Goal: Information Seeking & Learning: Learn about a topic

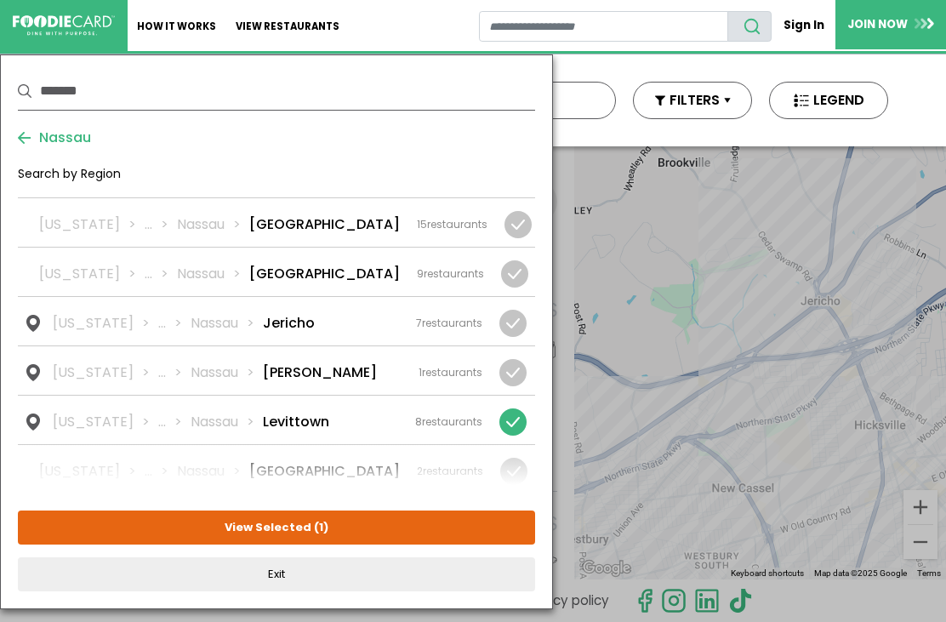
scroll to position [968, 0]
click at [394, 528] on button "View Selected ( 1 )" at bounding box center [276, 528] width 517 height 34
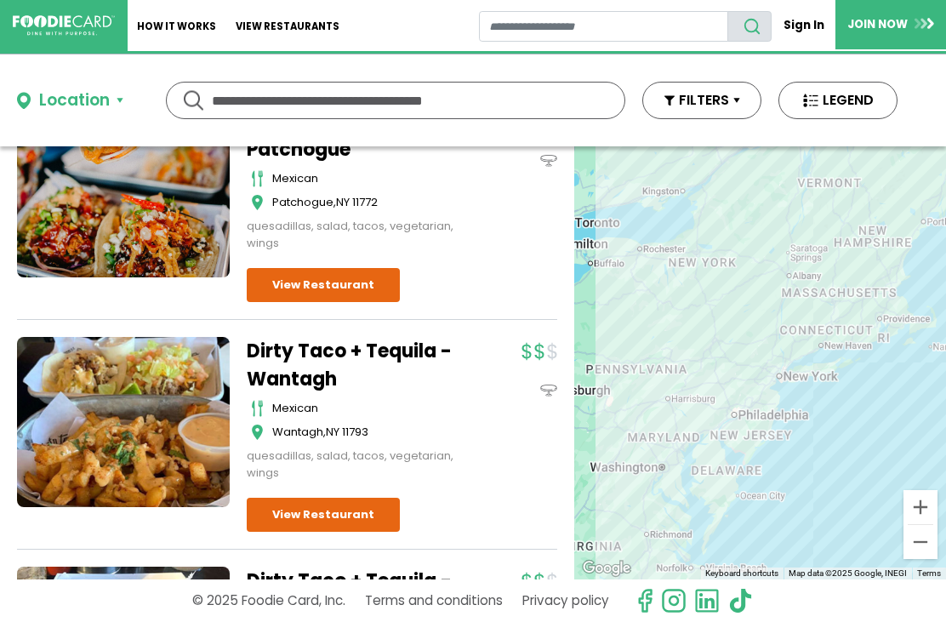
scroll to position [604, 0]
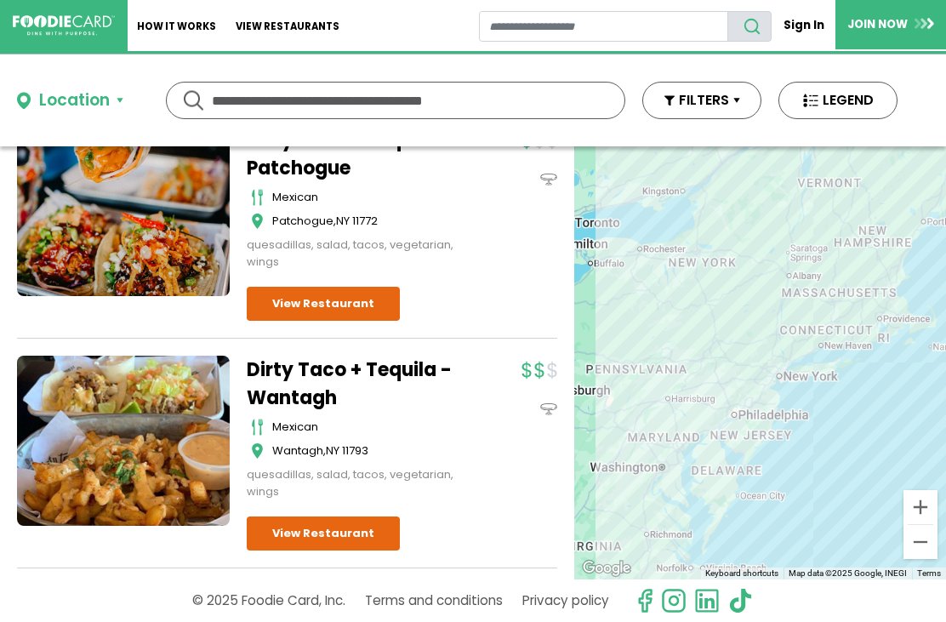
click at [100, 104] on div "Location" at bounding box center [74, 101] width 71 height 25
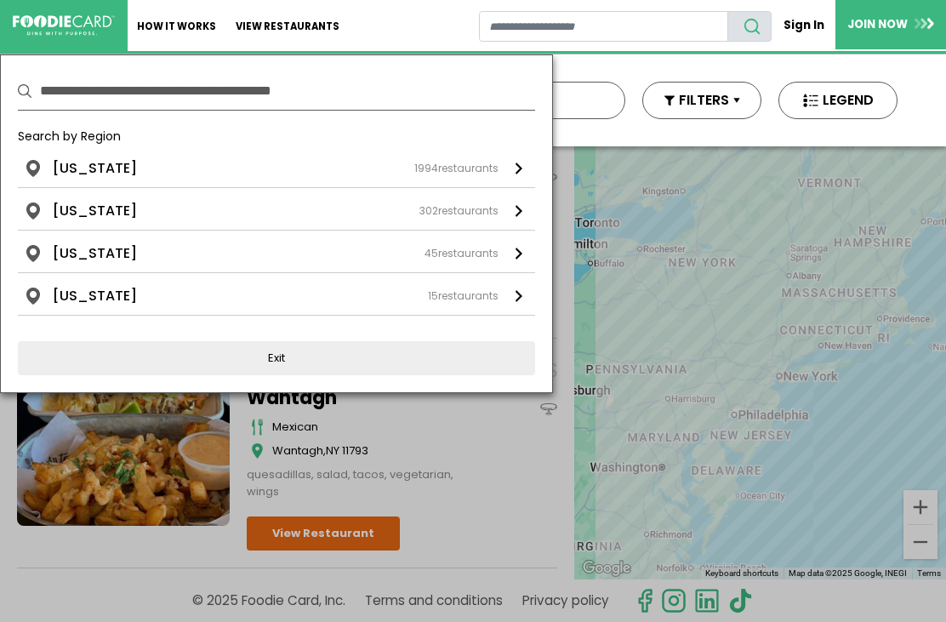
click at [128, 170] on div "New York 1994 restaurants" at bounding box center [276, 168] width 446 height 20
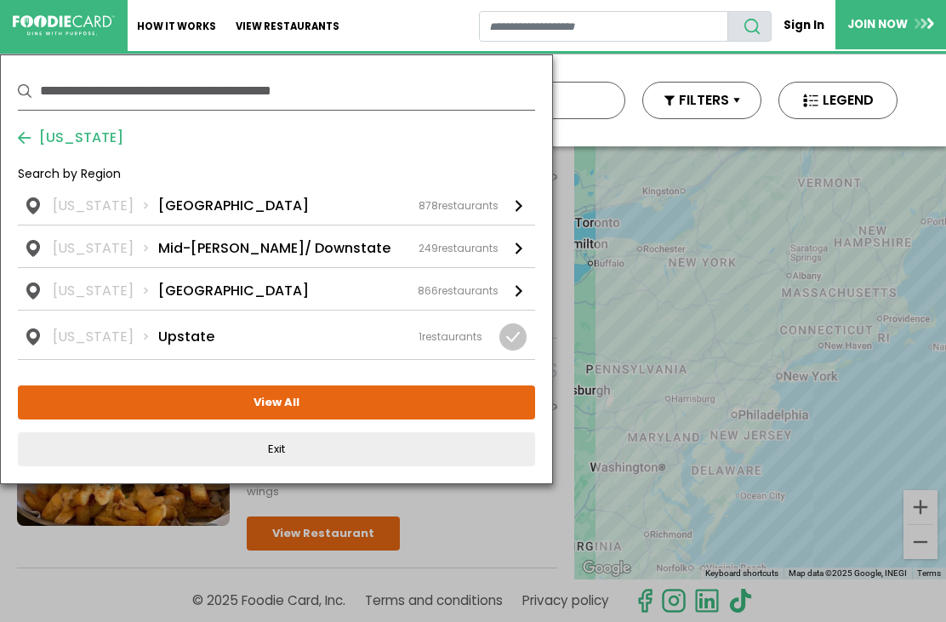
click at [226, 209] on div "New York Long Island 878 restaurants" at bounding box center [276, 206] width 446 height 20
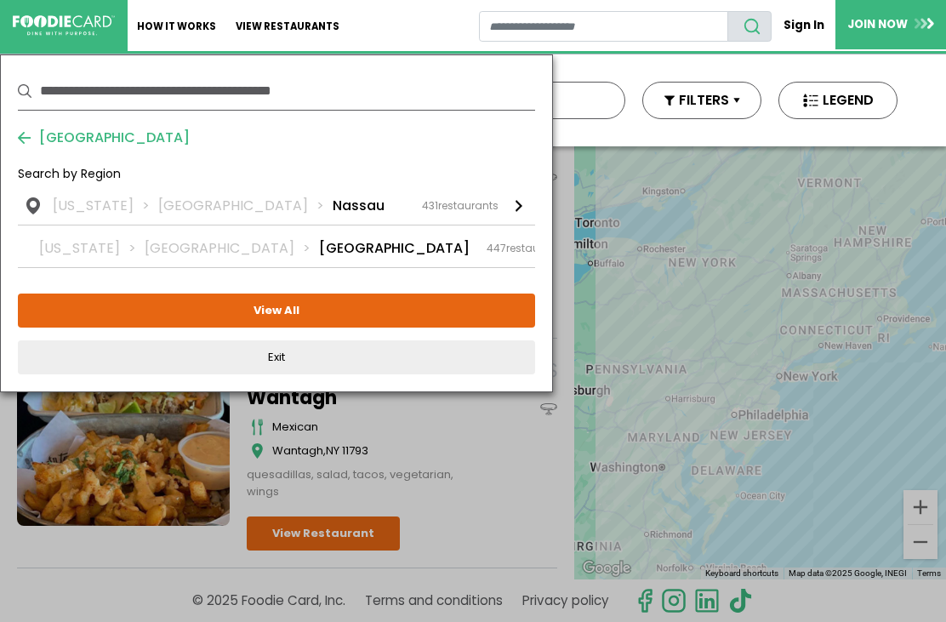
click at [299, 208] on div "New York Long Island Nassau 431 restaurants" at bounding box center [276, 206] width 446 height 20
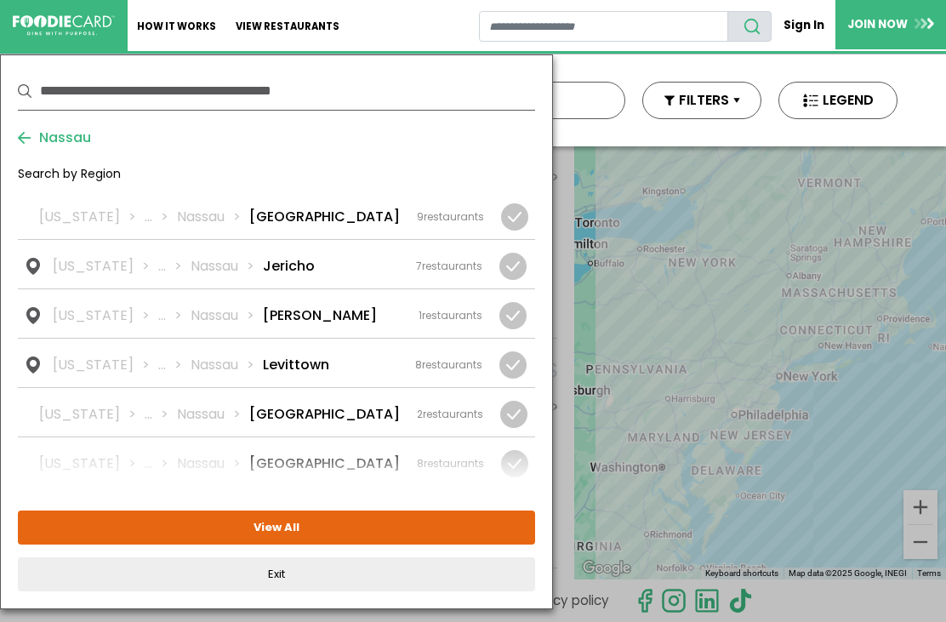
scroll to position [1134, 0]
click at [516, 350] on div at bounding box center [513, 363] width 27 height 27
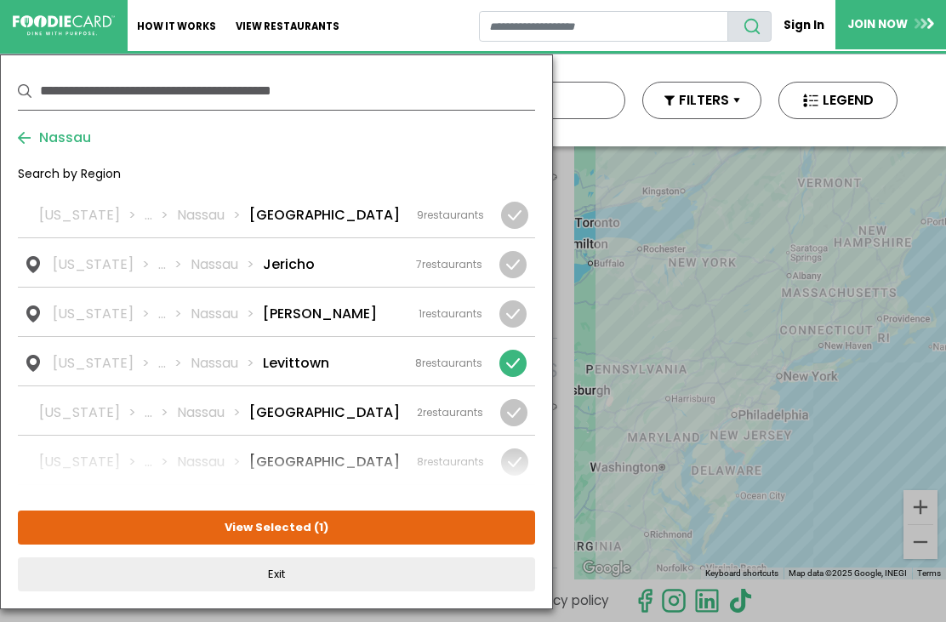
click at [381, 525] on button "View Selected ( 1 )" at bounding box center [276, 528] width 517 height 34
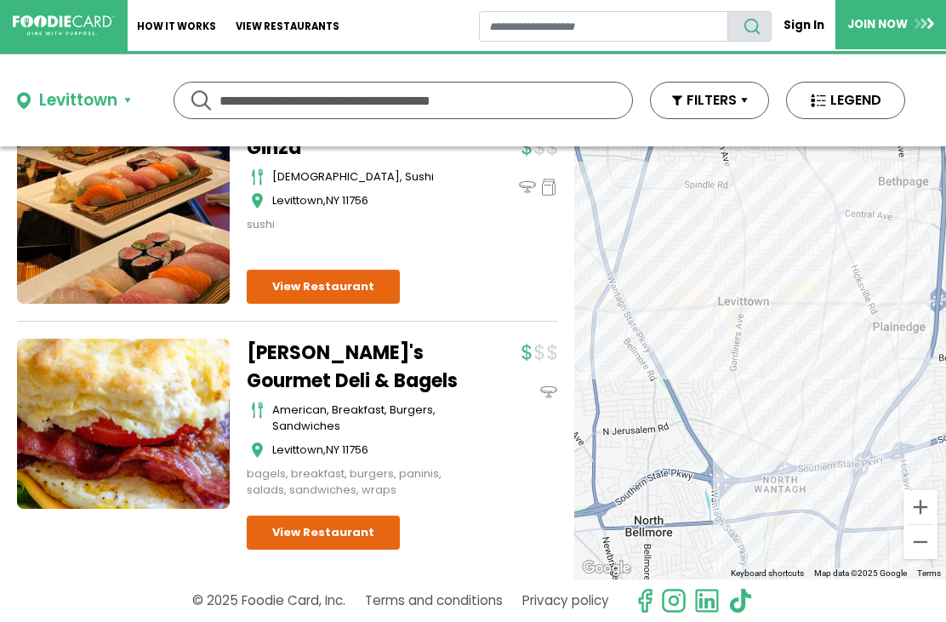
scroll to position [1441, 0]
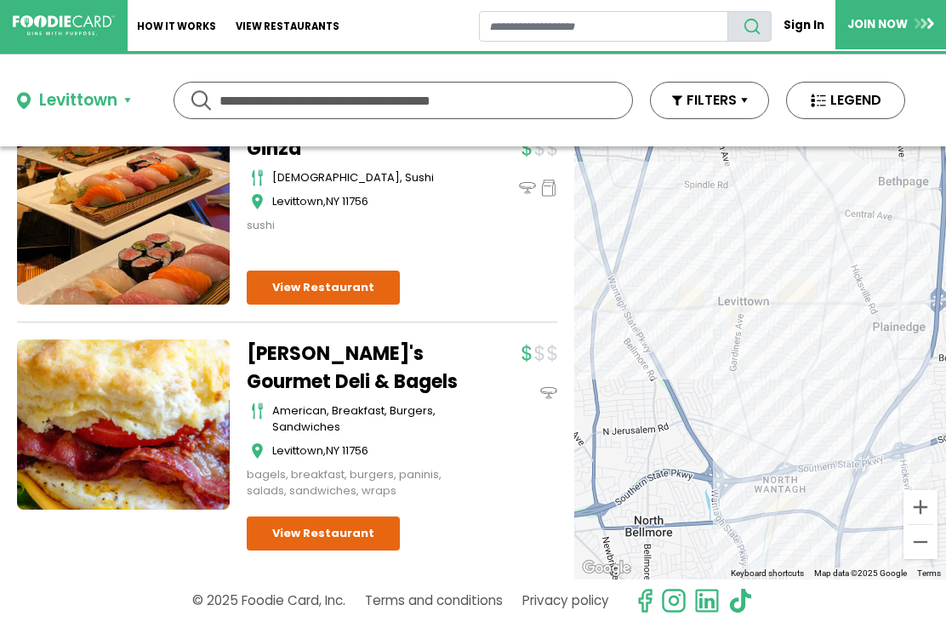
click at [101, 99] on div "Levittown" at bounding box center [78, 101] width 78 height 25
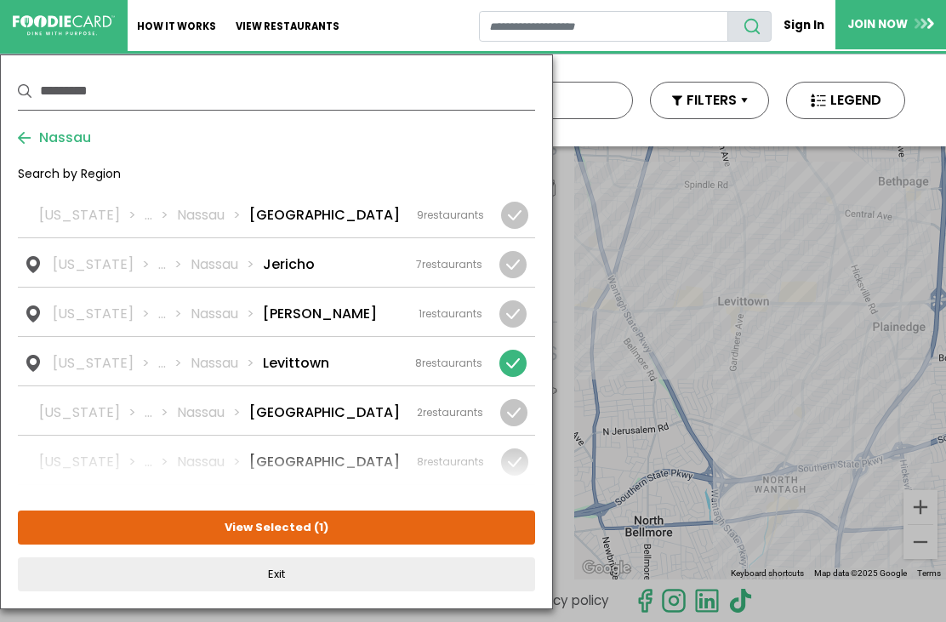
click at [520, 350] on div at bounding box center [513, 363] width 27 height 27
click at [380, 403] on div "New York ... Nassau Locust Valley 2 restaurants" at bounding box center [261, 413] width 444 height 20
click at [401, 529] on button "View Selected ( 1 )" at bounding box center [276, 528] width 517 height 34
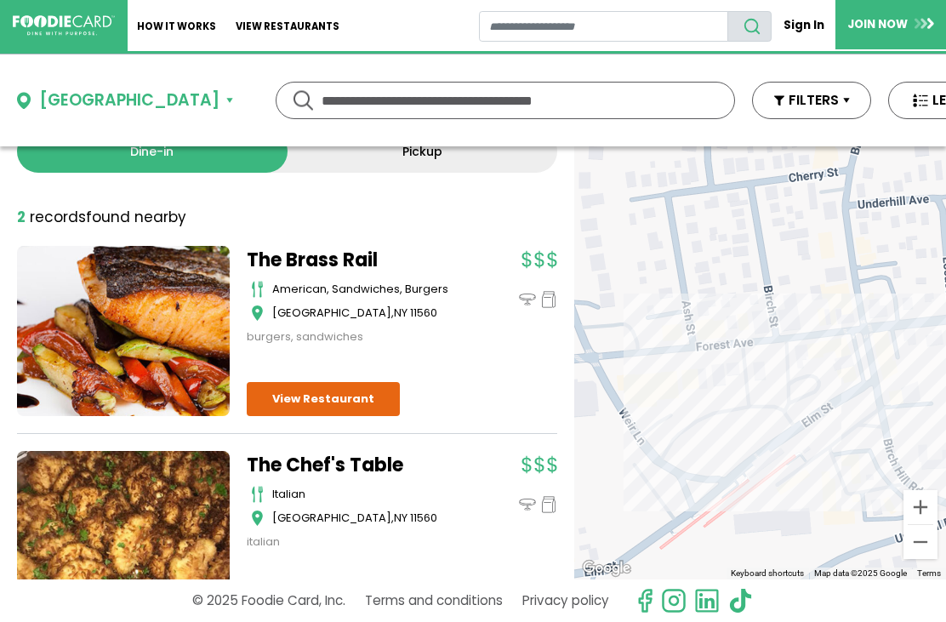
scroll to position [23, 0]
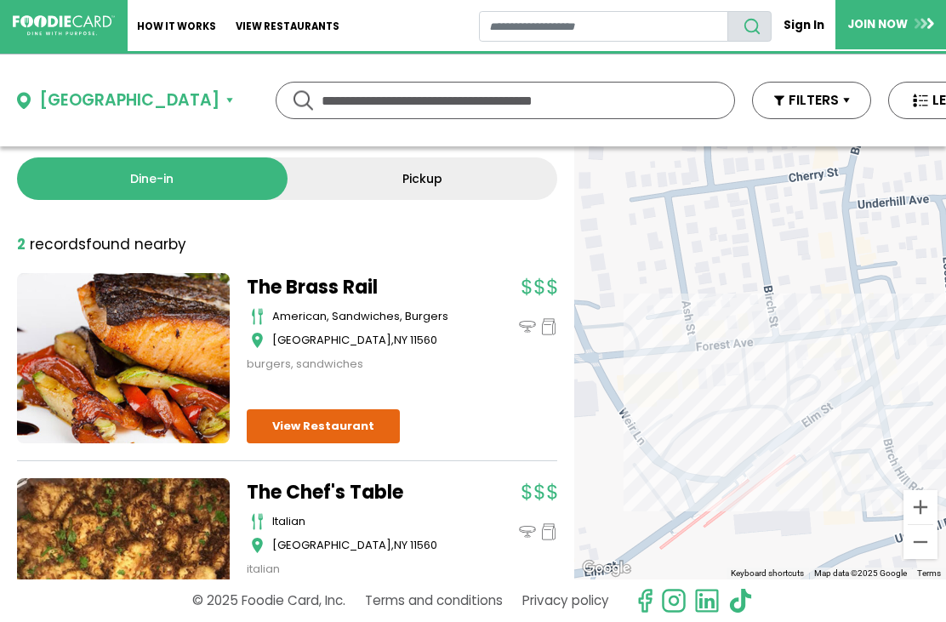
click at [357, 427] on link "View Restaurant" at bounding box center [323, 426] width 153 height 34
click at [142, 101] on div "Locust Valley" at bounding box center [129, 101] width 180 height 25
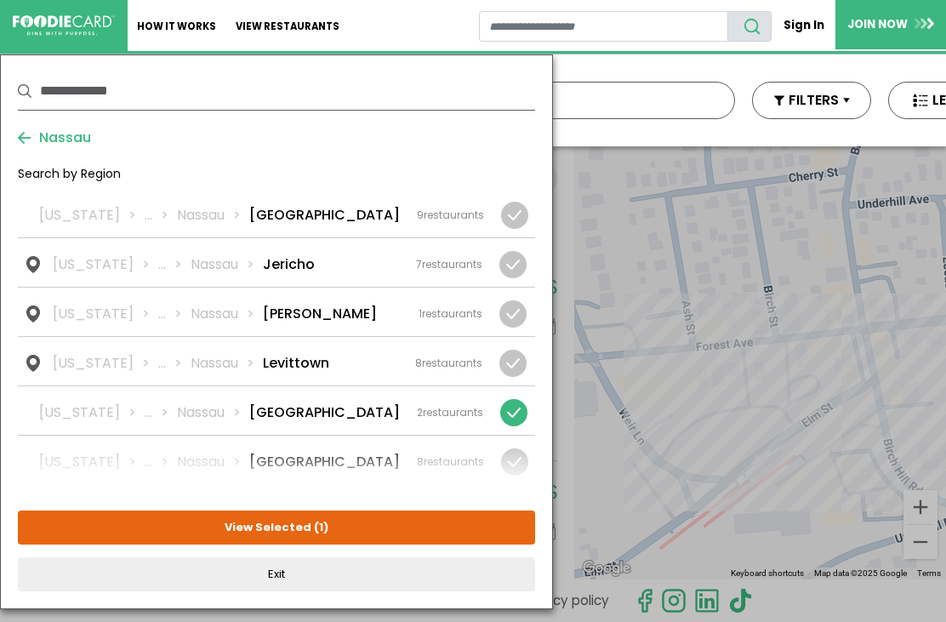
click at [518, 399] on div at bounding box center [513, 412] width 27 height 27
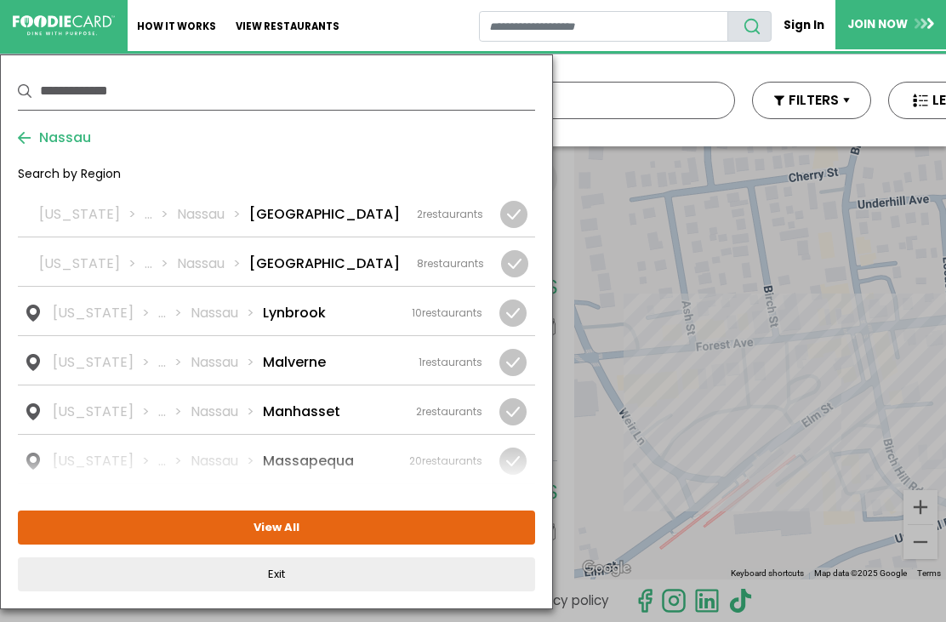
scroll to position [1333, 0]
click at [416, 404] on span "2" at bounding box center [419, 411] width 6 height 14
click at [424, 529] on button "View Selected ( 1 )" at bounding box center [276, 528] width 517 height 34
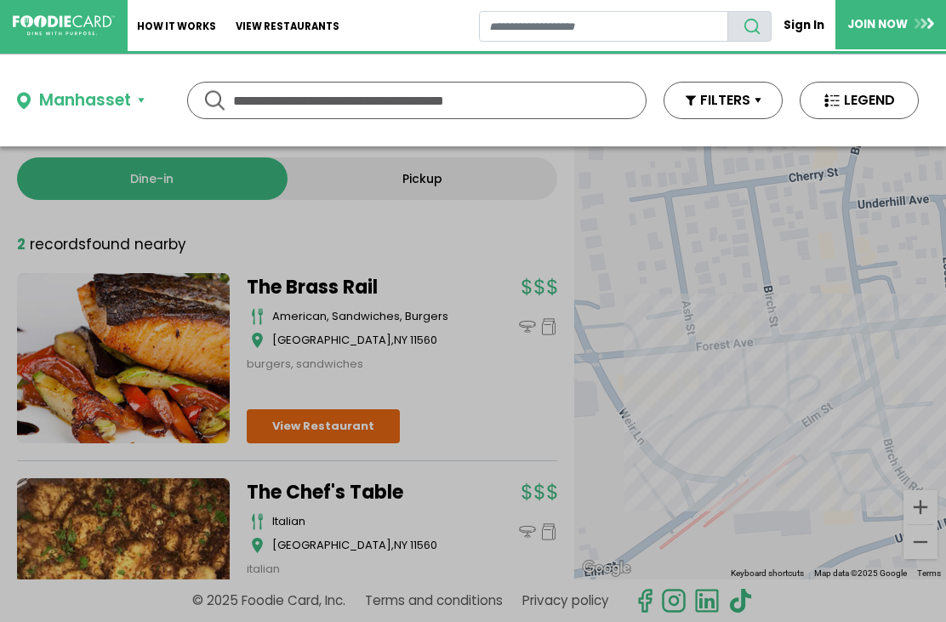
scroll to position [0, 0]
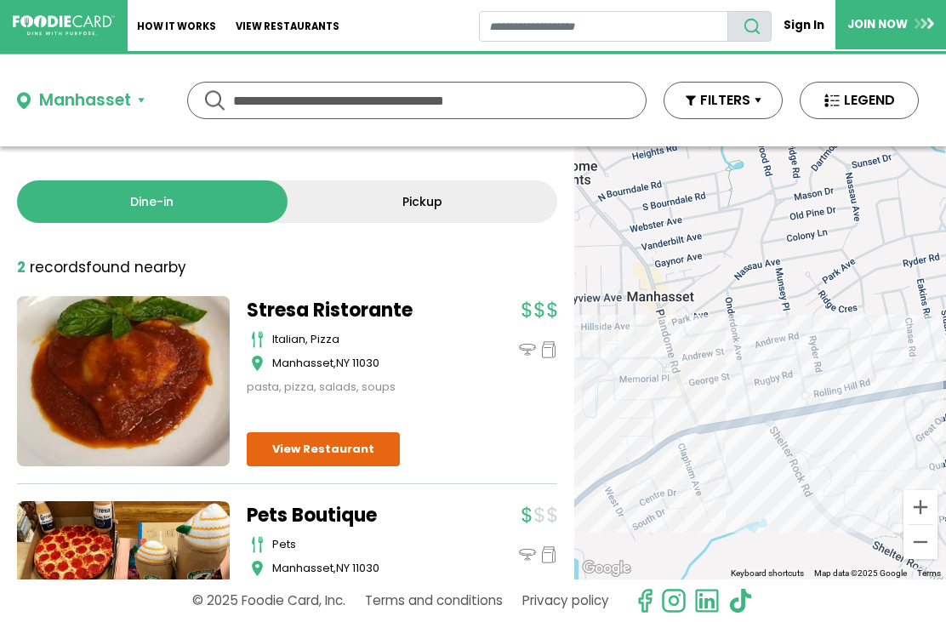
click at [117, 106] on div "Manhasset" at bounding box center [85, 101] width 92 height 25
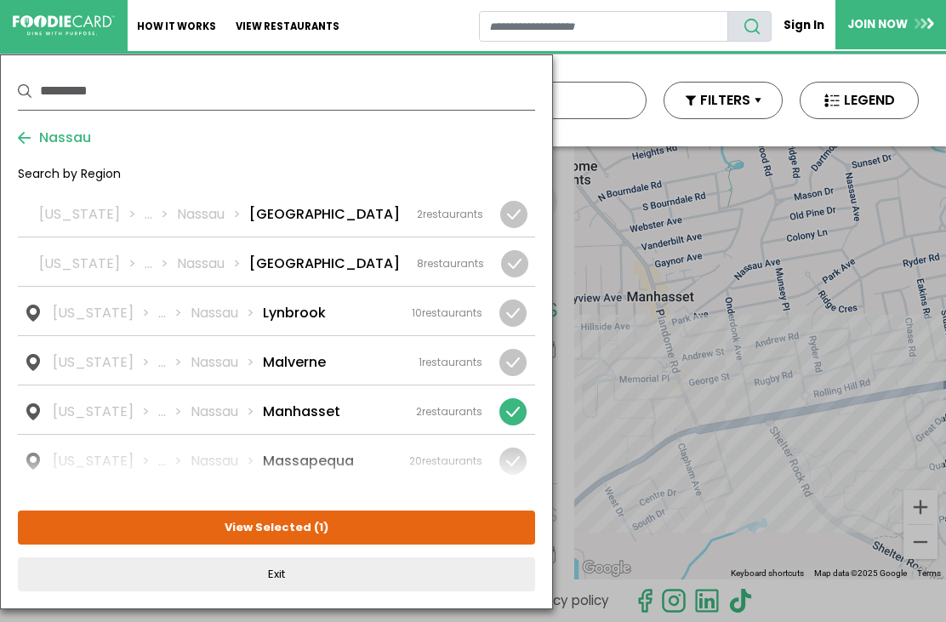
click at [517, 398] on div at bounding box center [513, 411] width 27 height 27
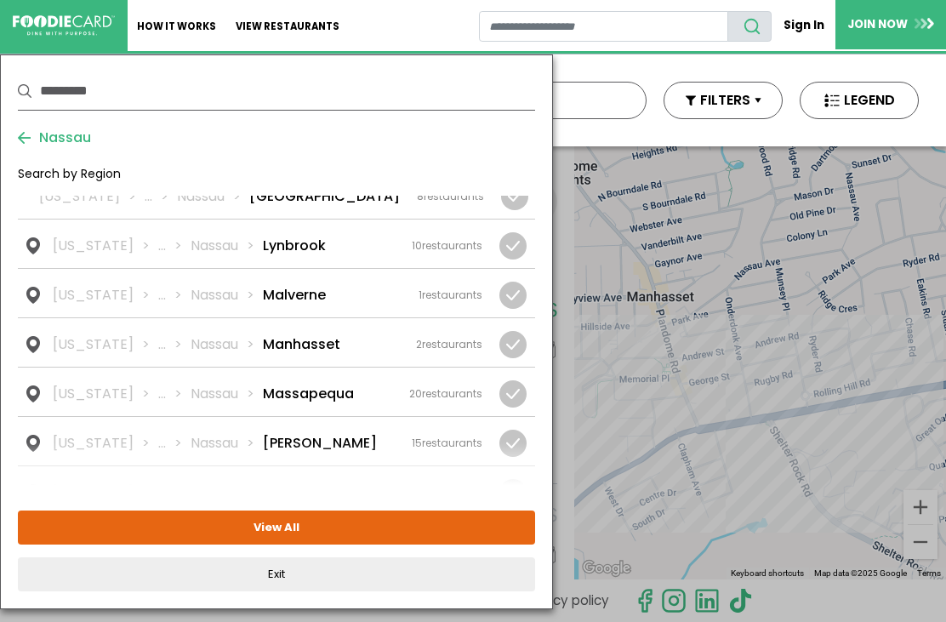
scroll to position [1403, 0]
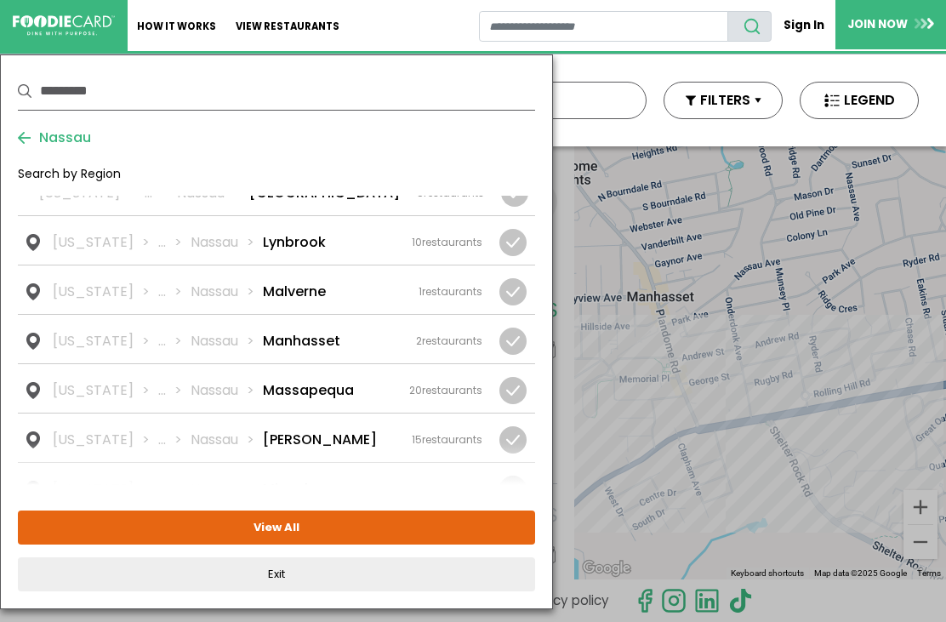
click at [391, 380] on div "New York ... Nassau Massapequa 20 restaurants" at bounding box center [268, 390] width 430 height 20
click at [427, 526] on button "View Selected ( 1 )" at bounding box center [276, 528] width 517 height 34
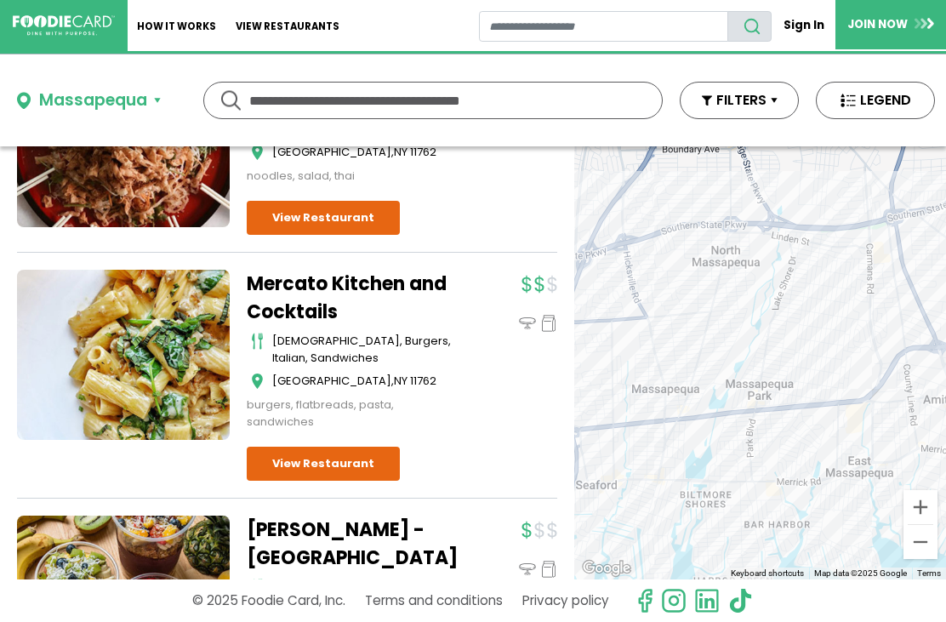
scroll to position [240, 0]
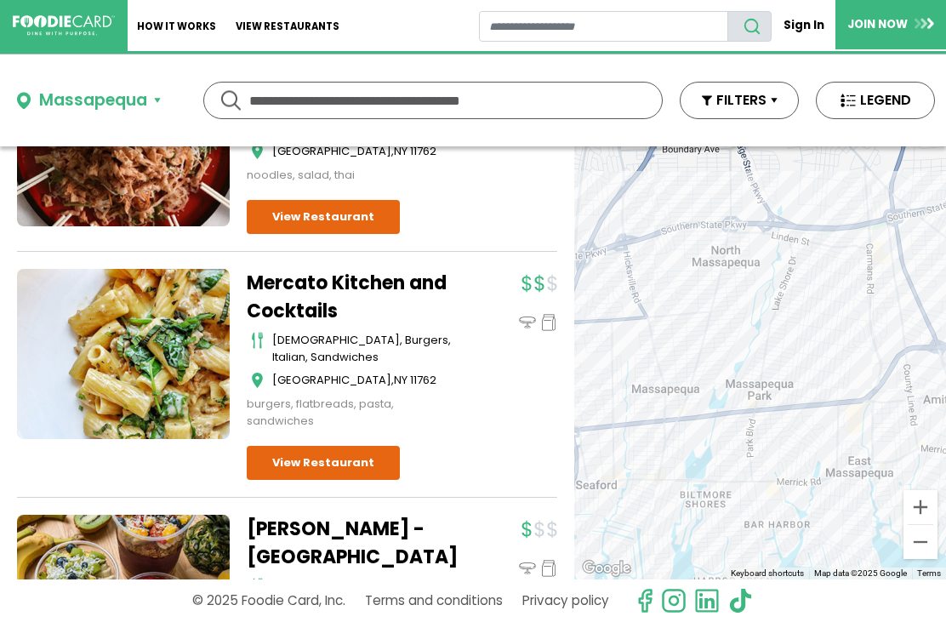
click at [357, 460] on link "View Restaurant" at bounding box center [323, 463] width 153 height 34
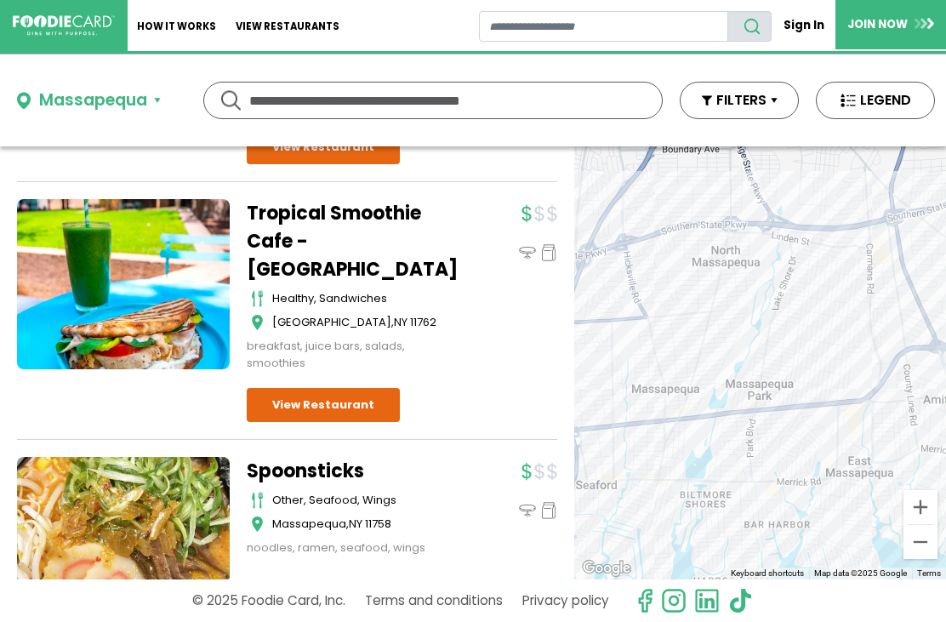
scroll to position [4091, 0]
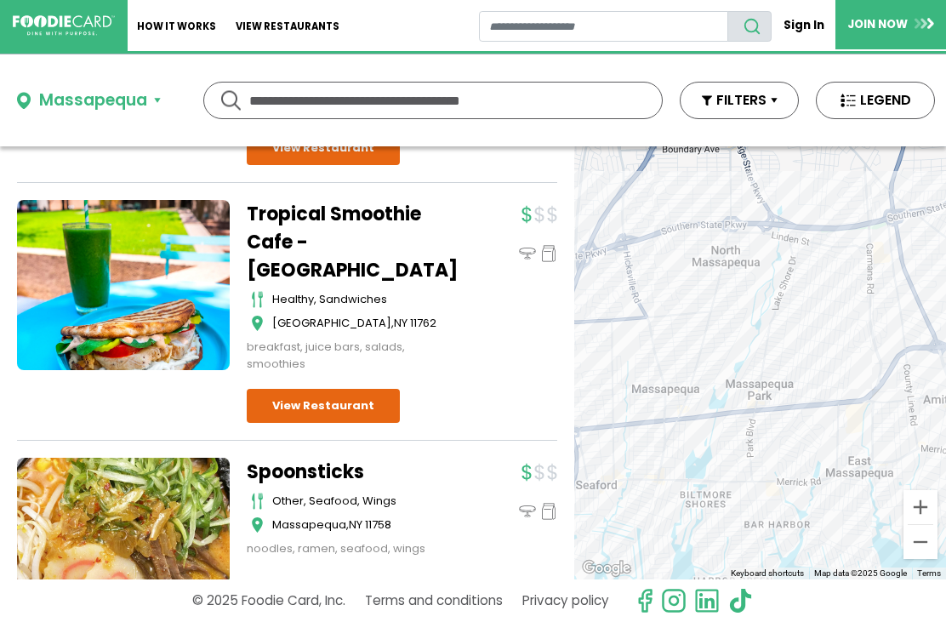
click at [123, 102] on div "Massapequa" at bounding box center [93, 101] width 108 height 25
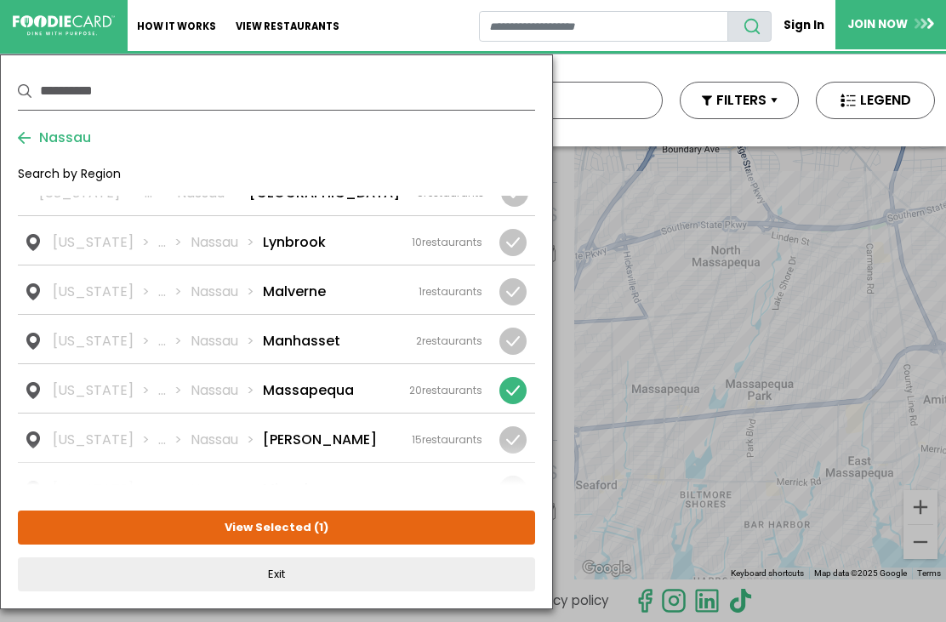
click at [523, 377] on div at bounding box center [513, 390] width 27 height 27
click at [369, 430] on div "New York ... Nassau Merrick 15 restaurants" at bounding box center [268, 440] width 430 height 20
click at [388, 532] on button "View Selected ( 1 )" at bounding box center [276, 528] width 517 height 34
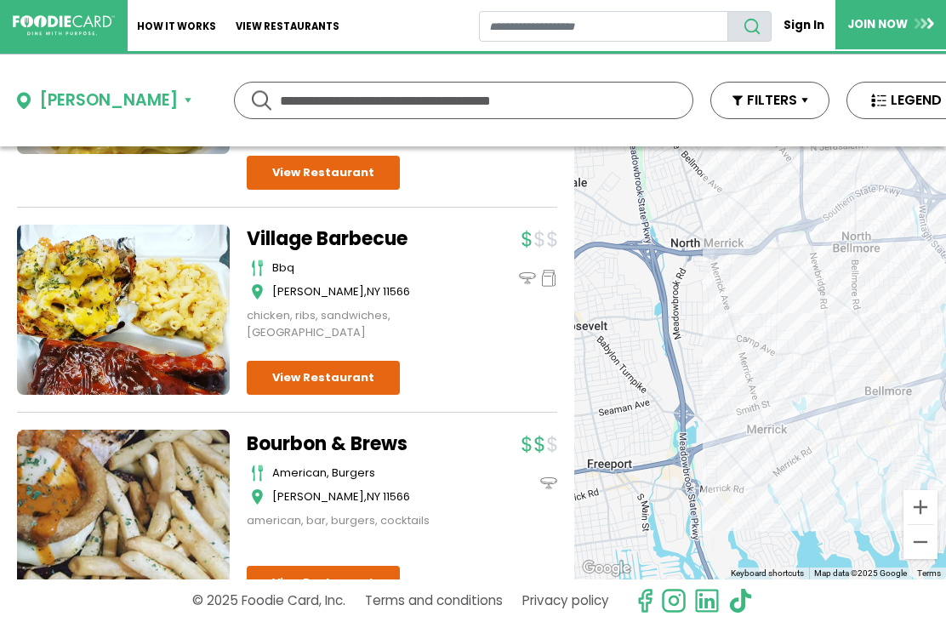
scroll to position [1209, 0]
click at [379, 566] on link "View Restaurant" at bounding box center [323, 583] width 153 height 34
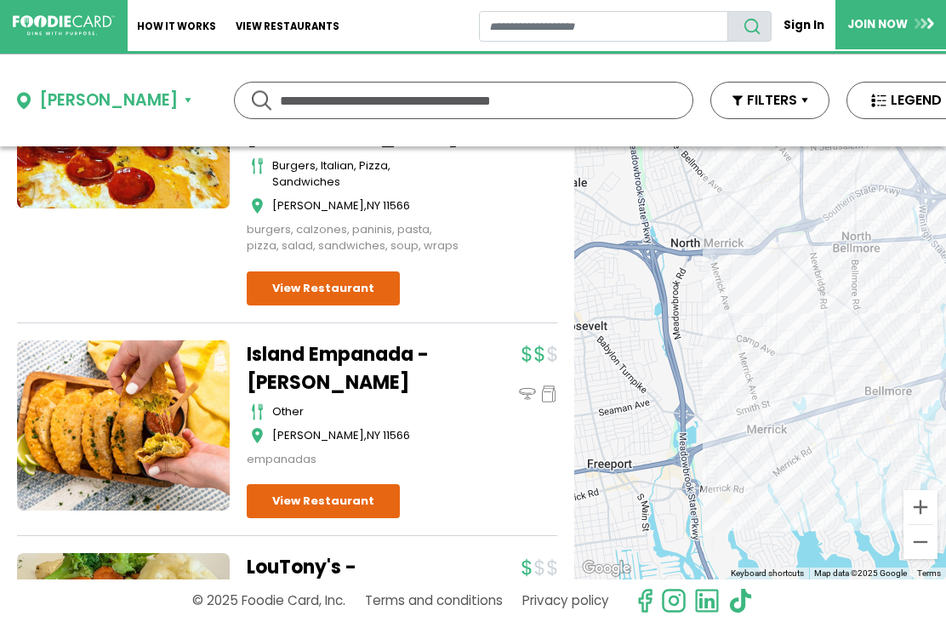
scroll to position [2866, 0]
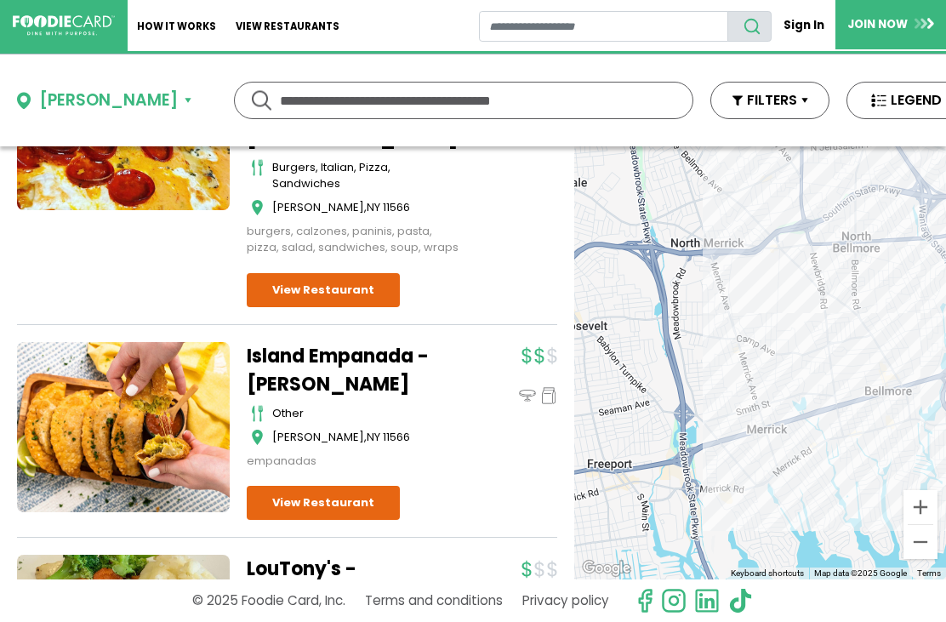
click at [97, 101] on div "Merrick" at bounding box center [108, 101] width 139 height 25
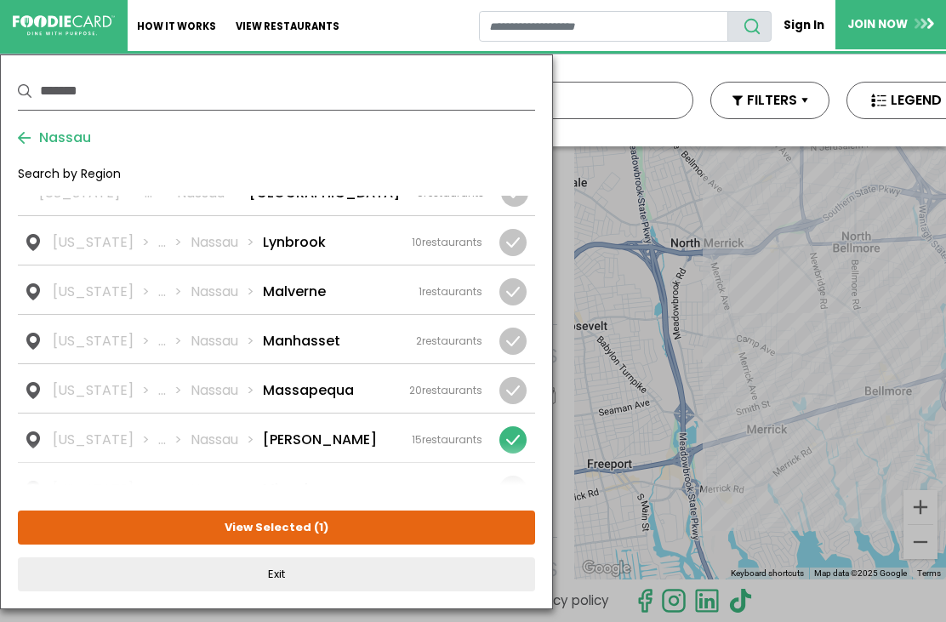
click at [522, 426] on div at bounding box center [513, 439] width 27 height 27
click at [511, 476] on div at bounding box center [513, 489] width 27 height 27
click at [397, 532] on button "View Selected ( 1 )" at bounding box center [276, 528] width 517 height 34
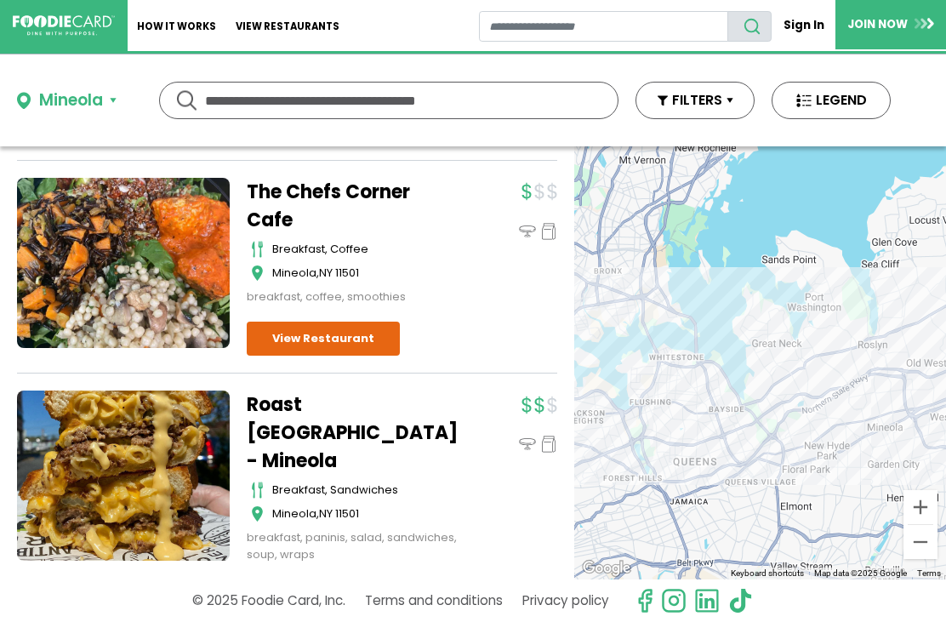
scroll to position [2289, 0]
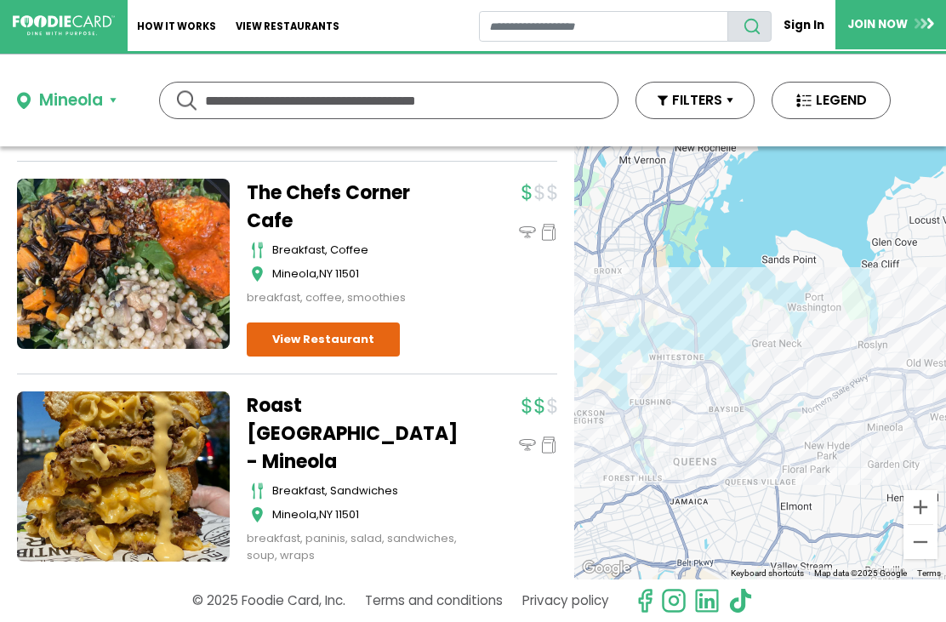
click at [98, 90] on div "Mineola" at bounding box center [71, 101] width 64 height 25
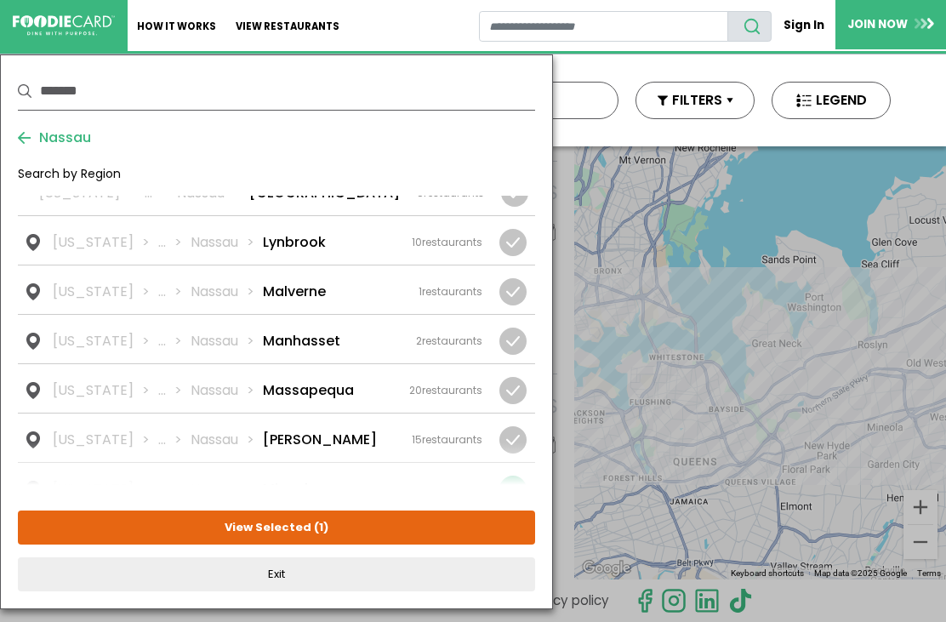
click at [520, 476] on div at bounding box center [513, 489] width 27 height 27
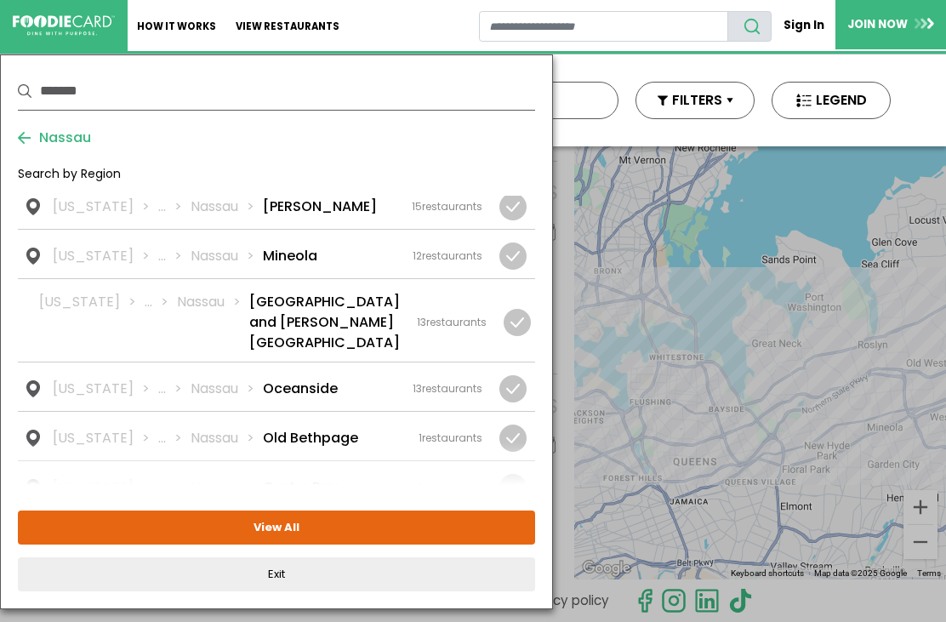
scroll to position [1640, 0]
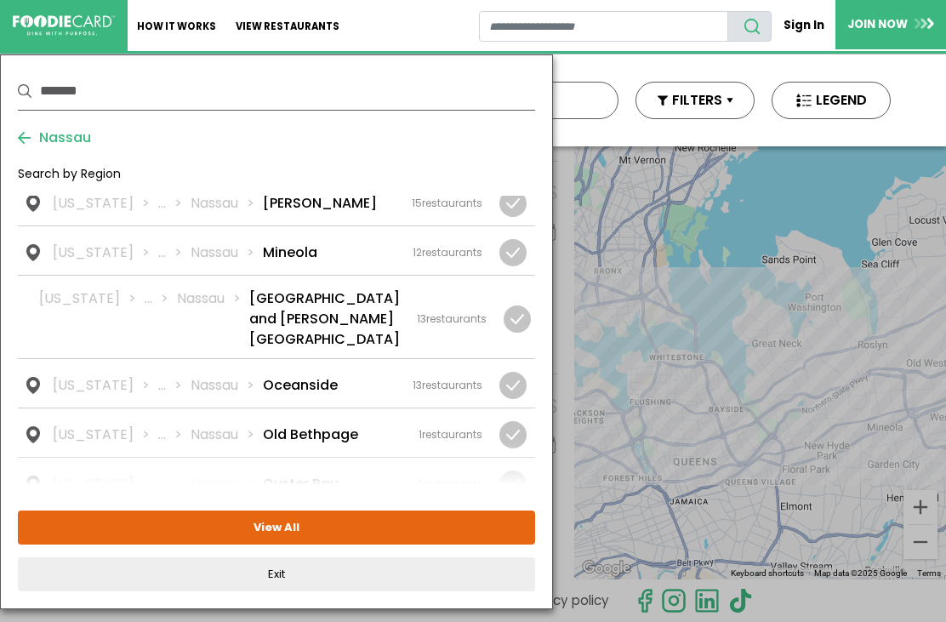
click at [383, 474] on div "New York ... Nassau Oyster Bay 1 restaurants" at bounding box center [268, 484] width 430 height 20
click at [339, 531] on button "View Selected ( 1 )" at bounding box center [276, 528] width 517 height 34
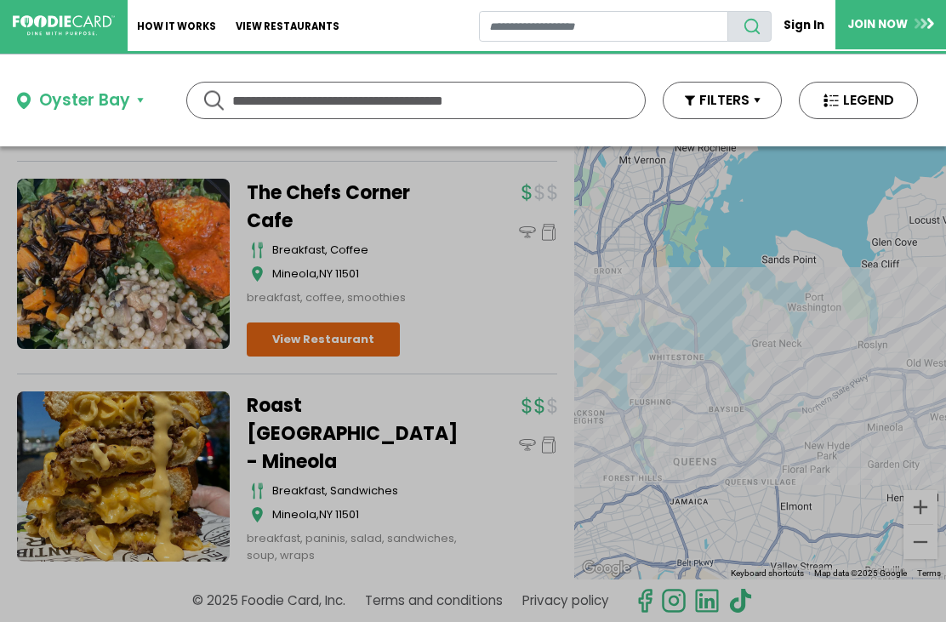
scroll to position [0, 0]
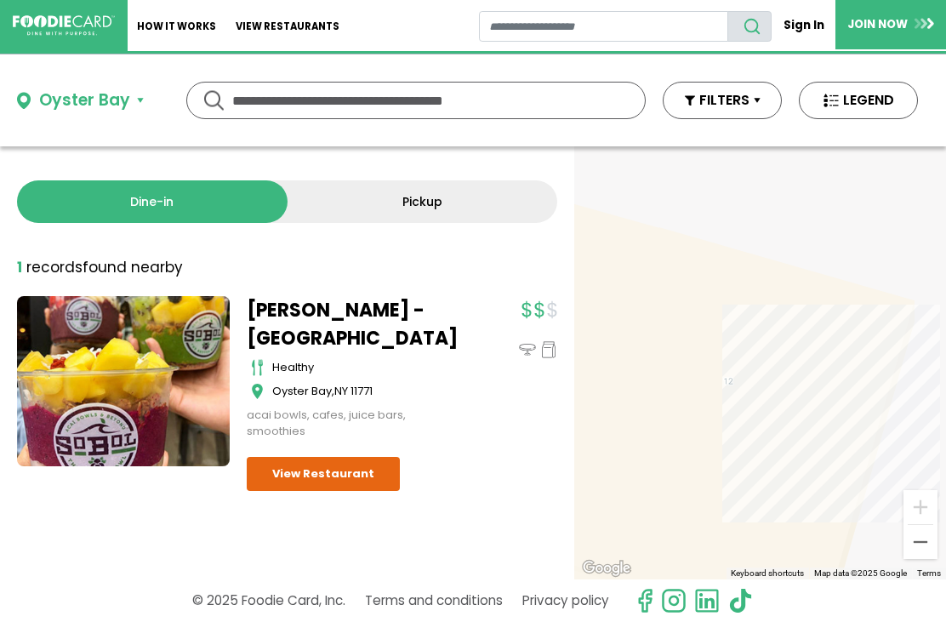
click at [113, 104] on div "Oyster Bay" at bounding box center [84, 101] width 91 height 25
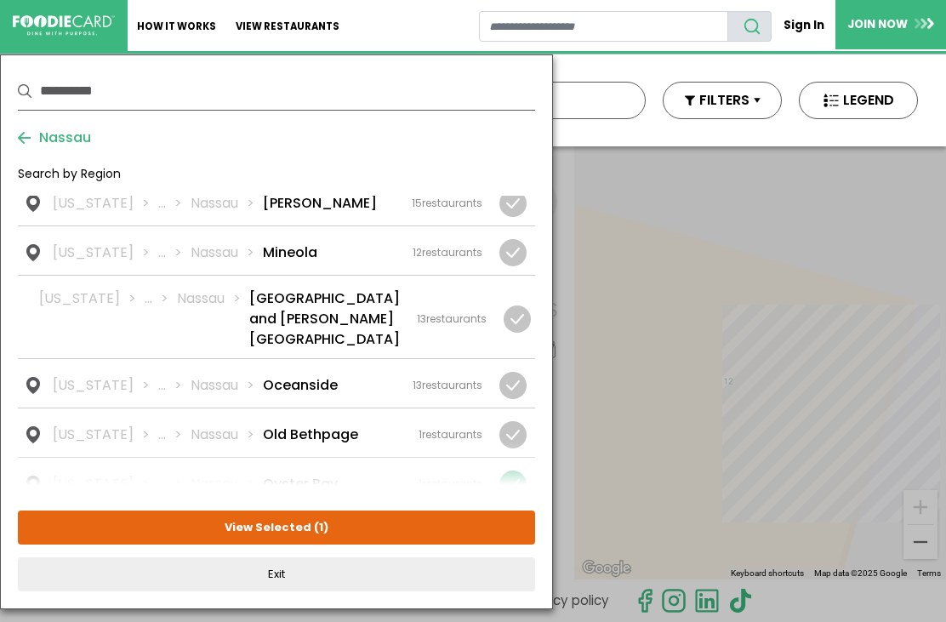
click at [517, 471] on div at bounding box center [513, 484] width 27 height 27
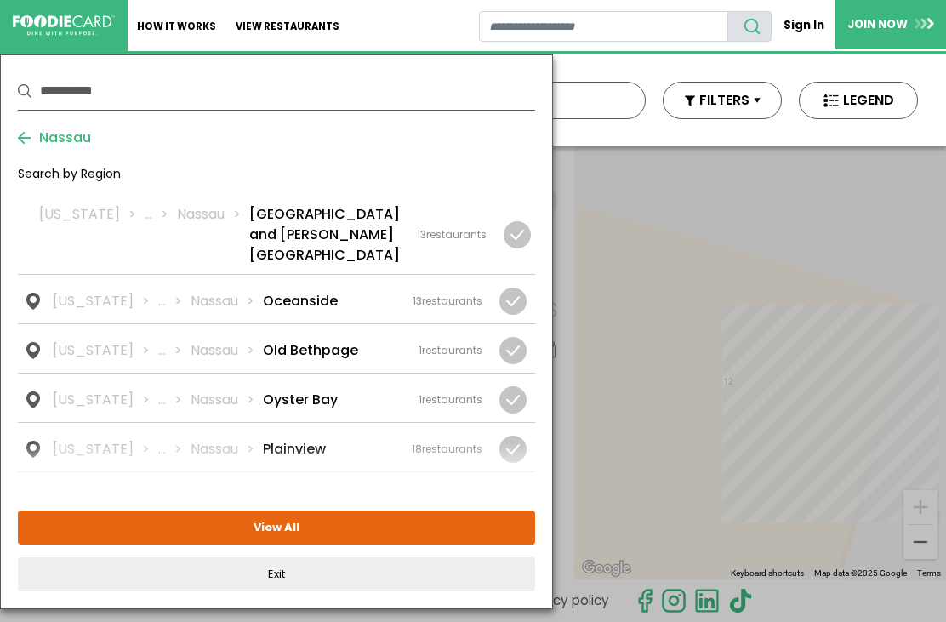
scroll to position [1767, 0]
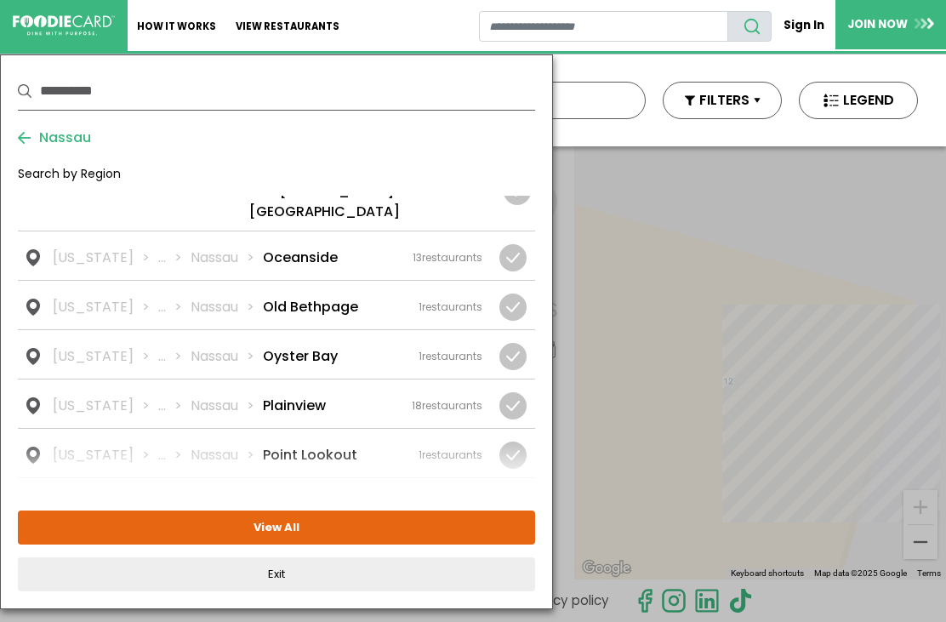
click at [320, 396] on div "New York ... Nassau Plainview 18 restaurants" at bounding box center [268, 406] width 430 height 20
click at [382, 534] on button "View Selected ( 1 )" at bounding box center [276, 528] width 517 height 34
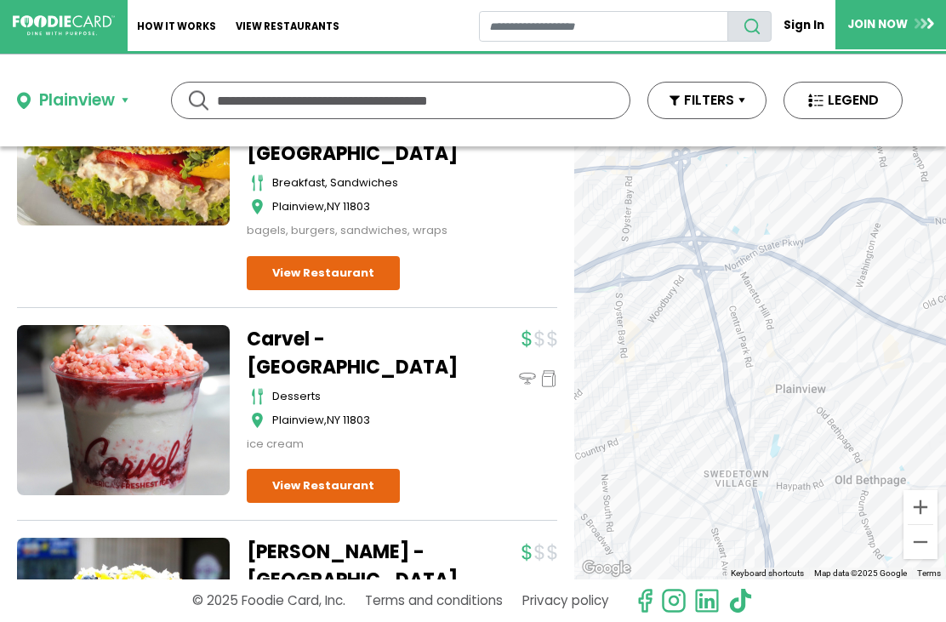
scroll to position [3552, 0]
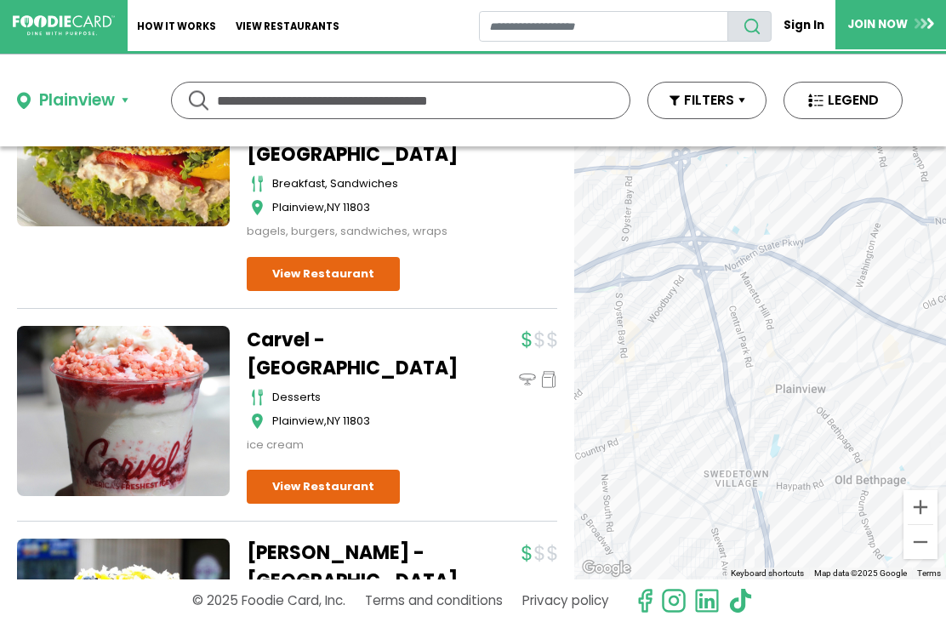
click at [104, 98] on div "Plainview" at bounding box center [77, 101] width 76 height 25
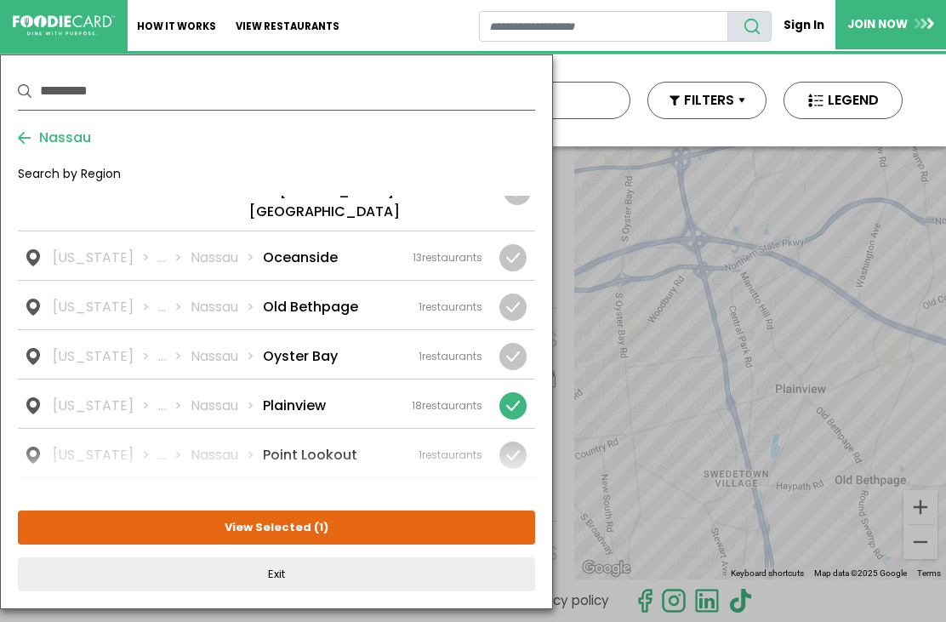
click at [528, 392] on div at bounding box center [509, 405] width 53 height 27
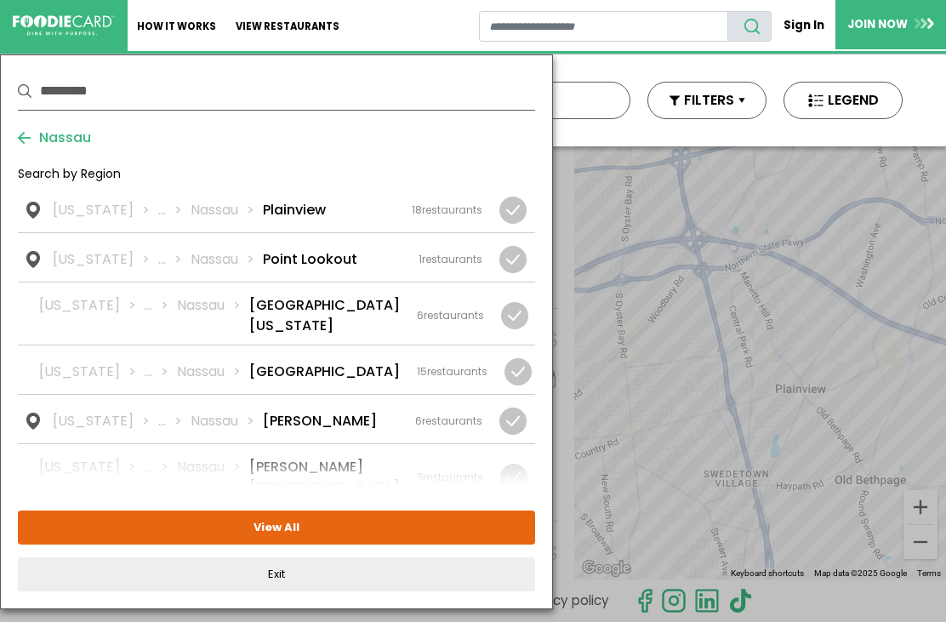
scroll to position [1956, 0]
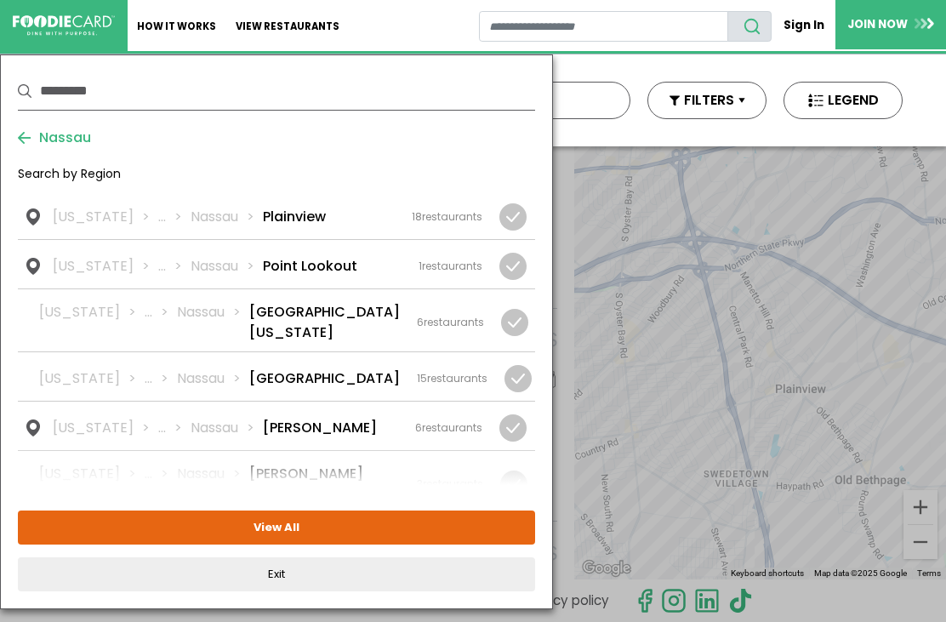
click at [448, 302] on div "New York ... Nassau Port Washington 6 restaurants" at bounding box center [261, 322] width 445 height 41
click at [399, 523] on button "View Selected ( 1 )" at bounding box center [276, 528] width 517 height 34
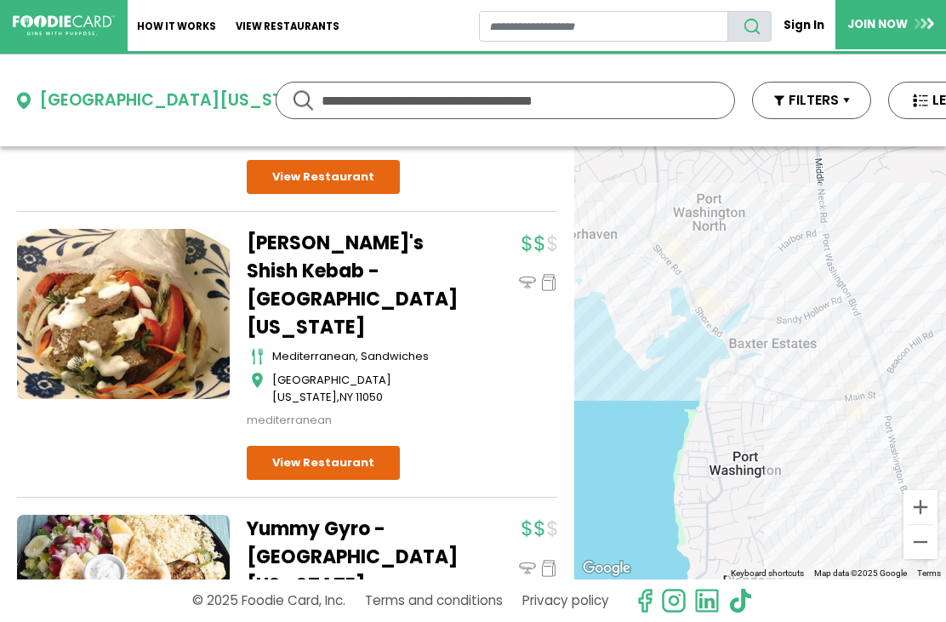
scroll to position [1036, 0]
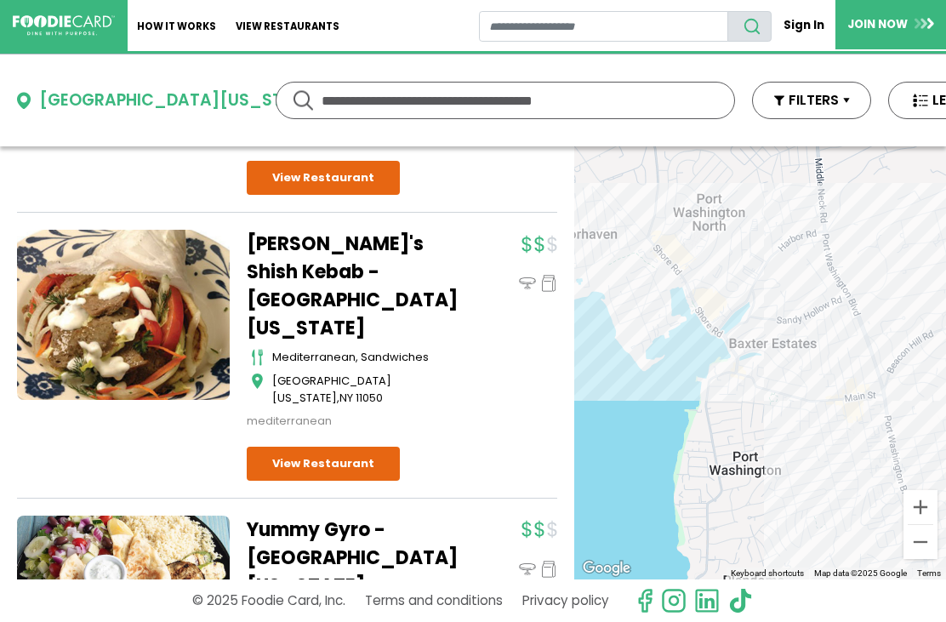
click at [150, 92] on div "Port Washington" at bounding box center [180, 101] width 282 height 25
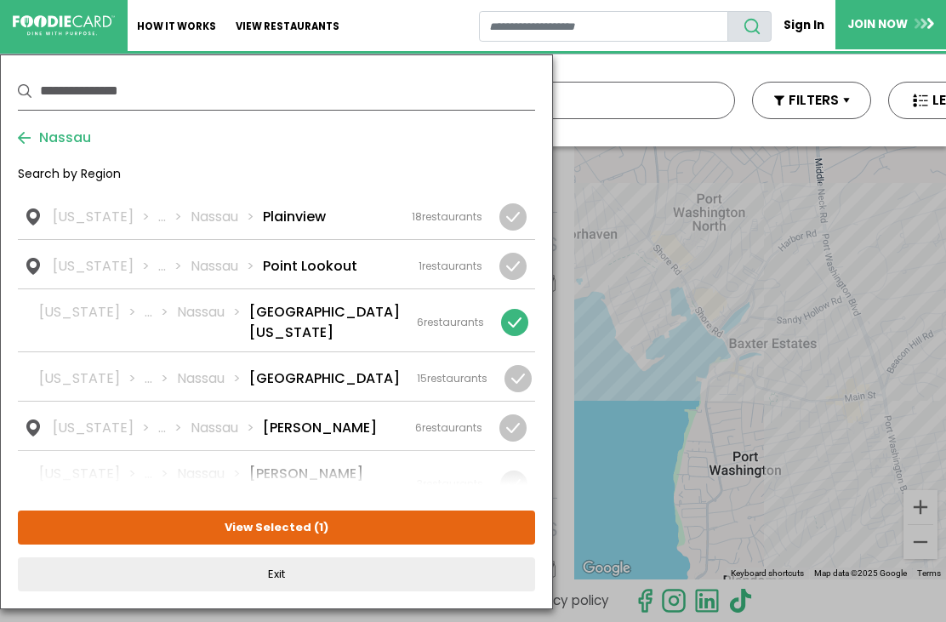
click at [521, 309] on div at bounding box center [514, 322] width 27 height 27
click at [421, 420] on div "6 restaurants" at bounding box center [448, 427] width 67 height 15
click at [409, 528] on button "View Selected ( 1 )" at bounding box center [276, 528] width 517 height 34
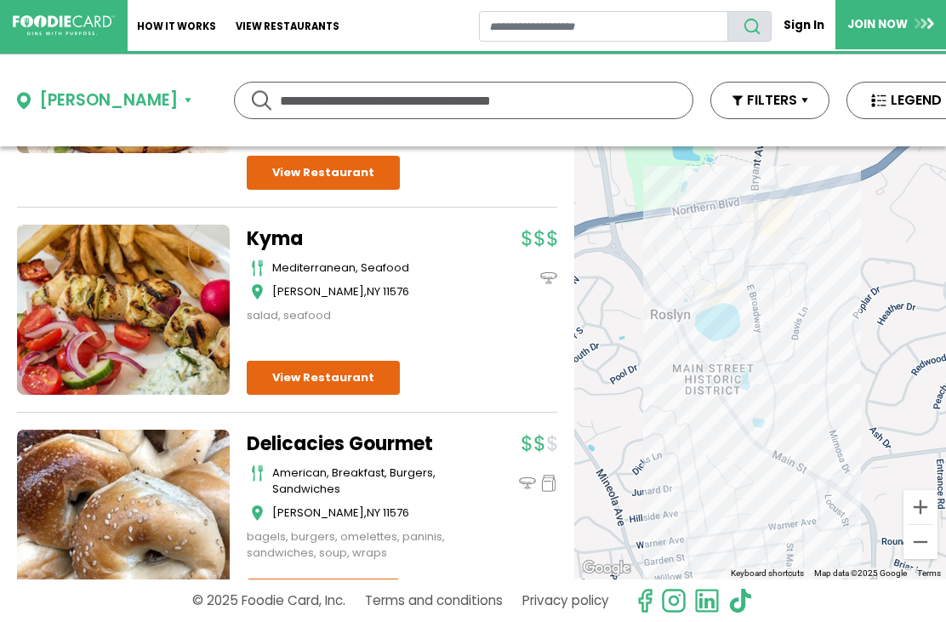
scroll to position [964, 0]
click at [91, 92] on div "Roslyn" at bounding box center [108, 101] width 139 height 25
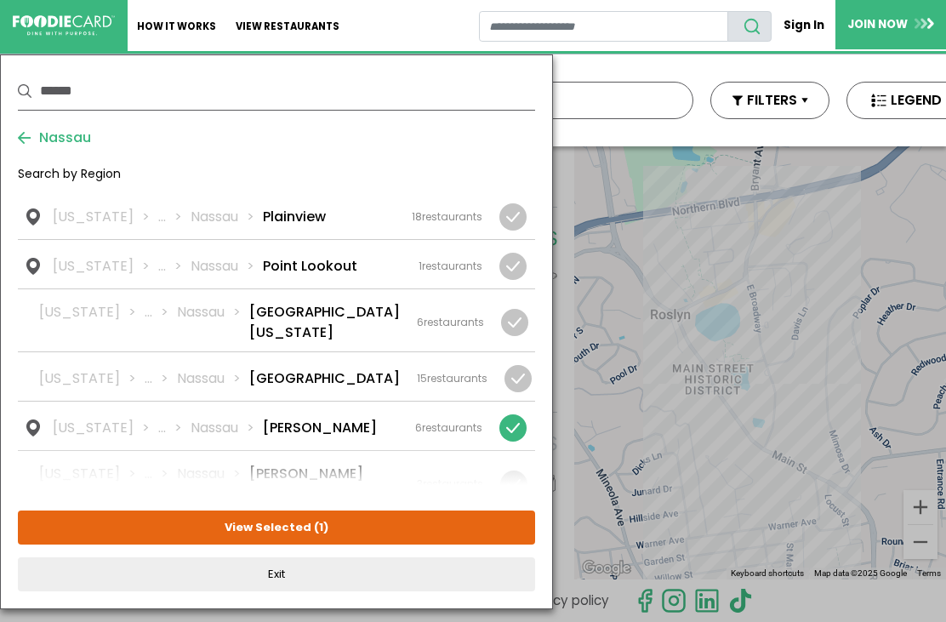
click at [518, 414] on div at bounding box center [513, 427] width 27 height 27
click at [396, 464] on div "New York ... Nassau Roslyn Heights 3 restaurants" at bounding box center [261, 484] width 444 height 41
click at [401, 529] on button "View Selected ( 1 )" at bounding box center [276, 528] width 517 height 34
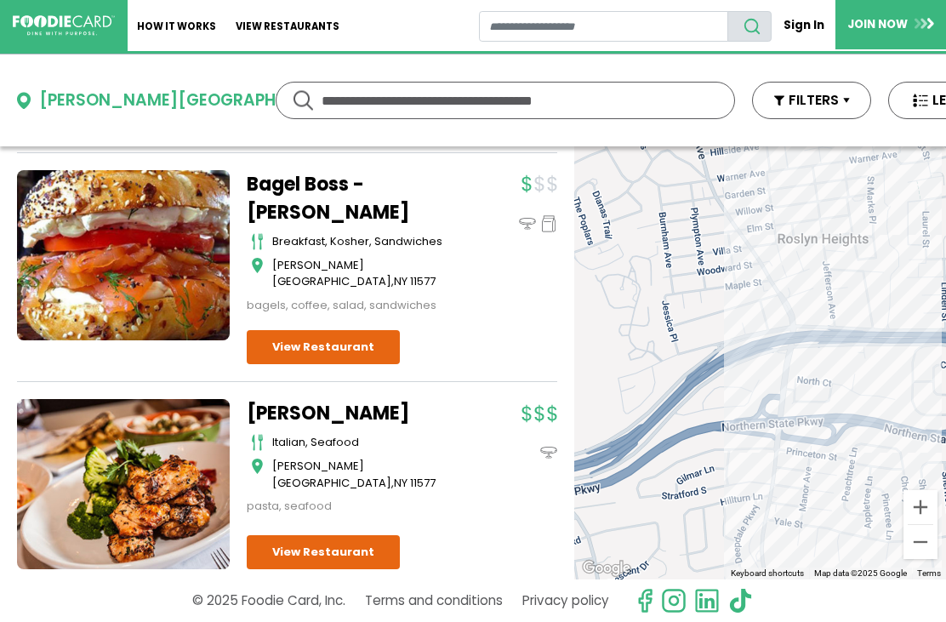
scroll to position [330, 0]
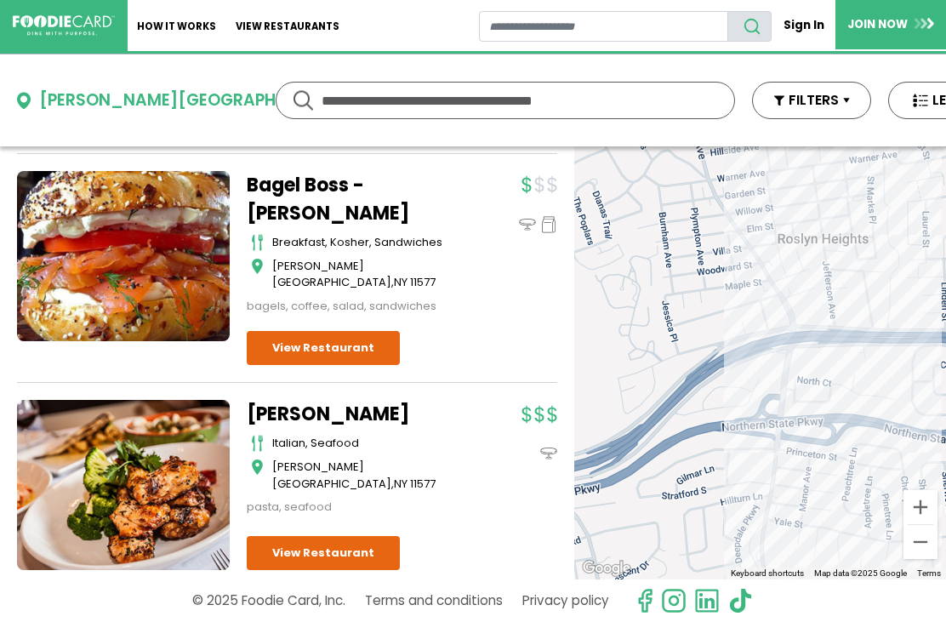
click at [142, 94] on div "Roslyn Heights" at bounding box center [198, 101] width 319 height 25
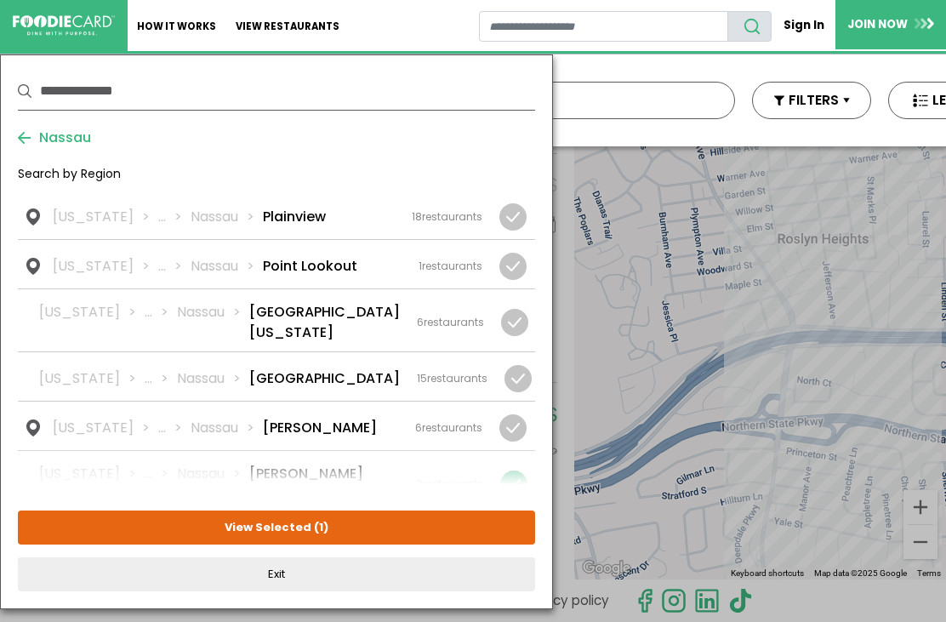
click at [524, 471] on div at bounding box center [513, 484] width 27 height 27
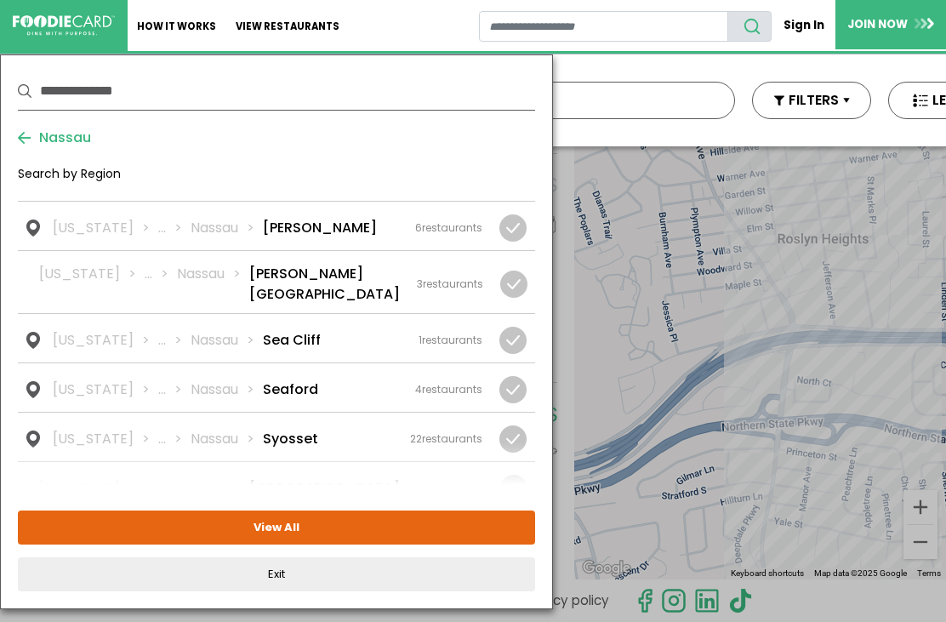
scroll to position [2157, 0]
click at [370, 428] on div "New York ... Nassau Syosset 22 restaurants" at bounding box center [268, 438] width 430 height 20
click at [394, 527] on button "View Selected ( 1 )" at bounding box center [276, 528] width 517 height 34
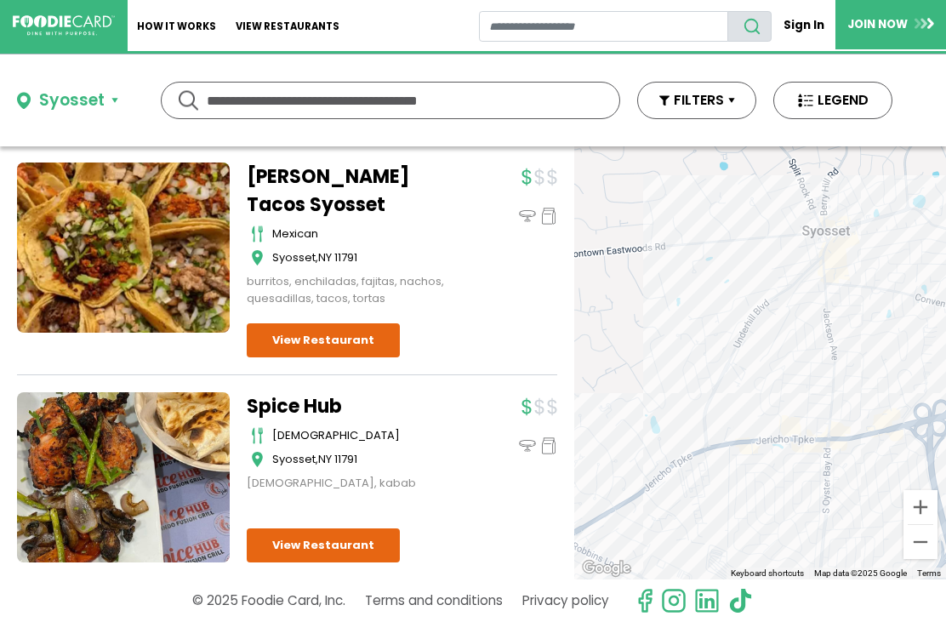
scroll to position [4337, 0]
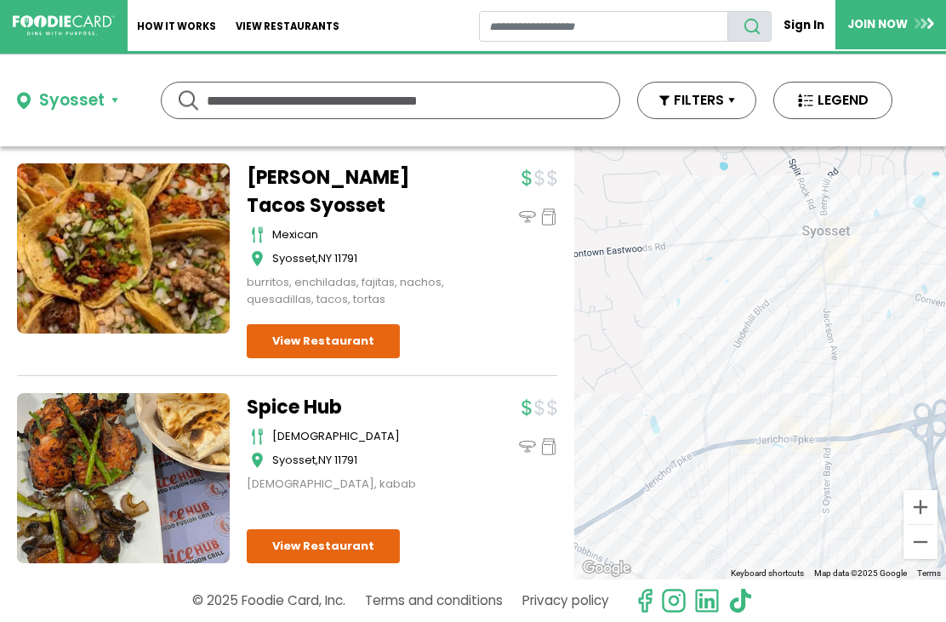
click at [100, 96] on div "Syosset" at bounding box center [72, 101] width 66 height 25
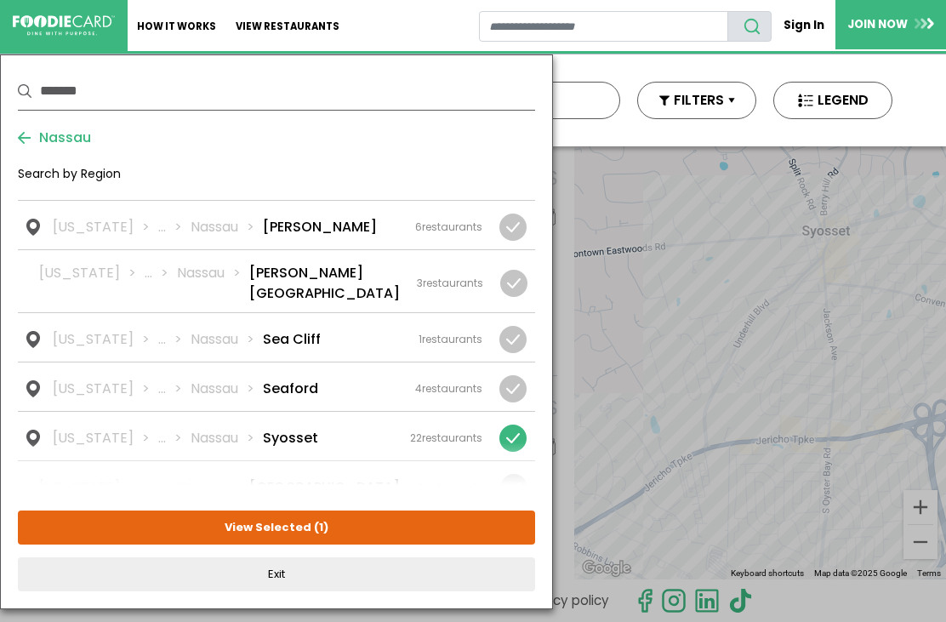
click at [516, 425] on div at bounding box center [513, 438] width 27 height 27
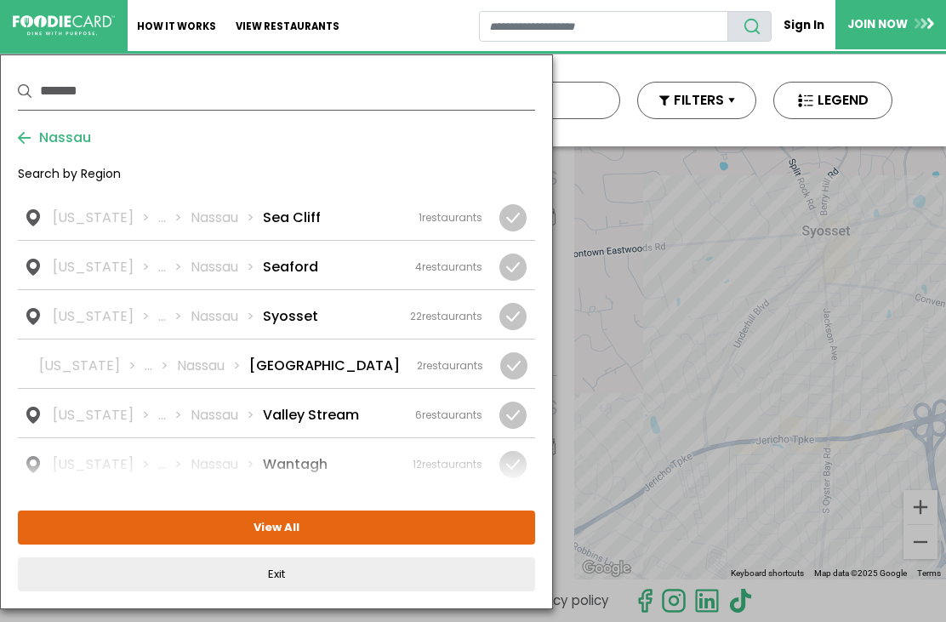
scroll to position [2280, 0]
click at [334, 454] on div "New York ... Nassau Wantagh 12 restaurants" at bounding box center [268, 464] width 430 height 20
click at [382, 534] on button "View Selected ( 1 )" at bounding box center [276, 528] width 517 height 34
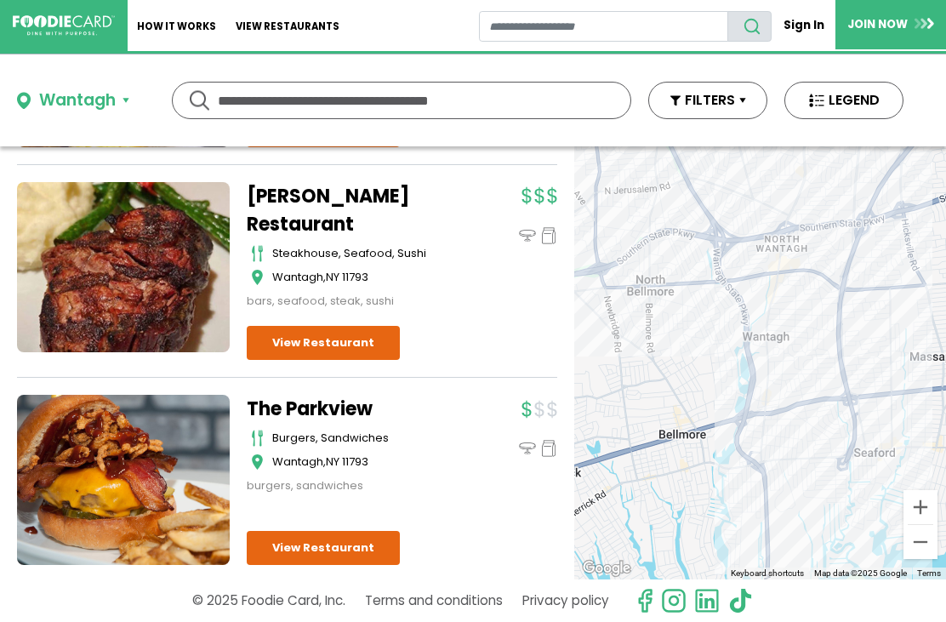
scroll to position [319, 0]
click at [369, 340] on link "View Restaurant" at bounding box center [323, 343] width 153 height 34
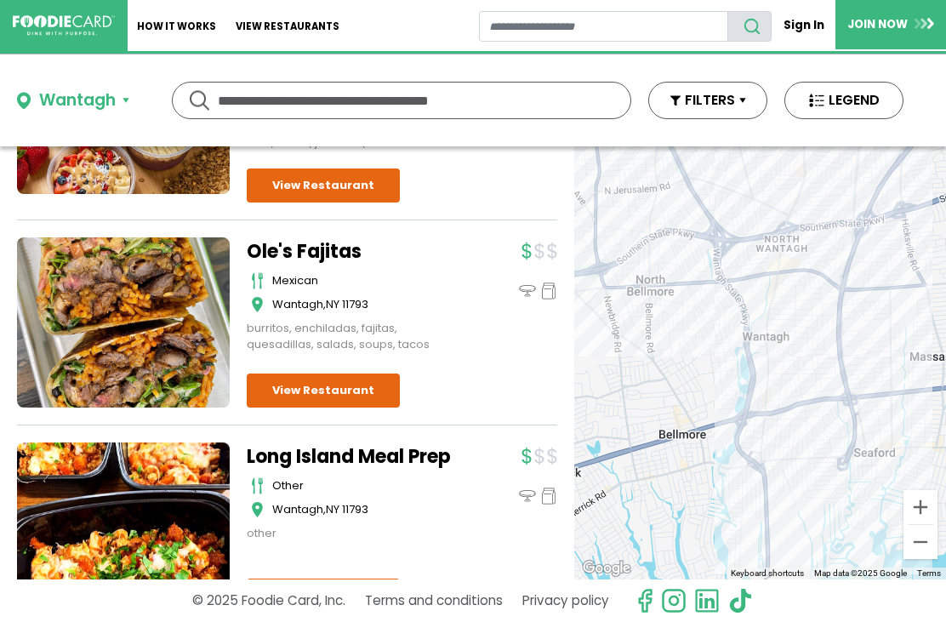
scroll to position [2262, 0]
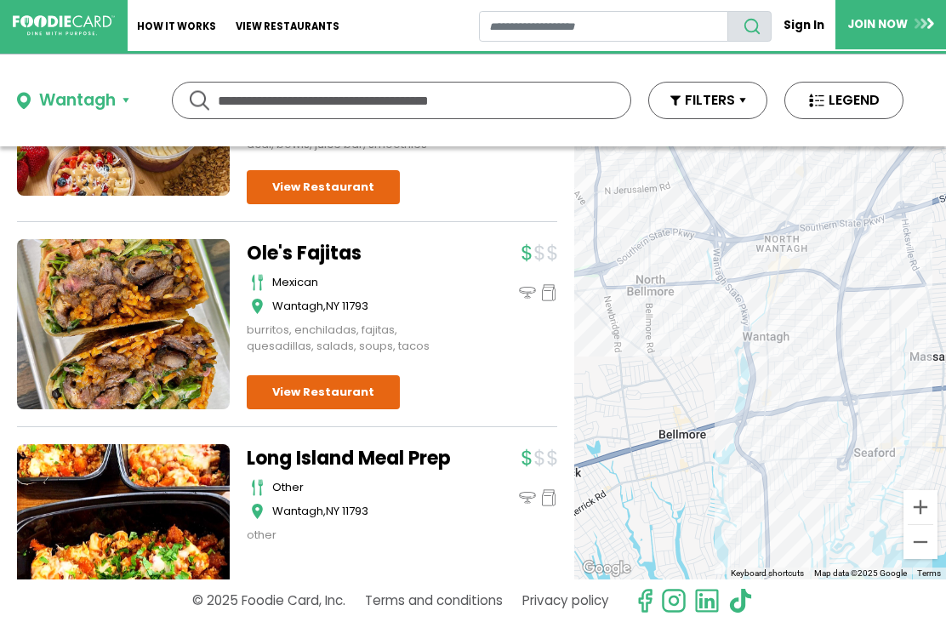
click at [100, 94] on div "Wantagh" at bounding box center [77, 101] width 77 height 25
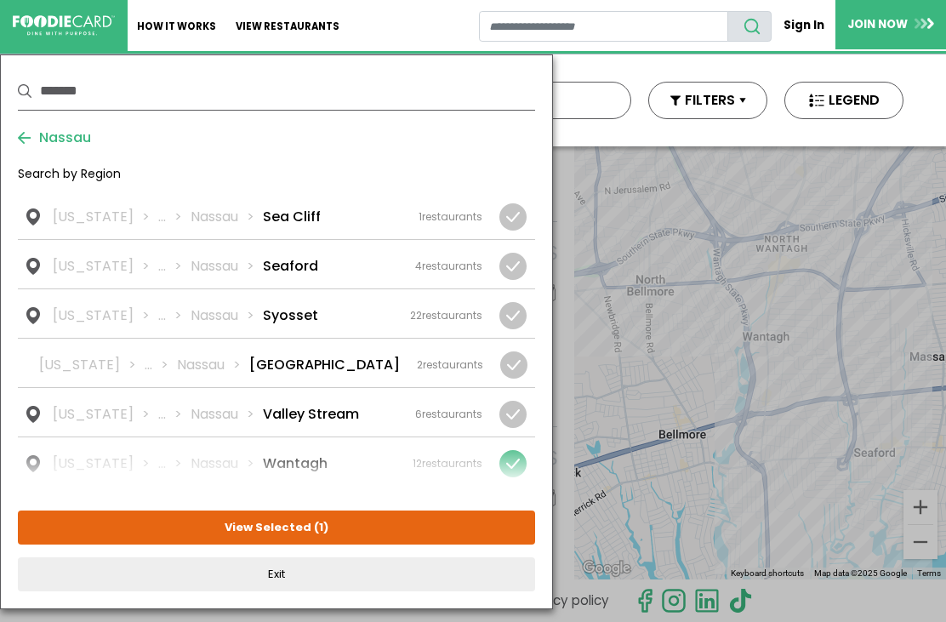
click at [528, 450] on div at bounding box center [509, 463] width 53 height 27
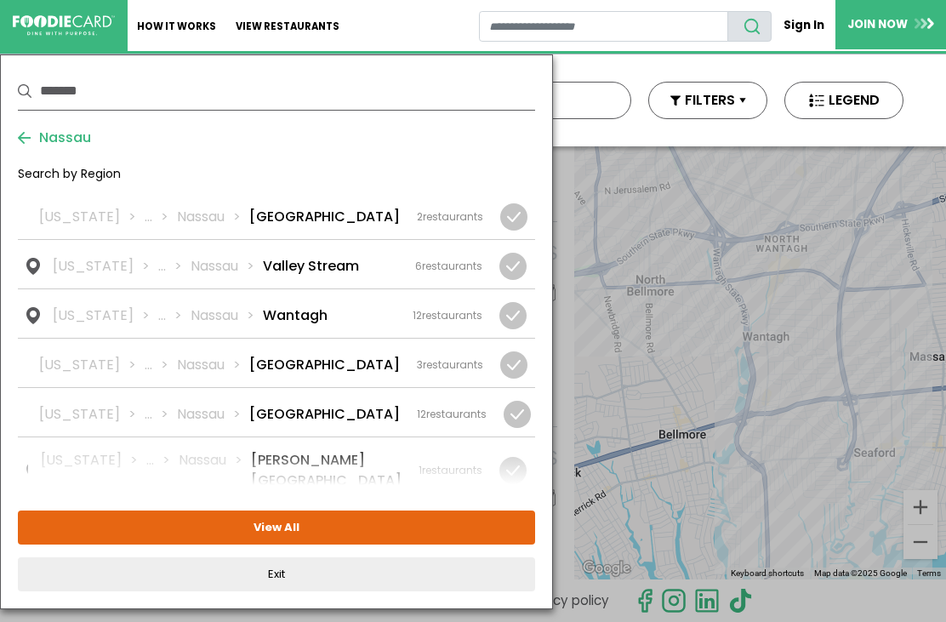
scroll to position [2426, 0]
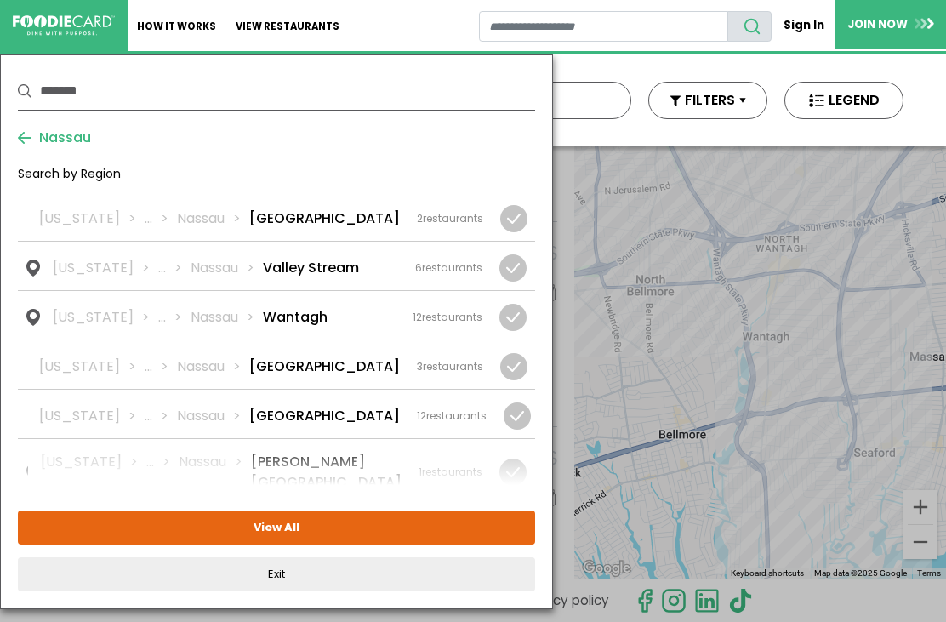
click at [441, 408] on div "12 restaurants" at bounding box center [452, 415] width 70 height 15
click at [380, 529] on button "View Selected ( 1 )" at bounding box center [276, 528] width 517 height 34
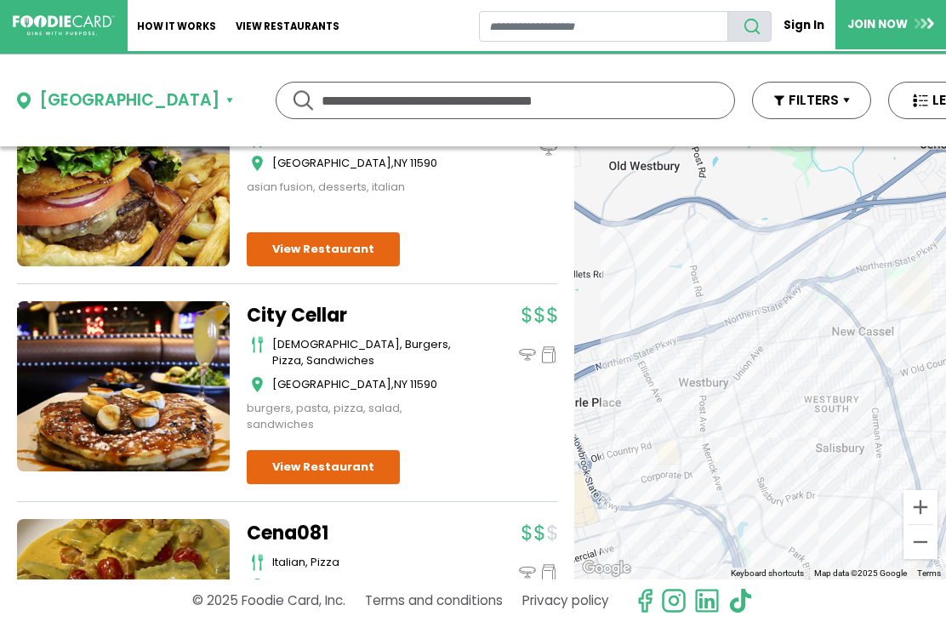
scroll to position [201, 0]
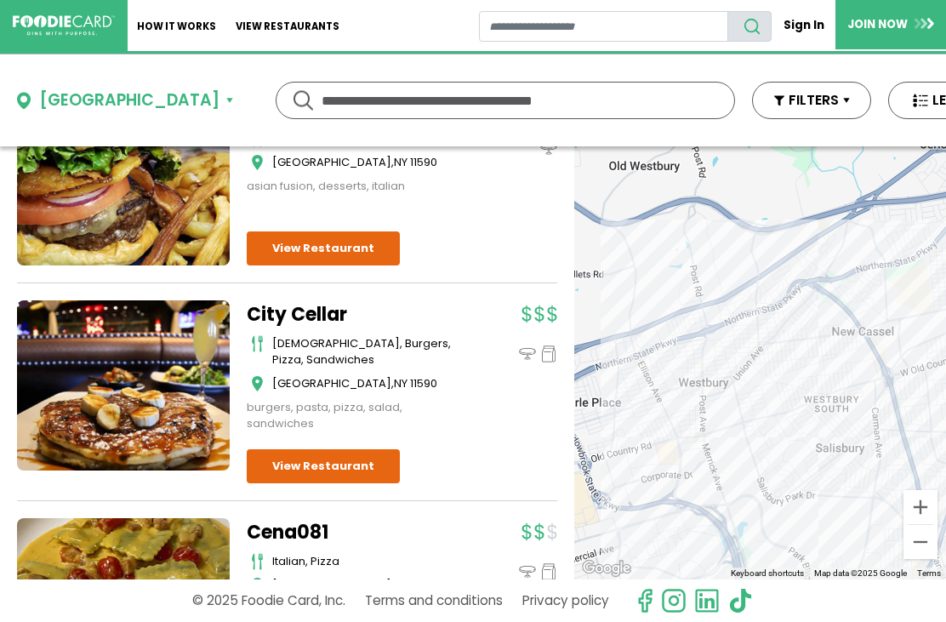
click at [367, 464] on link "View Restaurant" at bounding box center [323, 466] width 153 height 34
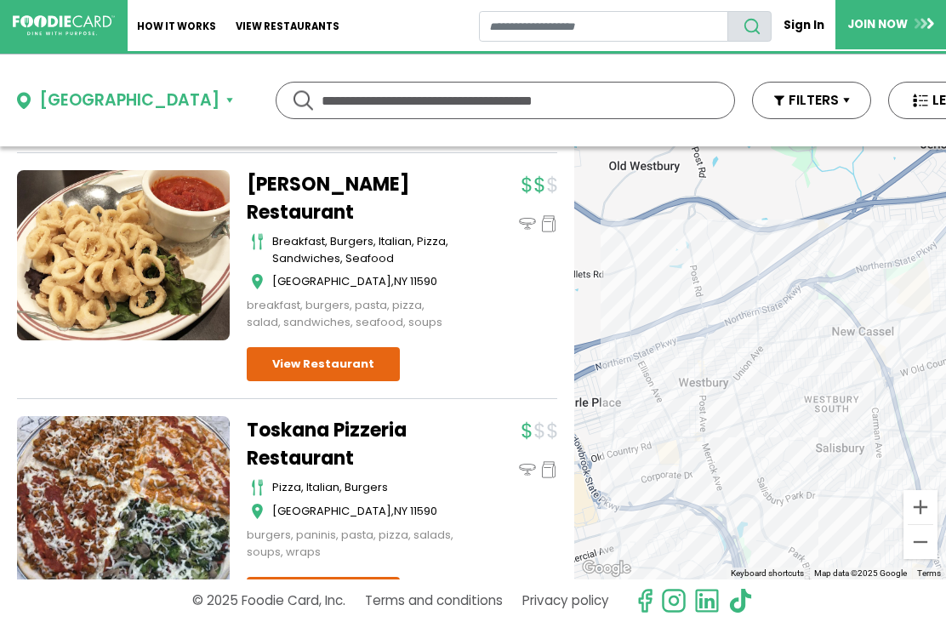
scroll to position [2237, 0]
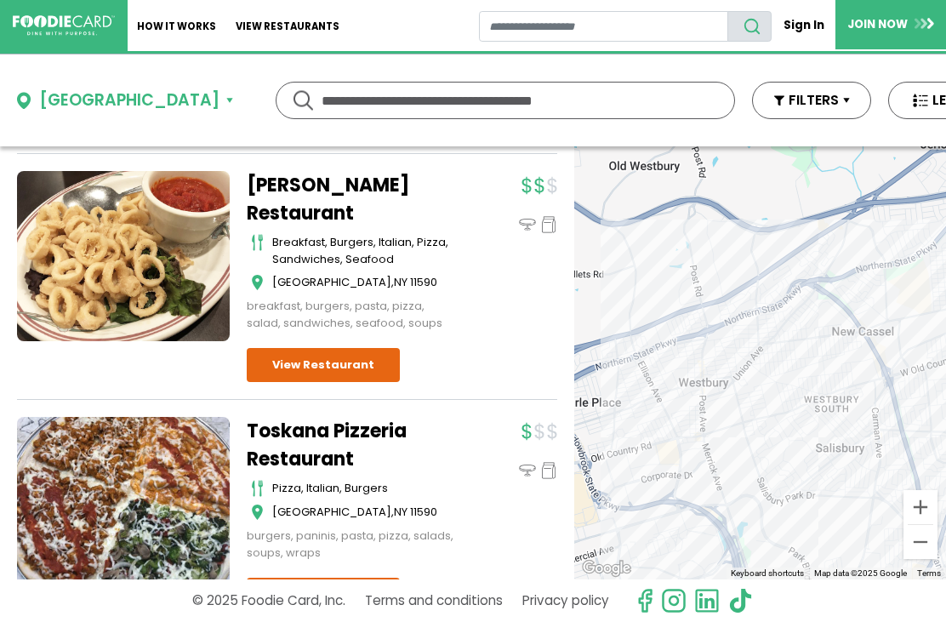
click at [106, 103] on div "Westbury" at bounding box center [129, 101] width 180 height 25
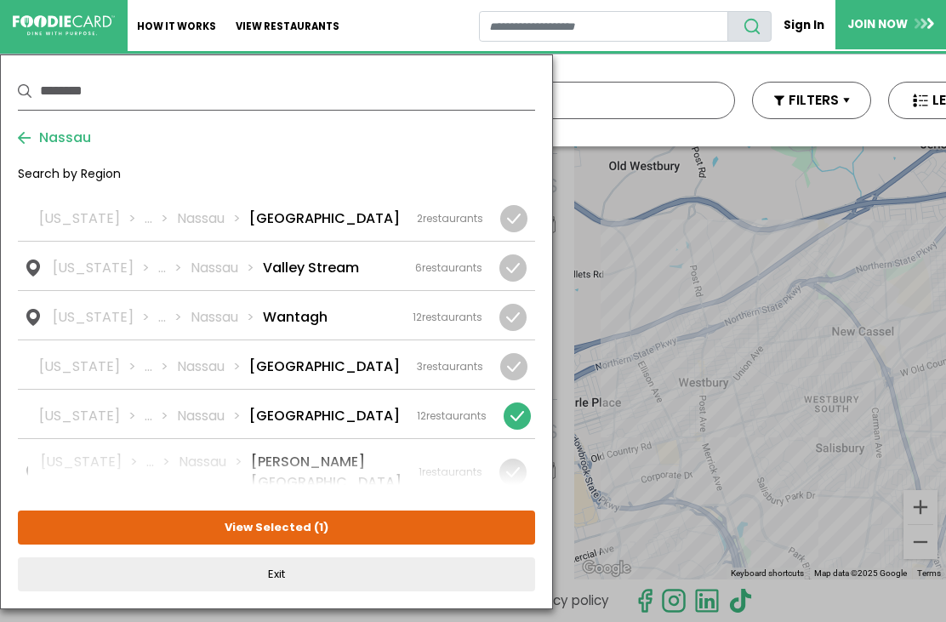
click at [524, 403] on div at bounding box center [517, 416] width 27 height 27
click at [385, 452] on div "New York ... Nassau Wheatley Heights 1 restaurants" at bounding box center [262, 472] width 442 height 41
click at [367, 524] on button "View Selected ( 1 )" at bounding box center [276, 528] width 517 height 34
type input "**********"
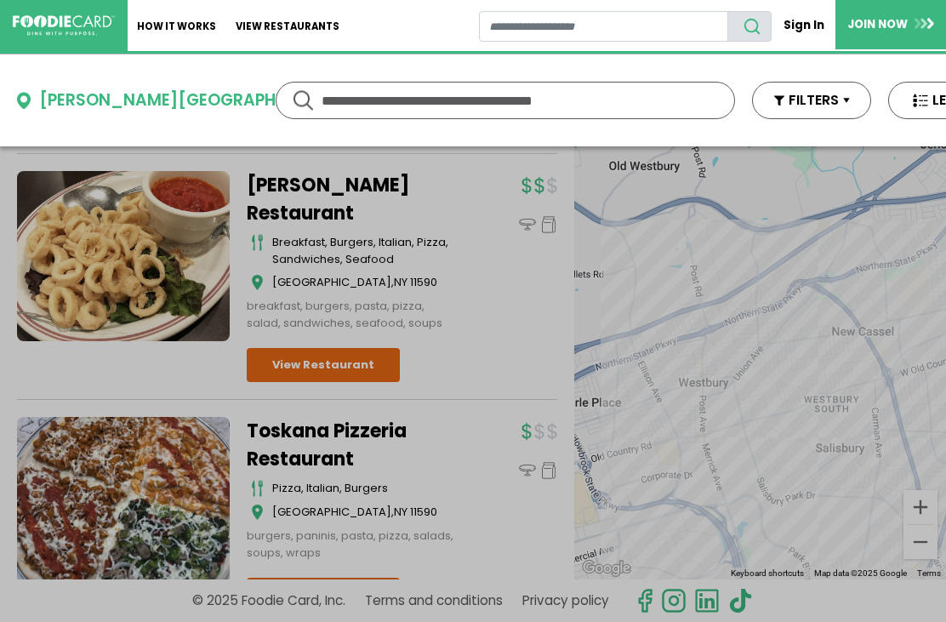
scroll to position [0, 0]
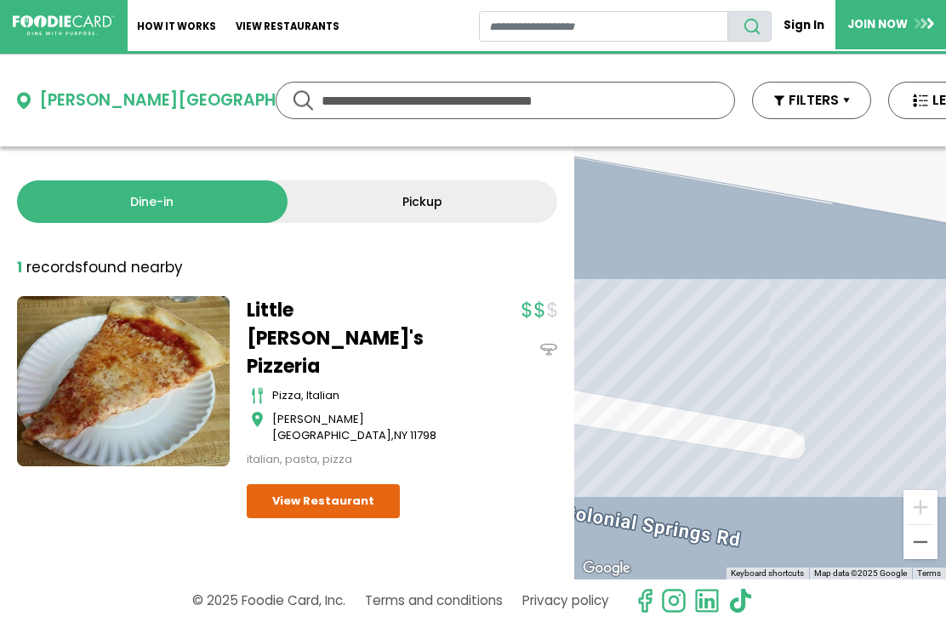
click at [135, 103] on div "Wheatley Heights" at bounding box center [198, 101] width 319 height 25
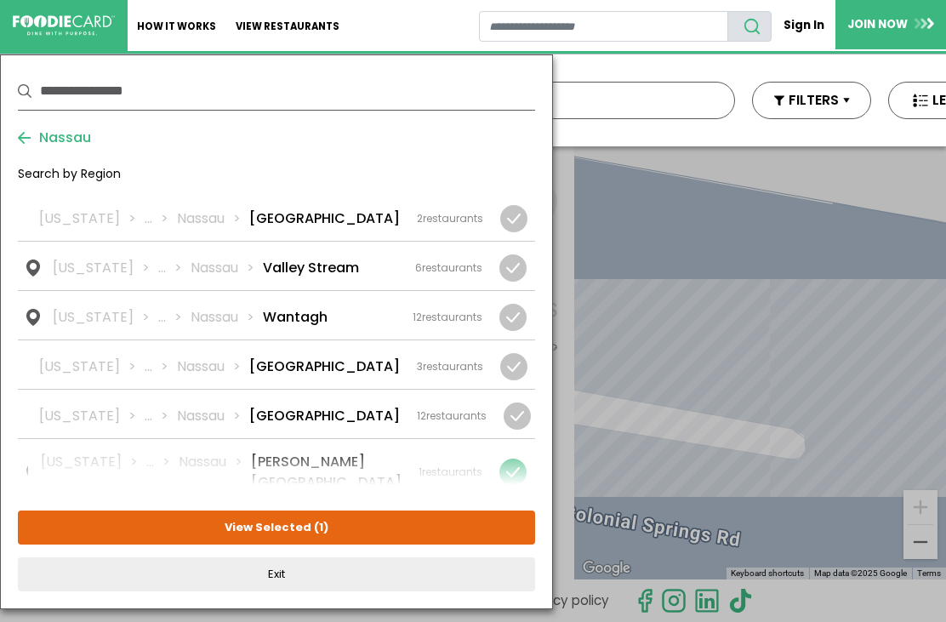
click at [522, 459] on div at bounding box center [513, 472] width 27 height 27
click at [519, 515] on div at bounding box center [514, 528] width 27 height 27
click at [364, 532] on button "View Selected ( 1 )" at bounding box center [276, 528] width 517 height 34
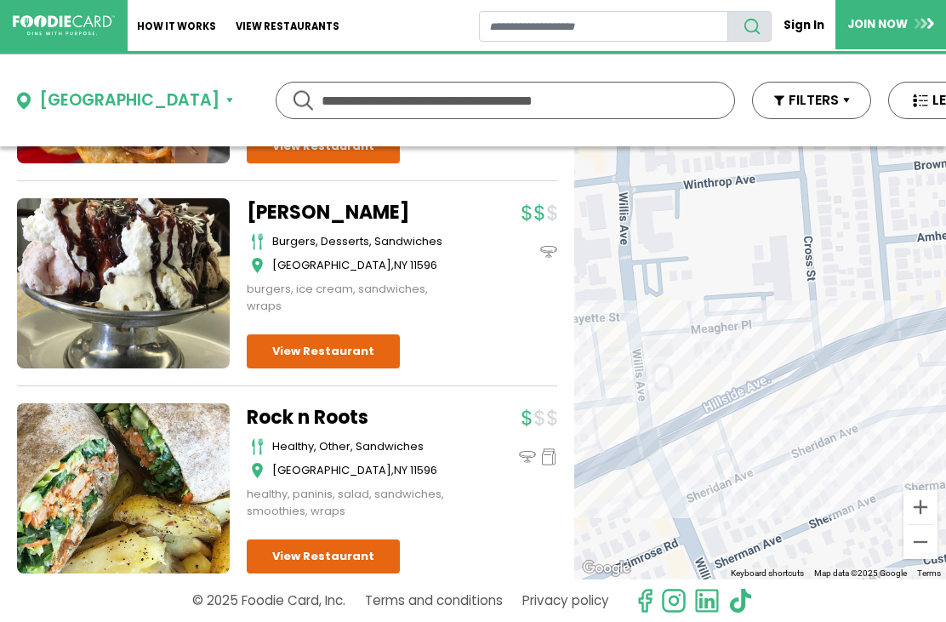
scroll to position [968, 0]
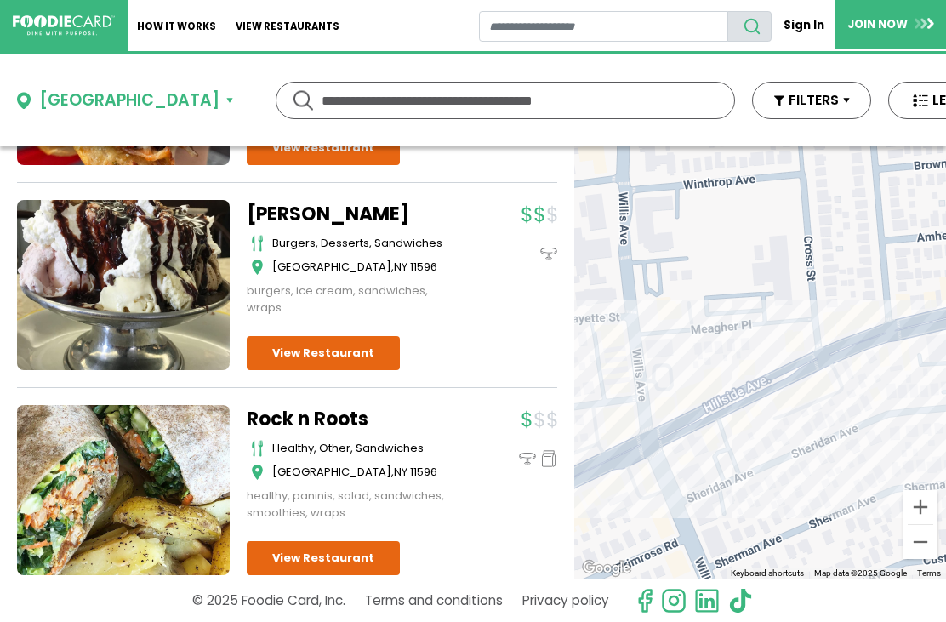
click at [133, 100] on div "Williston Park" at bounding box center [129, 101] width 180 height 25
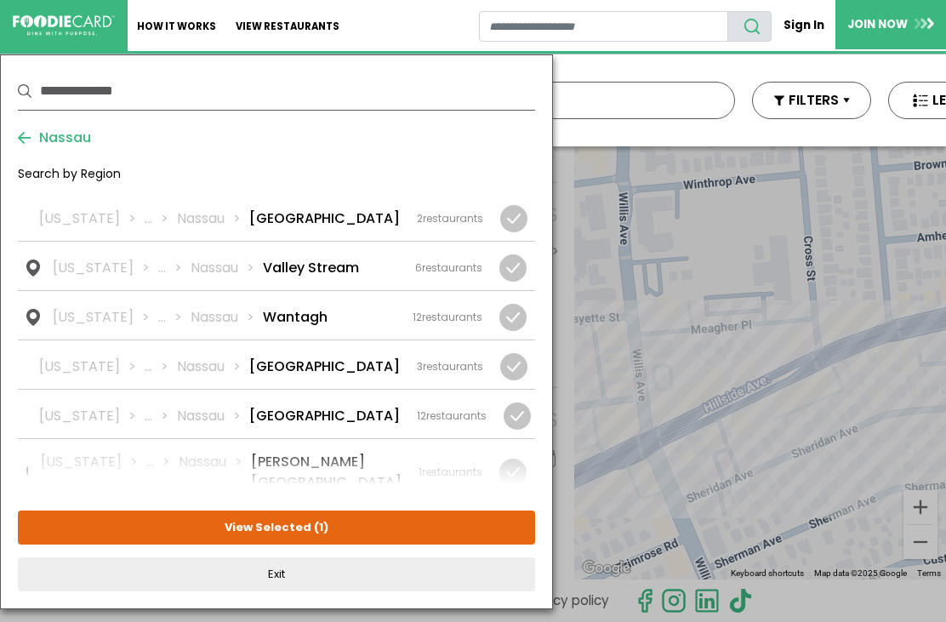
click at [517, 515] on div at bounding box center [514, 528] width 27 height 27
click at [469, 570] on div "10 restaurants" at bounding box center [447, 577] width 71 height 15
click at [411, 531] on button "View Selected ( 1 )" at bounding box center [276, 528] width 517 height 34
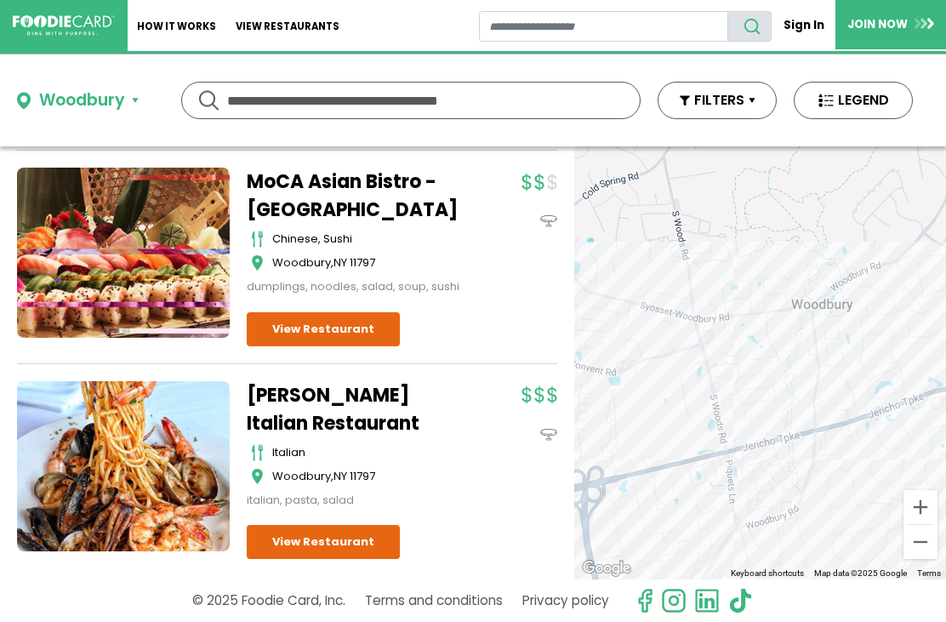
scroll to position [1903, 0]
click at [119, 110] on div "Woodbury" at bounding box center [82, 101] width 86 height 25
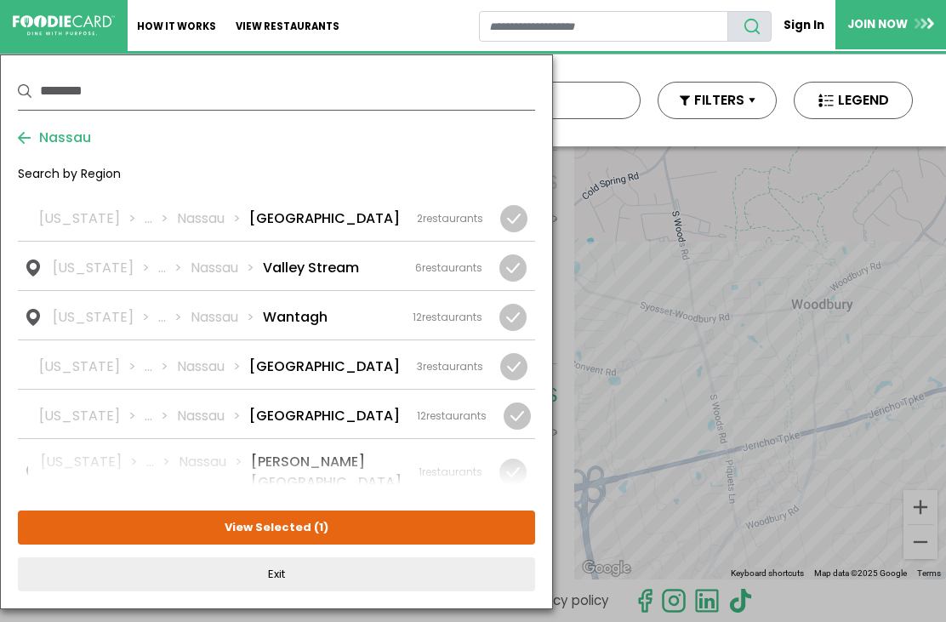
click at [523, 564] on div at bounding box center [513, 577] width 27 height 27
click at [74, 145] on span "Nassau" at bounding box center [61, 138] width 60 height 20
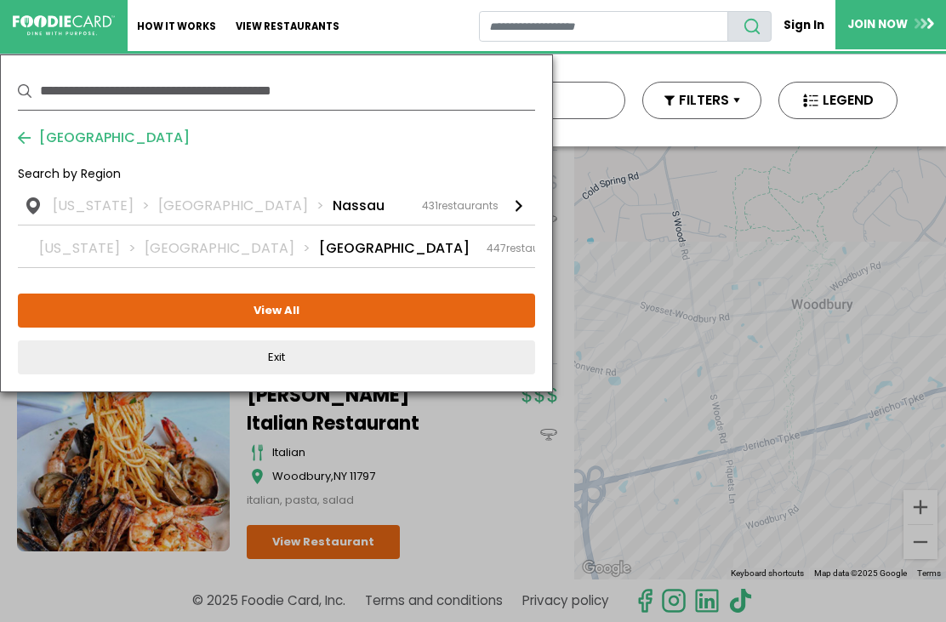
click at [295, 248] on div "New York Long Island Suffolk 447 restaurants" at bounding box center [303, 248] width 528 height 20
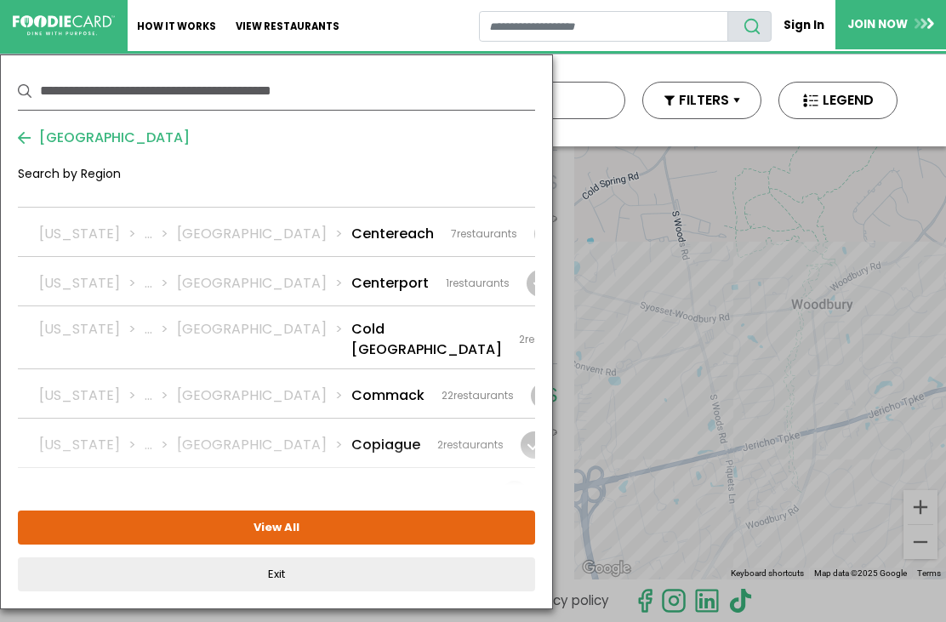
scroll to position [610, 0]
click at [442, 386] on span "22" at bounding box center [448, 393] width 12 height 14
click at [378, 529] on button "View Selected ( 1 )" at bounding box center [276, 528] width 517 height 34
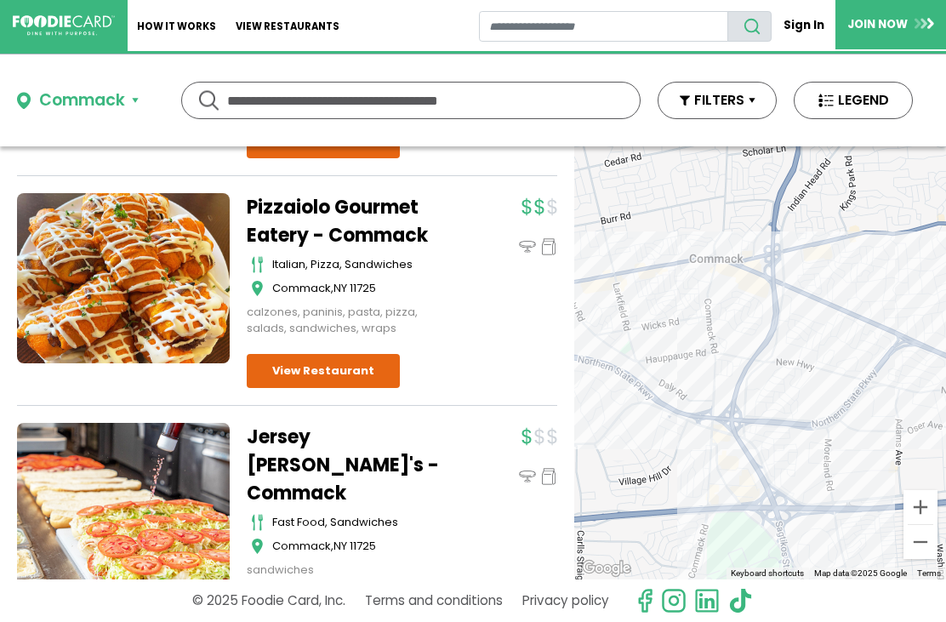
scroll to position [4246, 0]
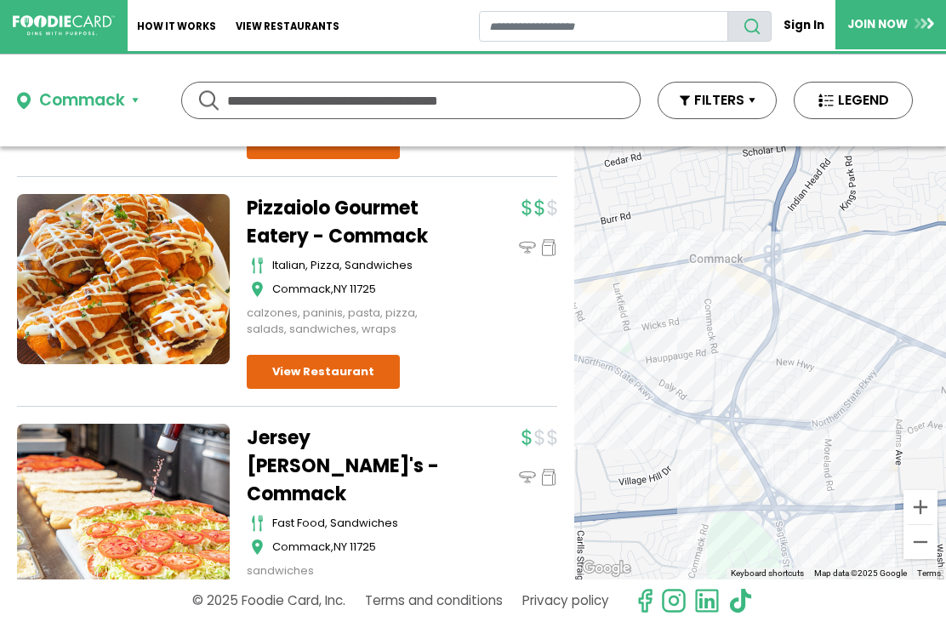
click at [117, 95] on div "Commack" at bounding box center [82, 101] width 86 height 25
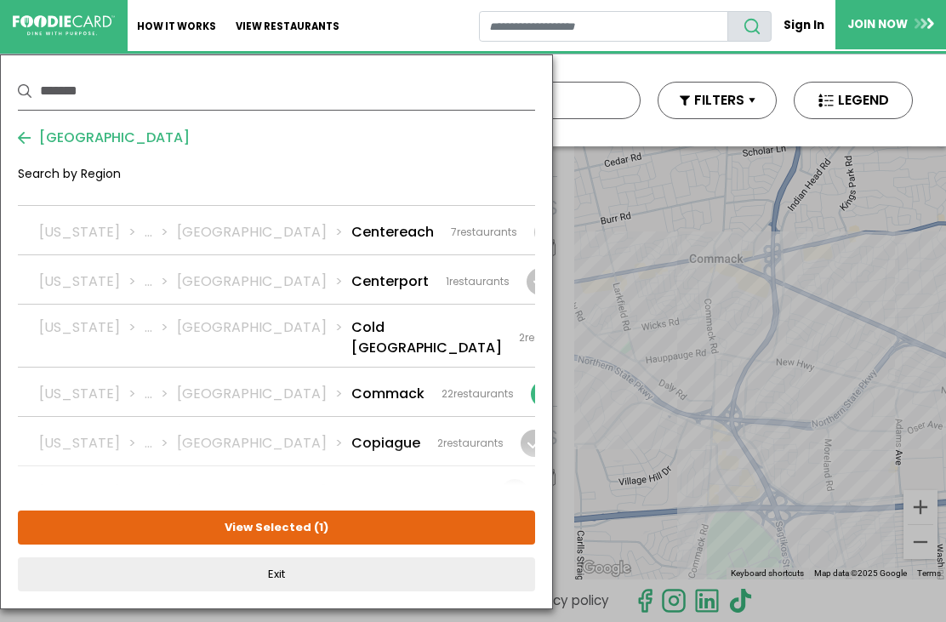
click at [531, 380] on div at bounding box center [544, 393] width 27 height 27
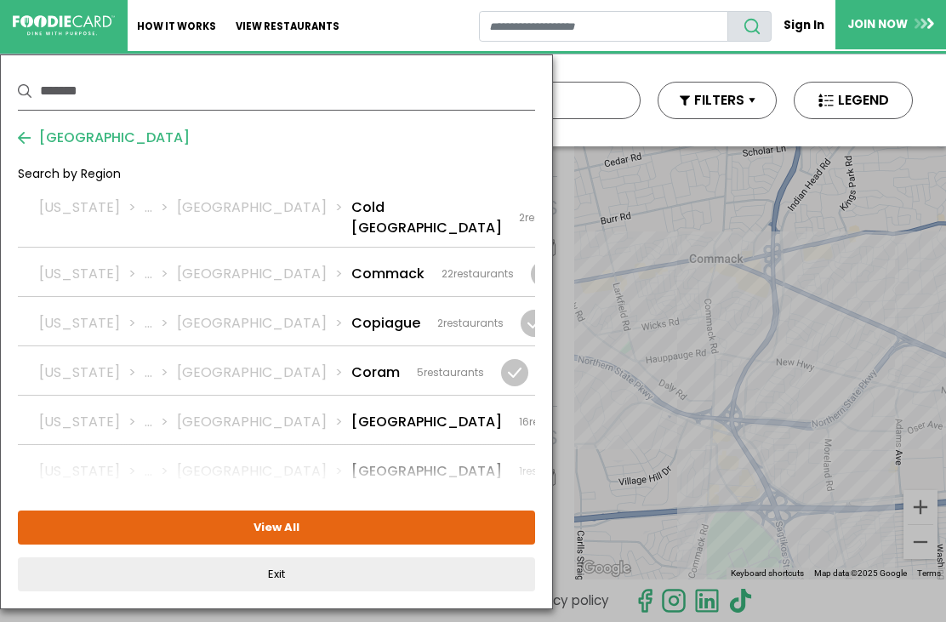
scroll to position [734, 0]
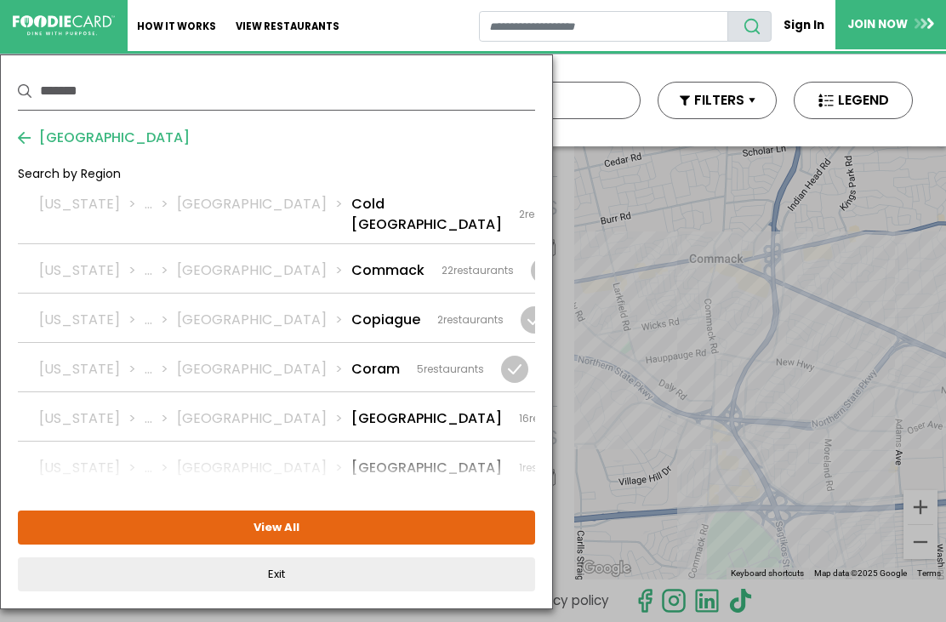
click at [519, 411] on div "16 restaurants" at bounding box center [554, 418] width 71 height 15
click at [415, 528] on button "View Selected ( 1 )" at bounding box center [276, 528] width 517 height 34
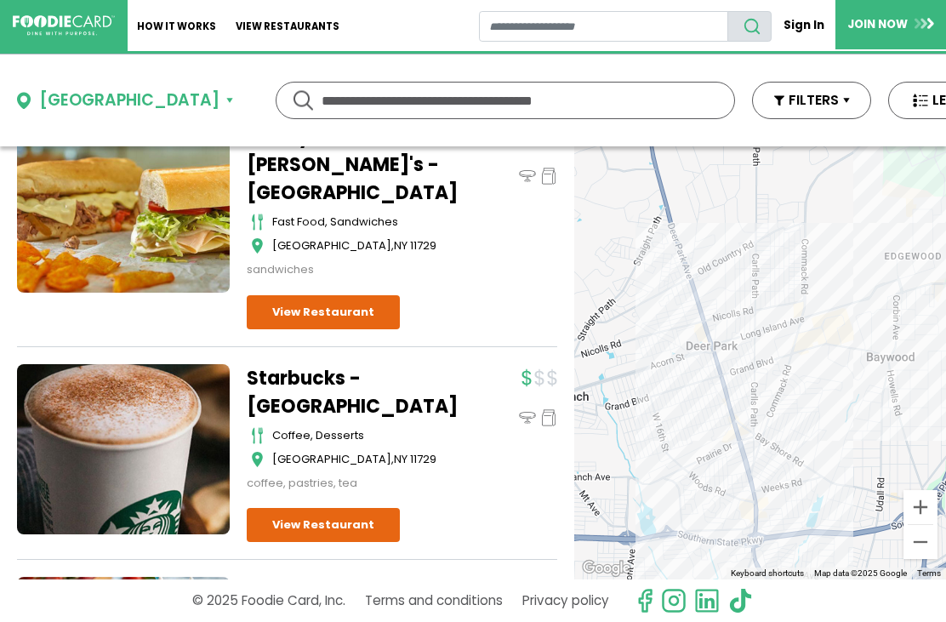
scroll to position [3145, 0]
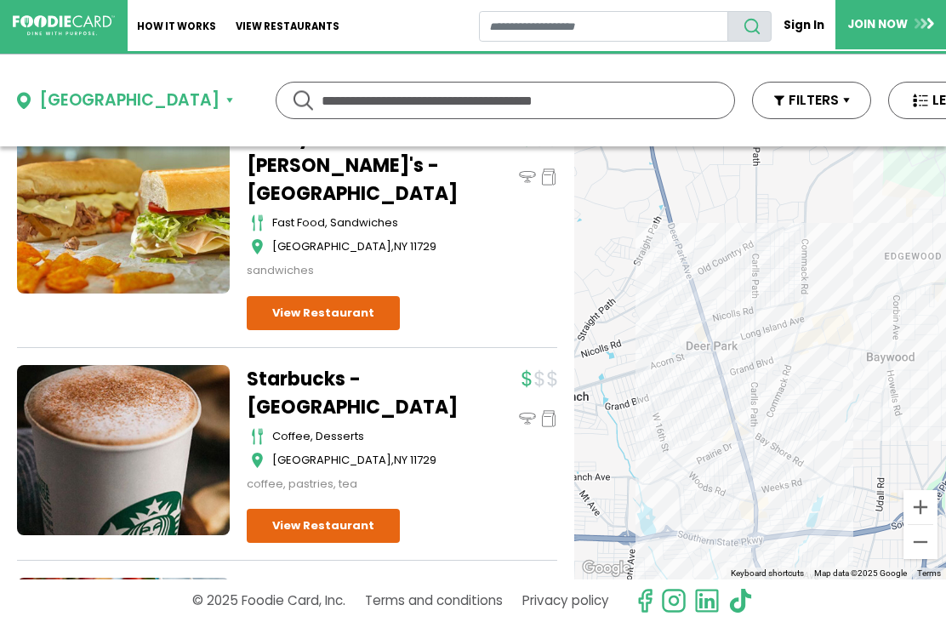
click at [109, 103] on div "Deer Park" at bounding box center [129, 101] width 180 height 25
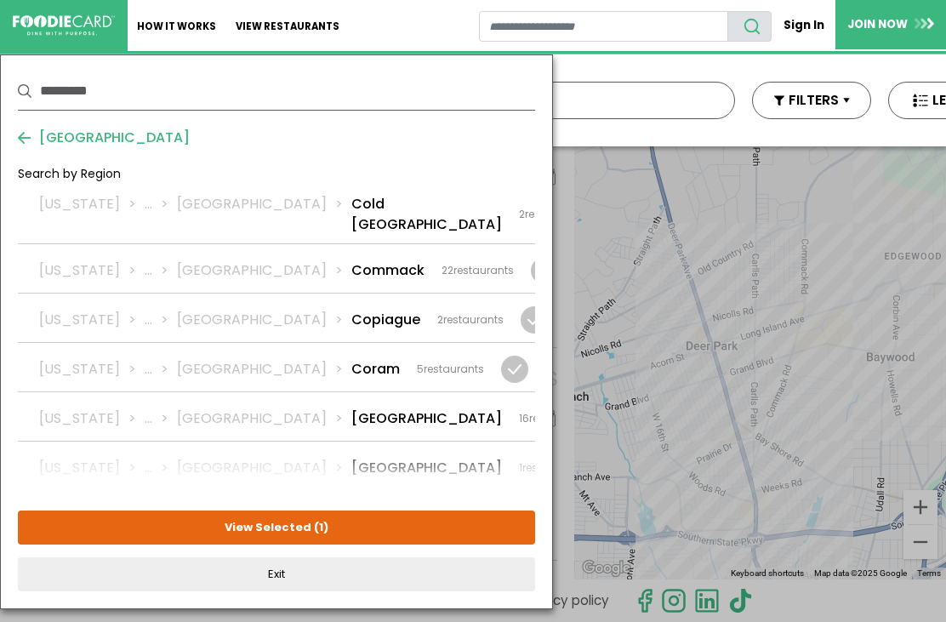
click at [607, 405] on div at bounding box center [620, 418] width 27 height 27
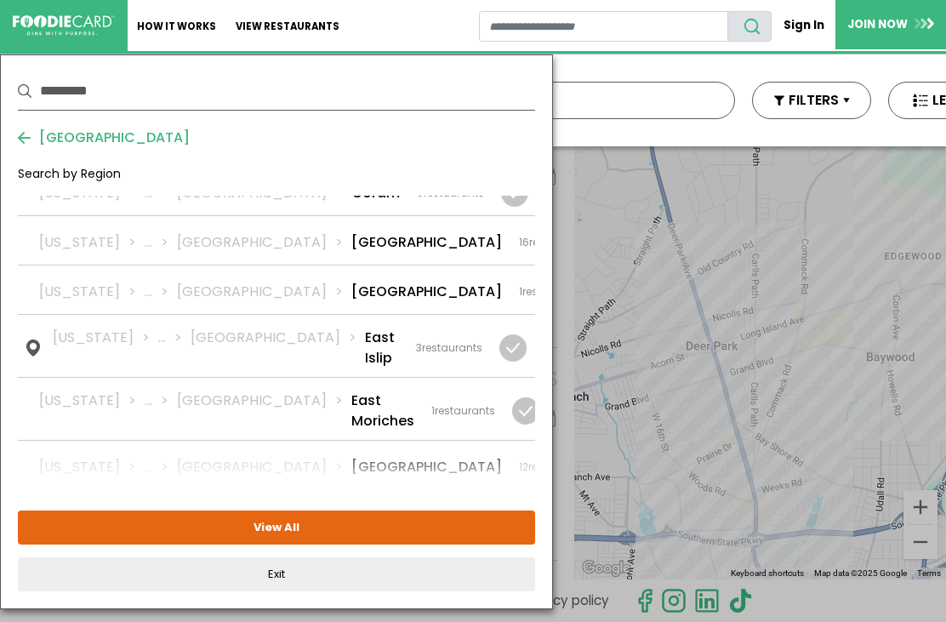
scroll to position [933, 0]
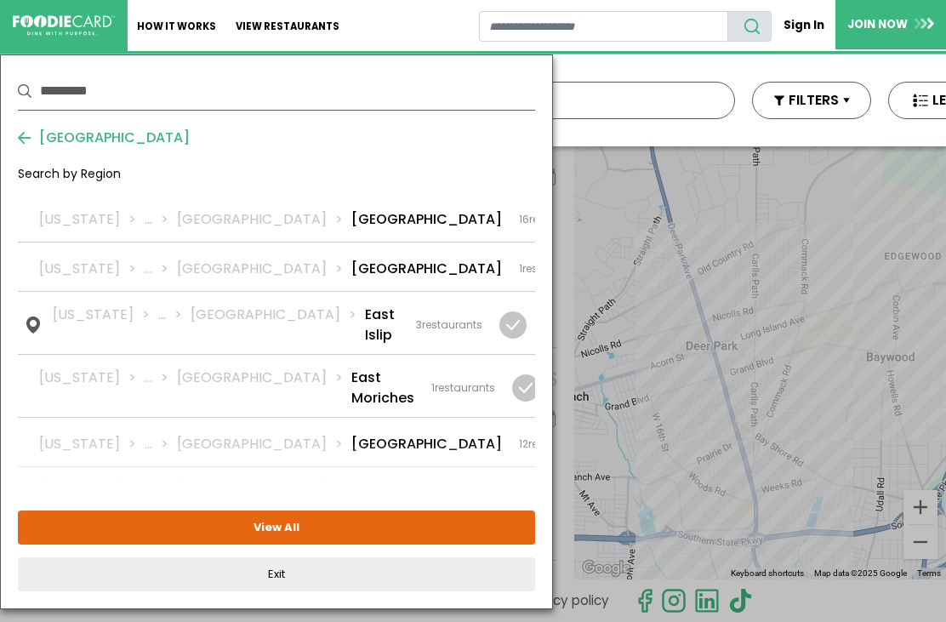
click at [369, 434] on div "New York ... Suffolk East Northport 12 restaurants" at bounding box center [314, 444] width 550 height 20
click at [397, 530] on button "View Selected ( 1 )" at bounding box center [276, 528] width 517 height 34
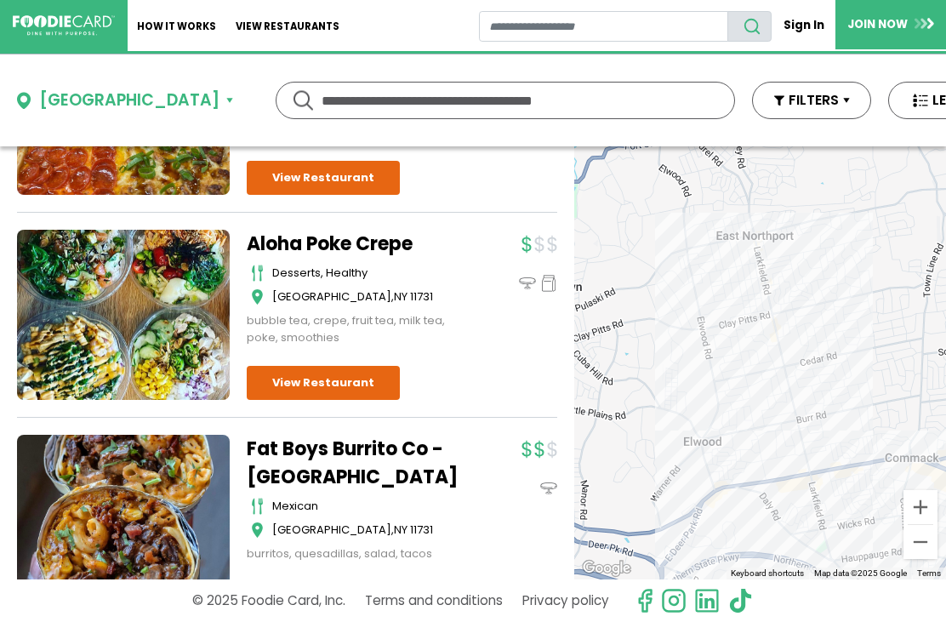
scroll to position [2262, 0]
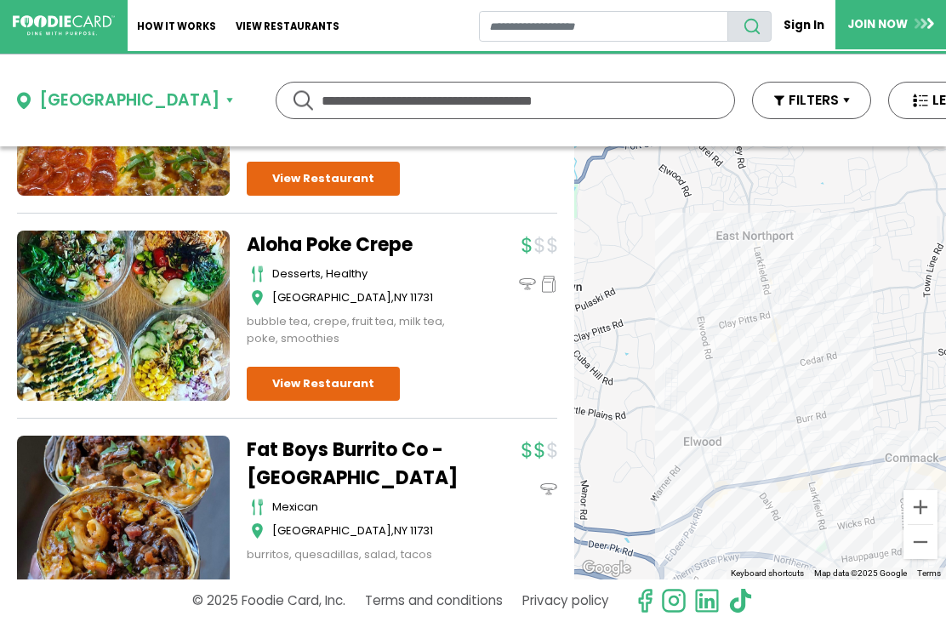
click at [153, 95] on div "East Northport" at bounding box center [129, 101] width 180 height 25
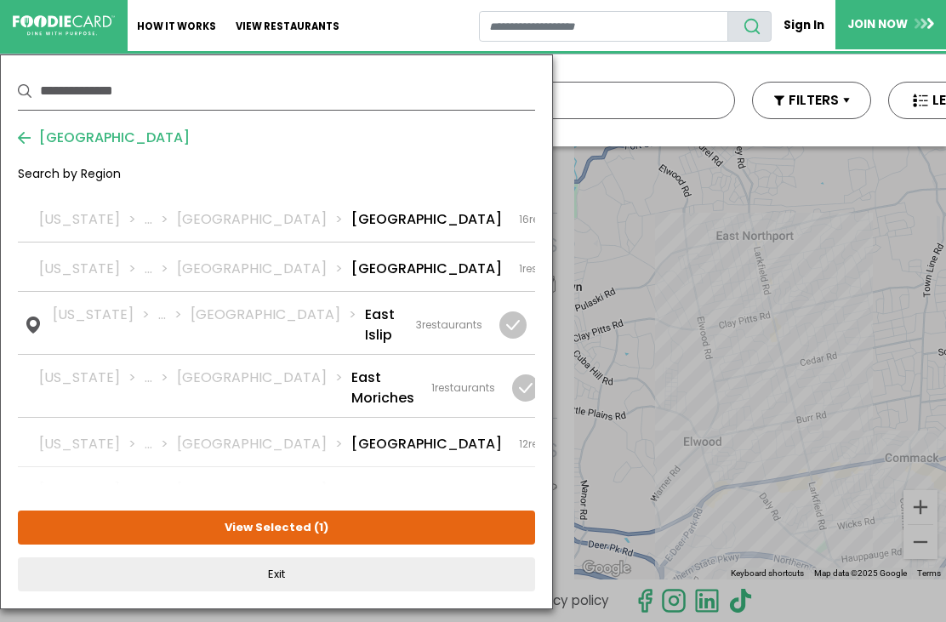
click at [606, 431] on div at bounding box center [619, 444] width 27 height 27
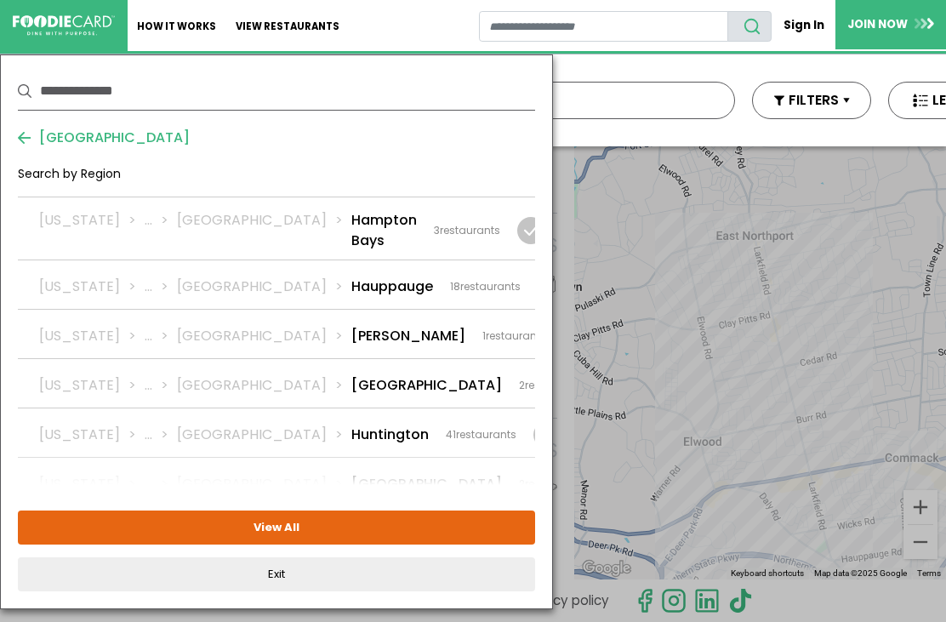
scroll to position [1479, 0]
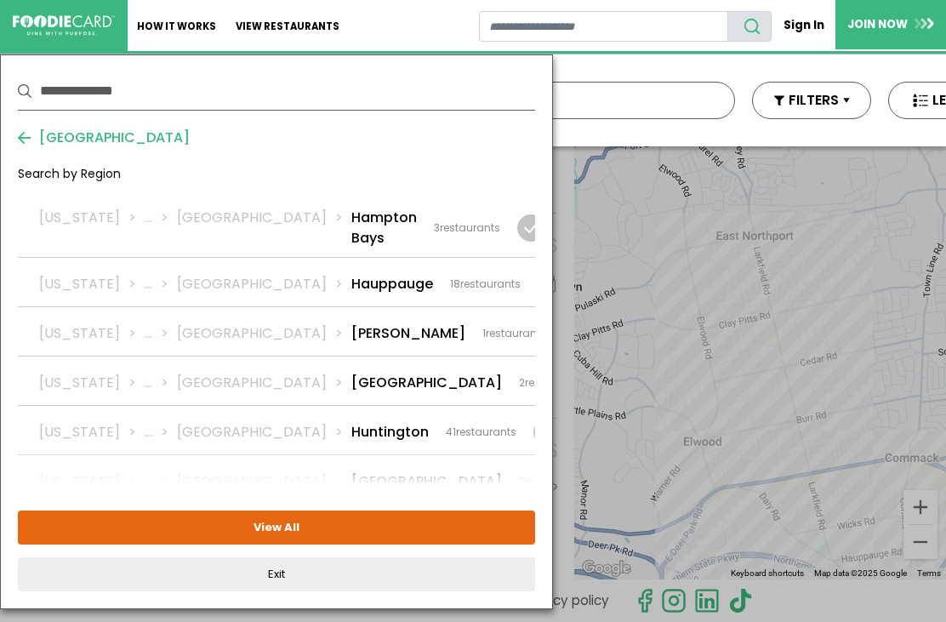
click at [351, 422] on div "New York ... Suffolk Huntington 41 restaurants" at bounding box center [277, 432] width 477 height 20
click at [376, 529] on button "View Selected ( 1 )" at bounding box center [276, 528] width 517 height 34
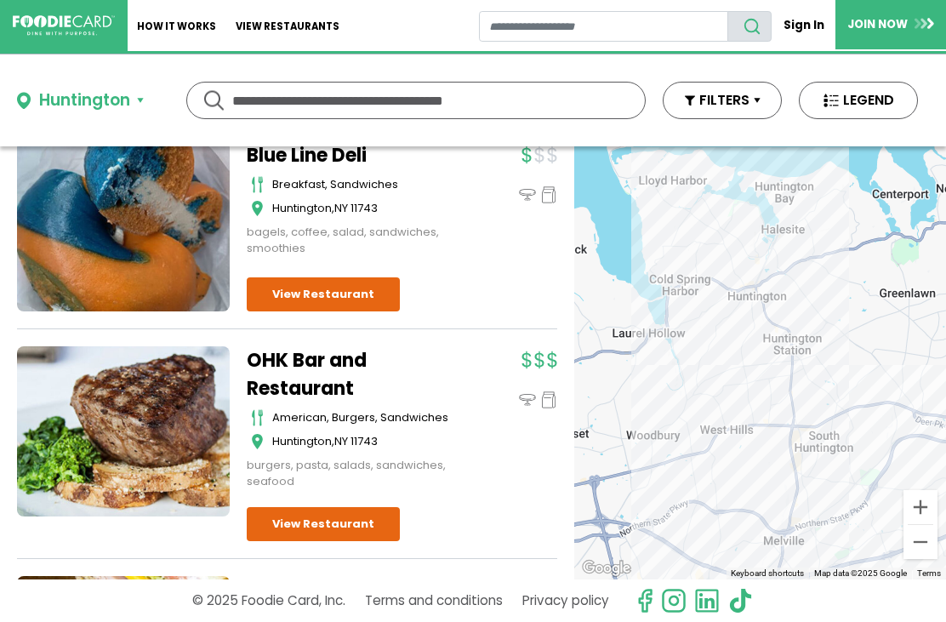
scroll to position [165, 0]
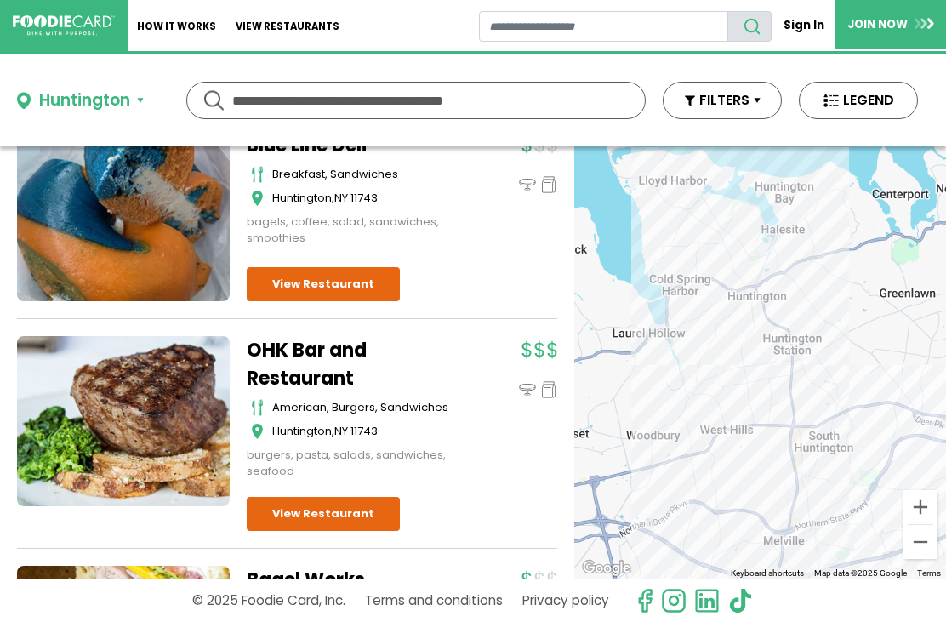
click at [357, 508] on link "View Restaurant" at bounding box center [323, 514] width 153 height 34
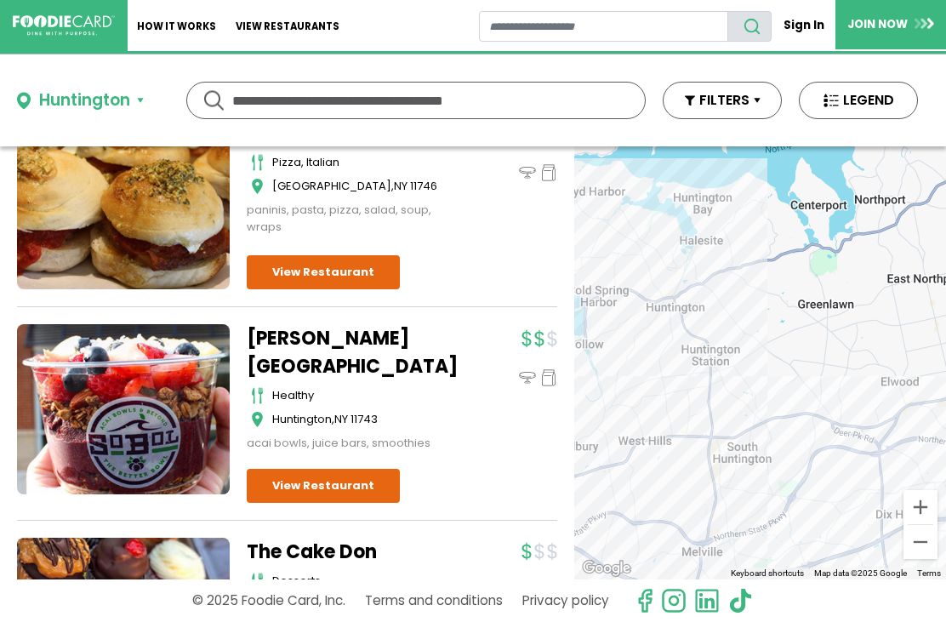
scroll to position [0, 0]
click at [119, 100] on div "Huntington" at bounding box center [84, 101] width 91 height 25
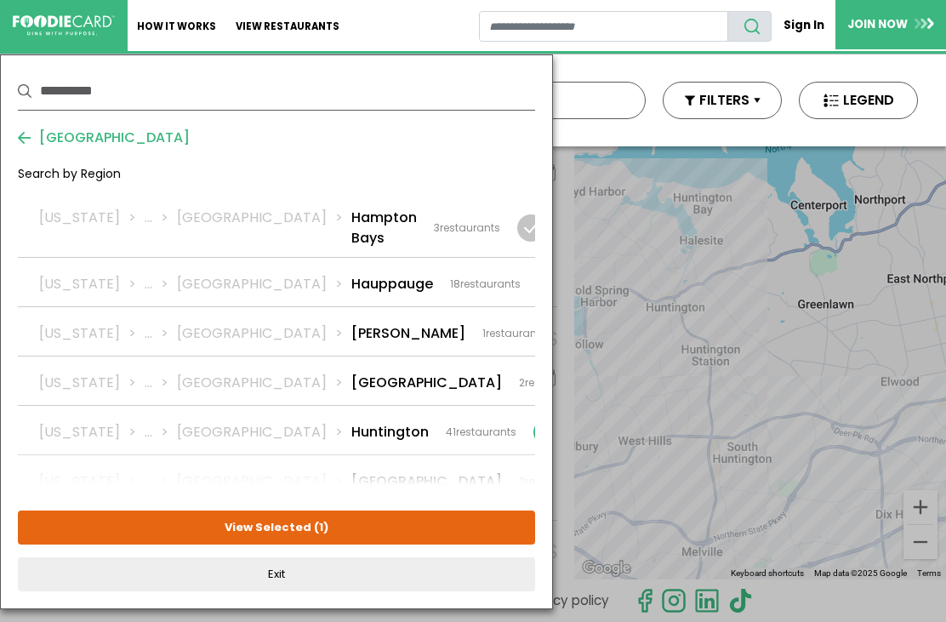
click at [534, 419] on div at bounding box center [547, 432] width 27 height 27
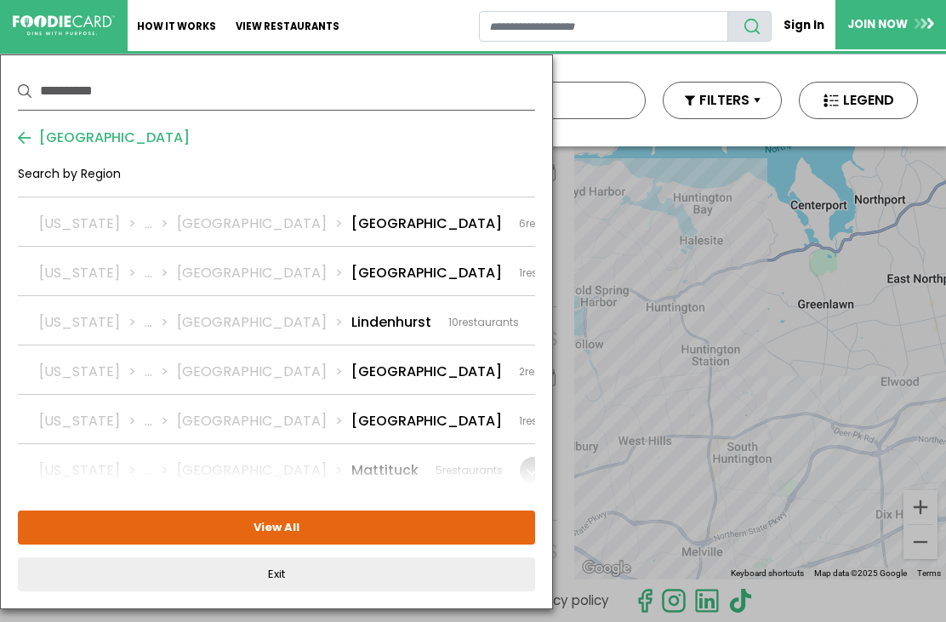
scroll to position [1972, 0]
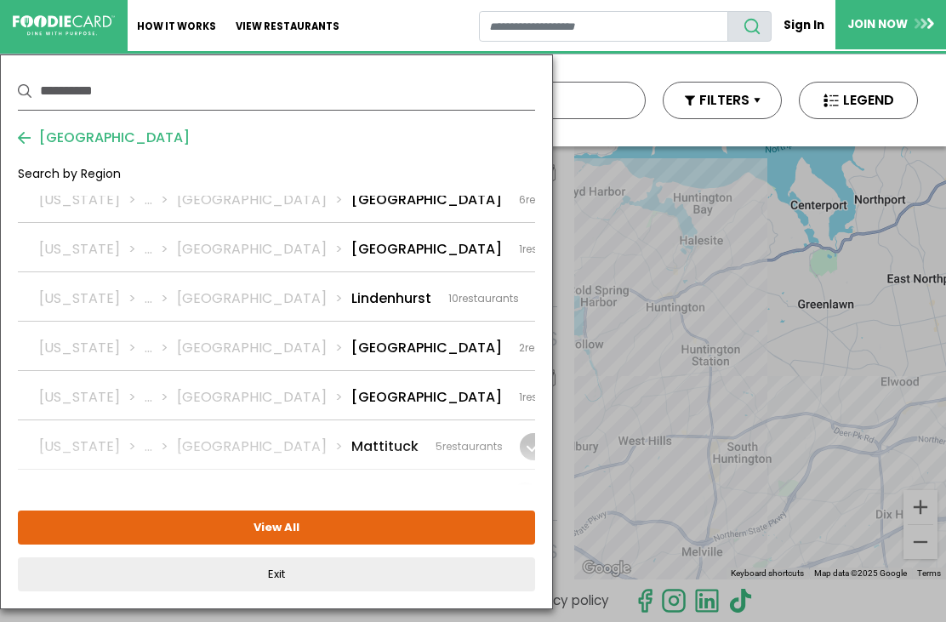
click at [345, 535] on div "New York ... Suffolk Melville 9 restaurants" at bounding box center [294, 545] width 511 height 20
click at [381, 528] on button "View Selected ( 1 )" at bounding box center [276, 528] width 517 height 34
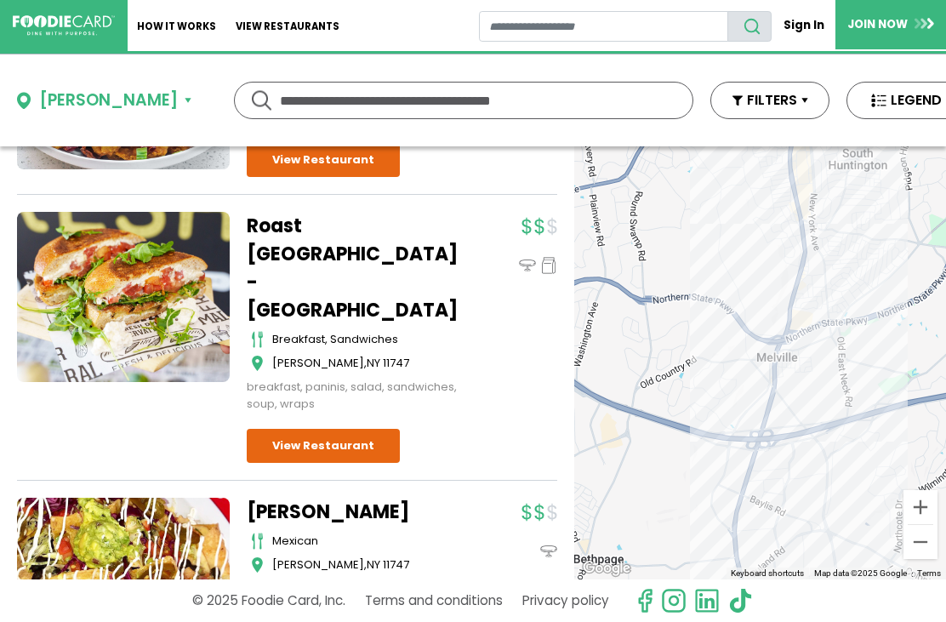
scroll to position [1624, 0]
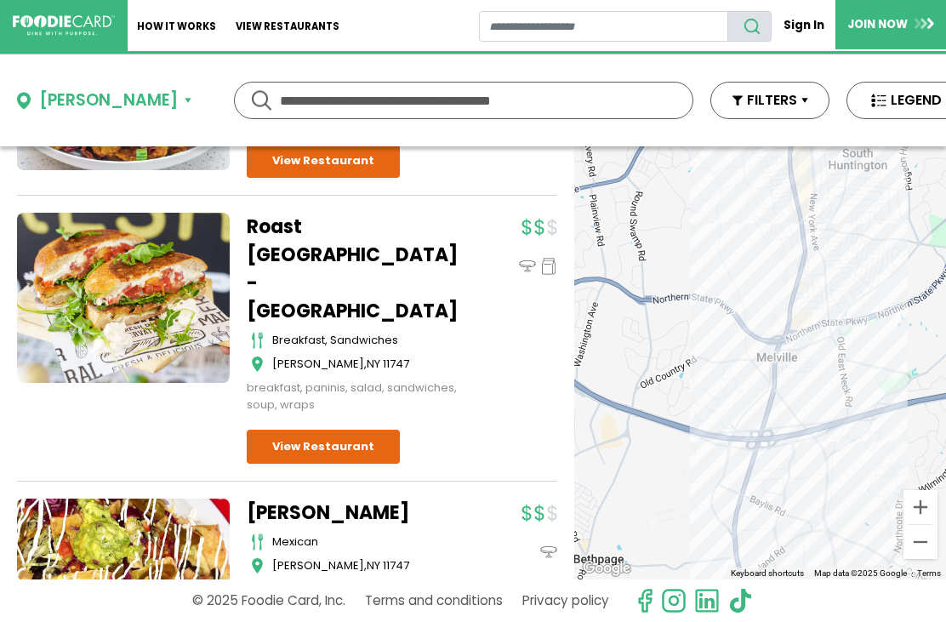
click at [100, 106] on div "Melville" at bounding box center [108, 101] width 139 height 25
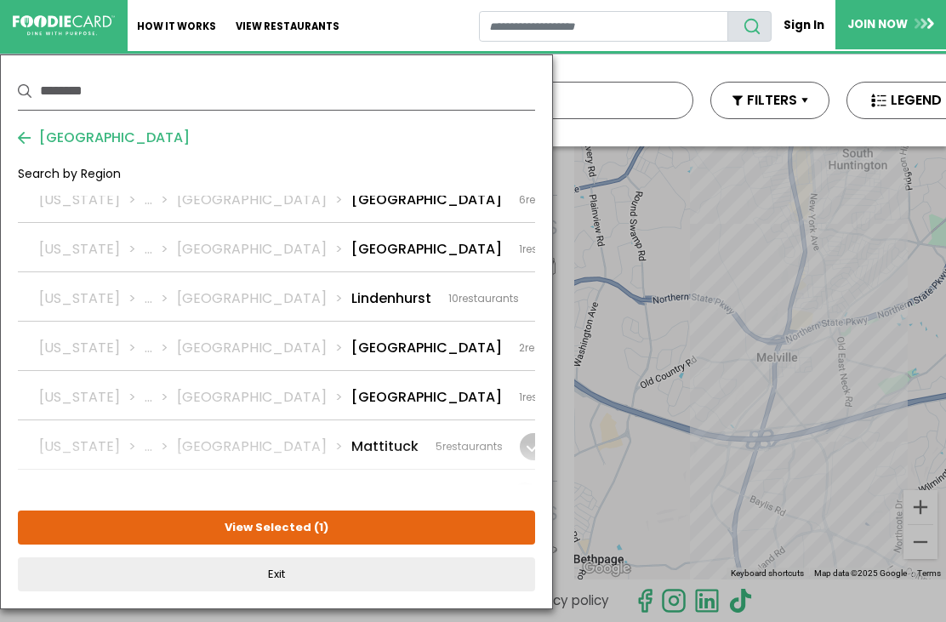
click at [567, 532] on div at bounding box center [580, 545] width 27 height 27
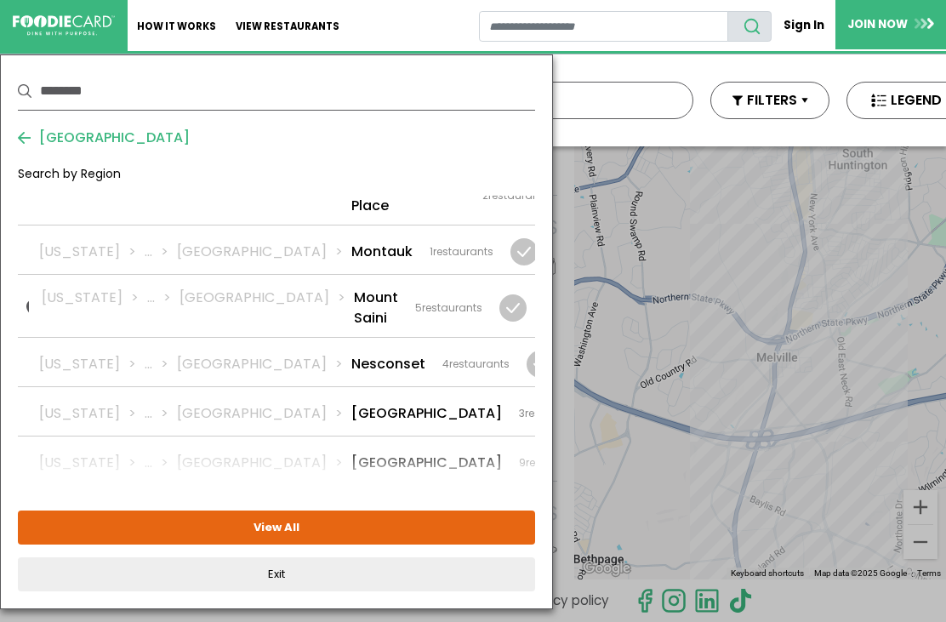
scroll to position [2430, 0]
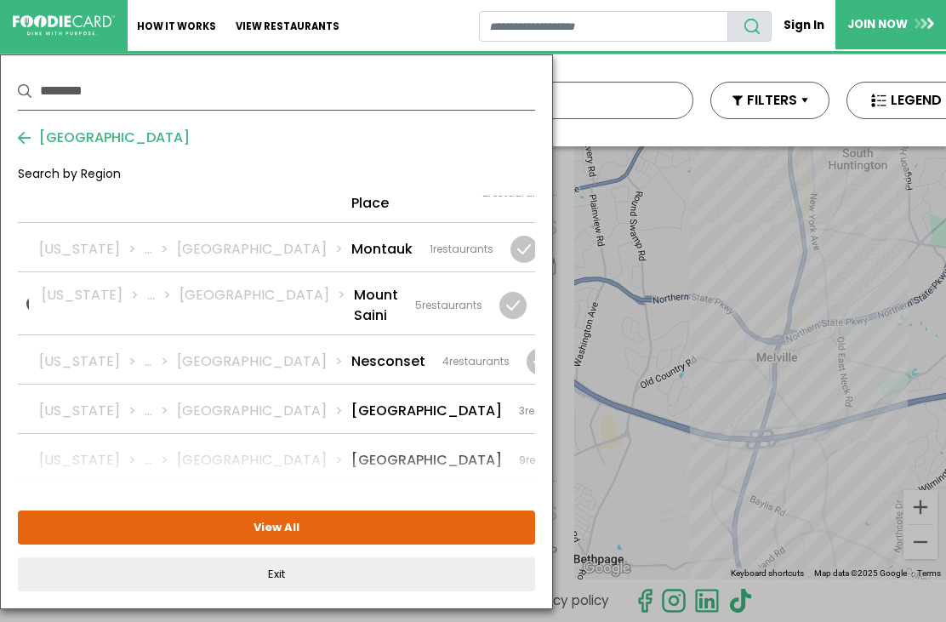
click at [603, 447] on div at bounding box center [616, 460] width 27 height 27
click at [413, 527] on button "View Selected ( 1 )" at bounding box center [276, 528] width 517 height 34
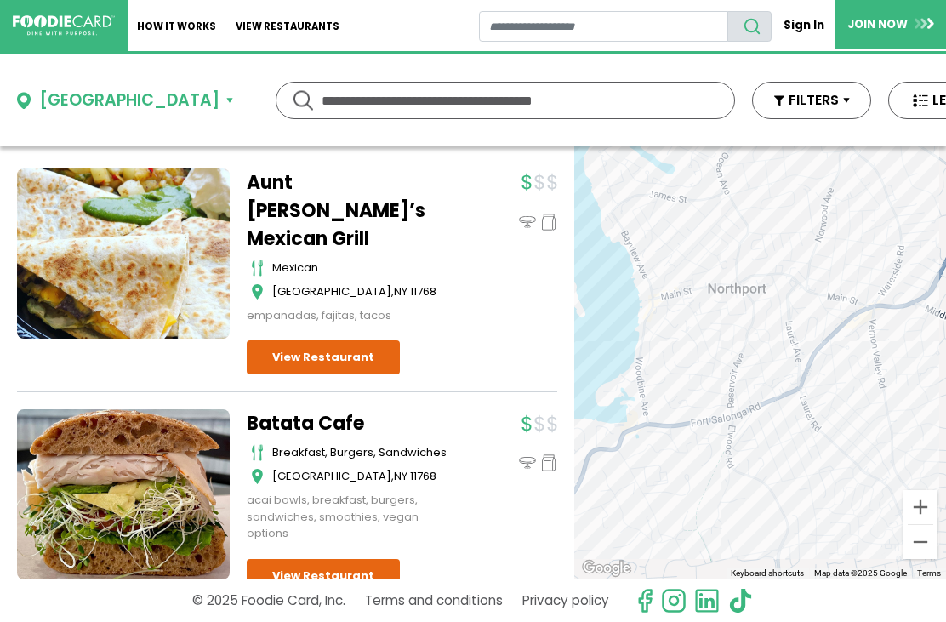
scroll to position [1619, 0]
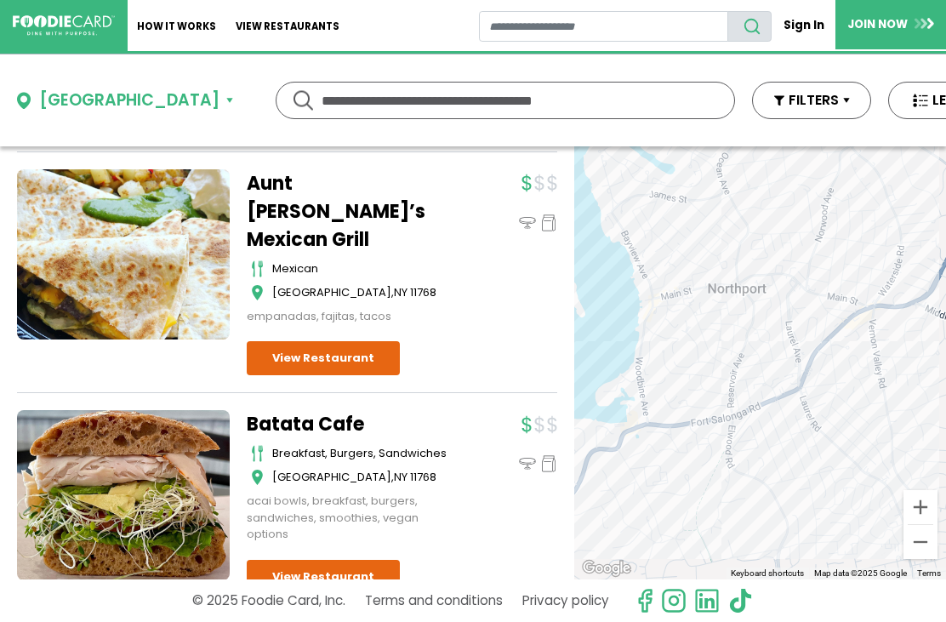
click at [117, 102] on div "Northport" at bounding box center [129, 101] width 180 height 25
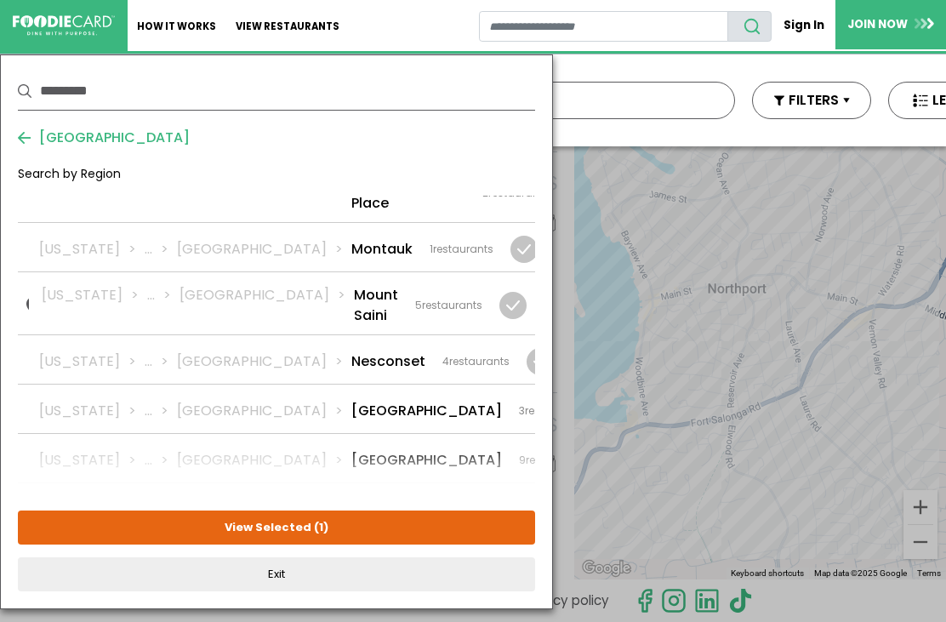
click at [586, 447] on div at bounding box center [612, 460] width 53 height 27
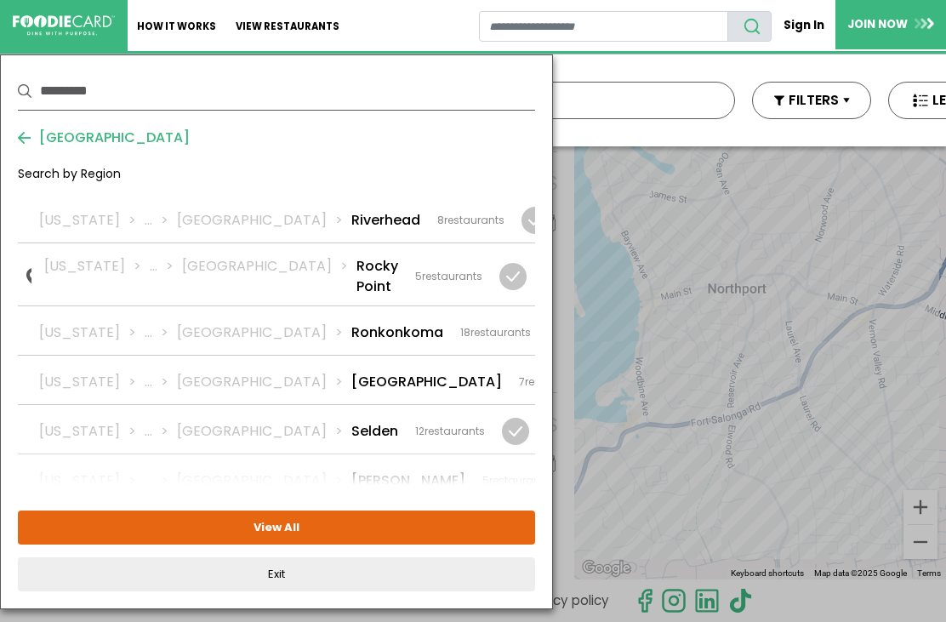
scroll to position [3018, 0]
click at [346, 567] on div "New York ... Suffolk Smithtown 15 restaurants" at bounding box center [276, 577] width 475 height 20
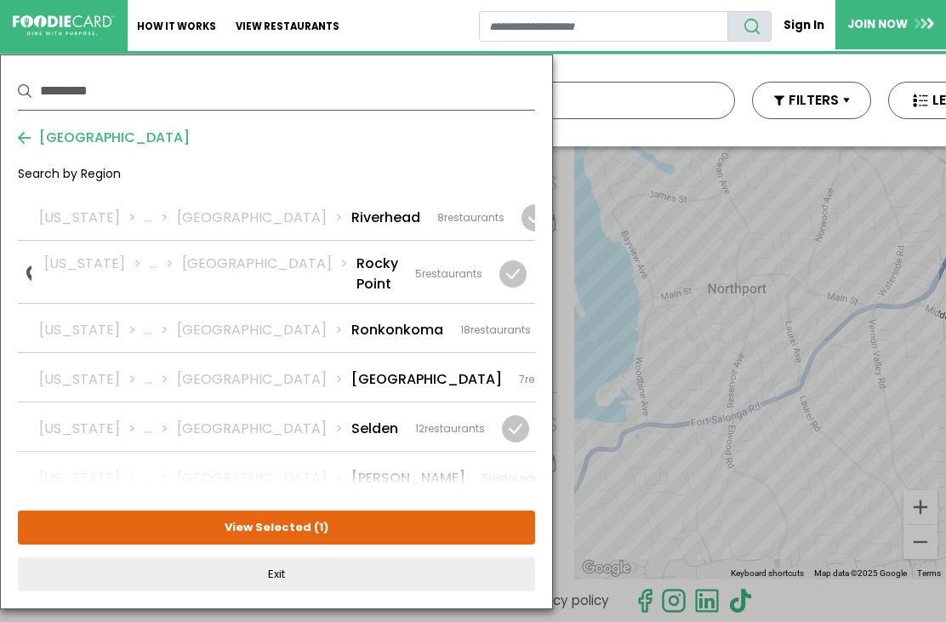
click at [420, 523] on button "View Selected ( 1 )" at bounding box center [276, 528] width 517 height 34
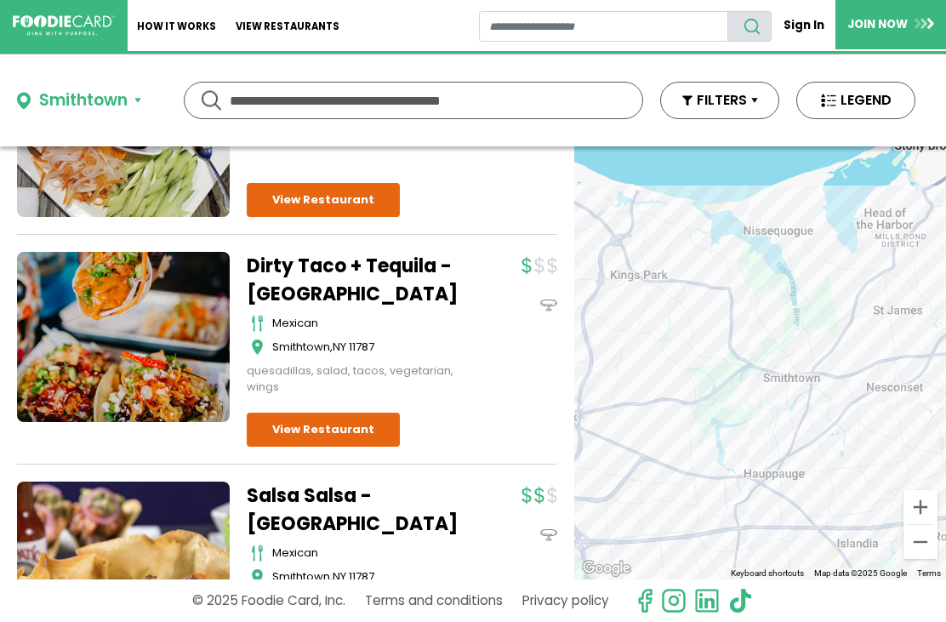
scroll to position [2909, 0]
click at [117, 94] on div "Smithtown" at bounding box center [83, 101] width 89 height 25
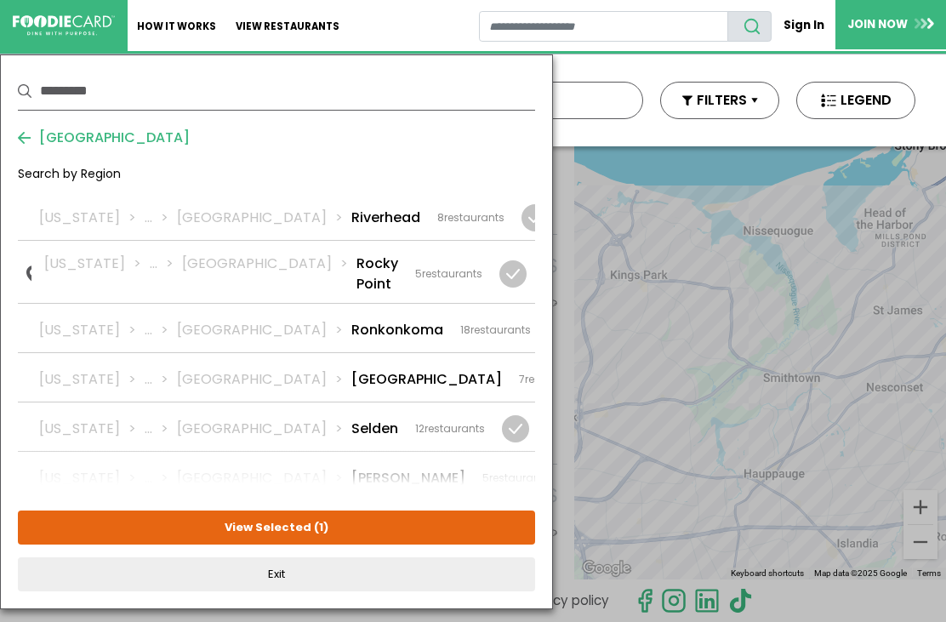
click at [531, 563] on div at bounding box center [544, 576] width 27 height 27
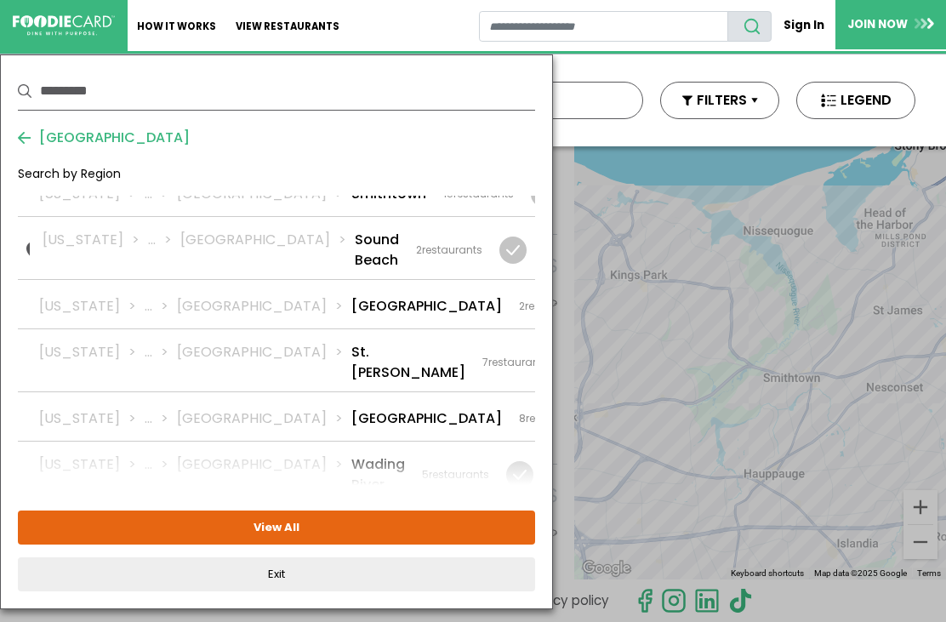
scroll to position [3400, 0]
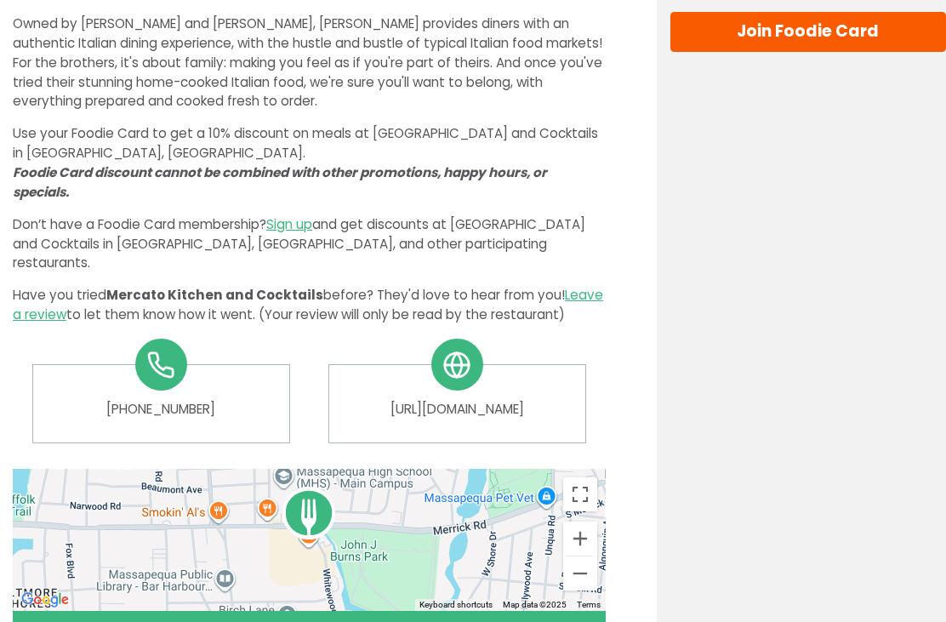
scroll to position [544, 0]
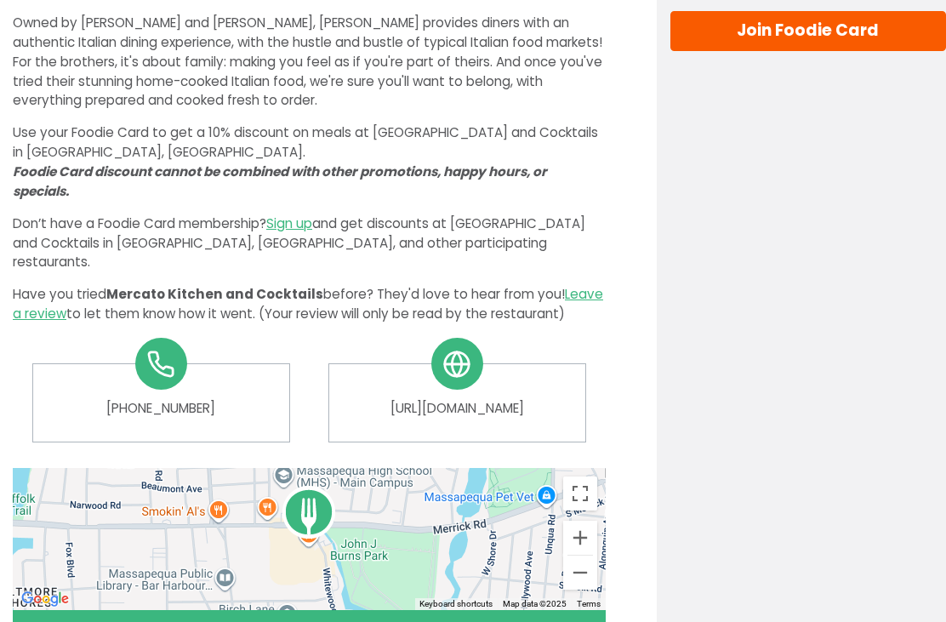
click at [525, 399] on link "https://www.mercatokitchen.com/#home-section" at bounding box center [457, 409] width 230 height 20
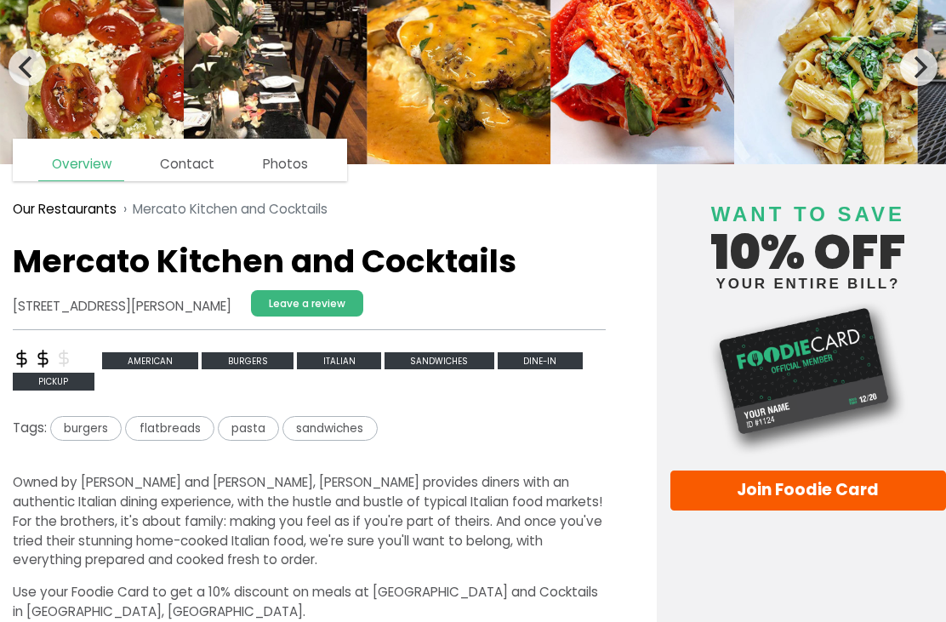
scroll to position [0, 0]
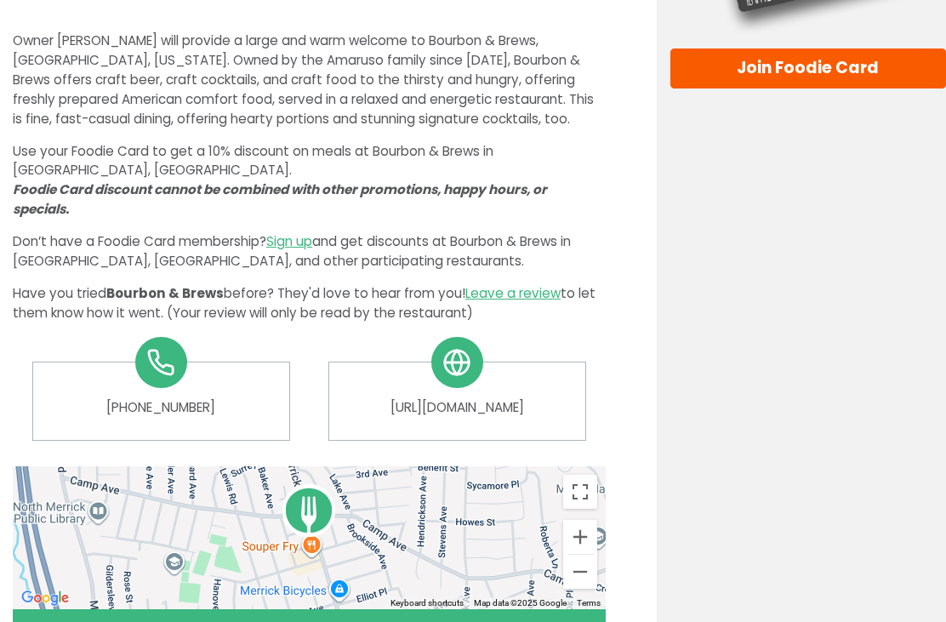
scroll to position [505, 0]
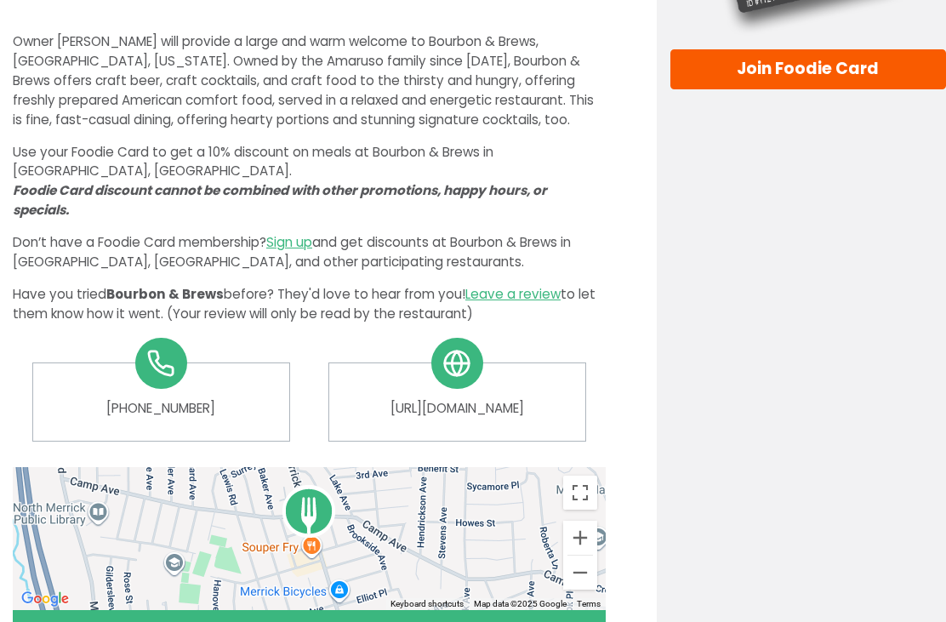
click at [521, 400] on link "https://www.bourbonbrewbar.com" at bounding box center [457, 410] width 230 height 20
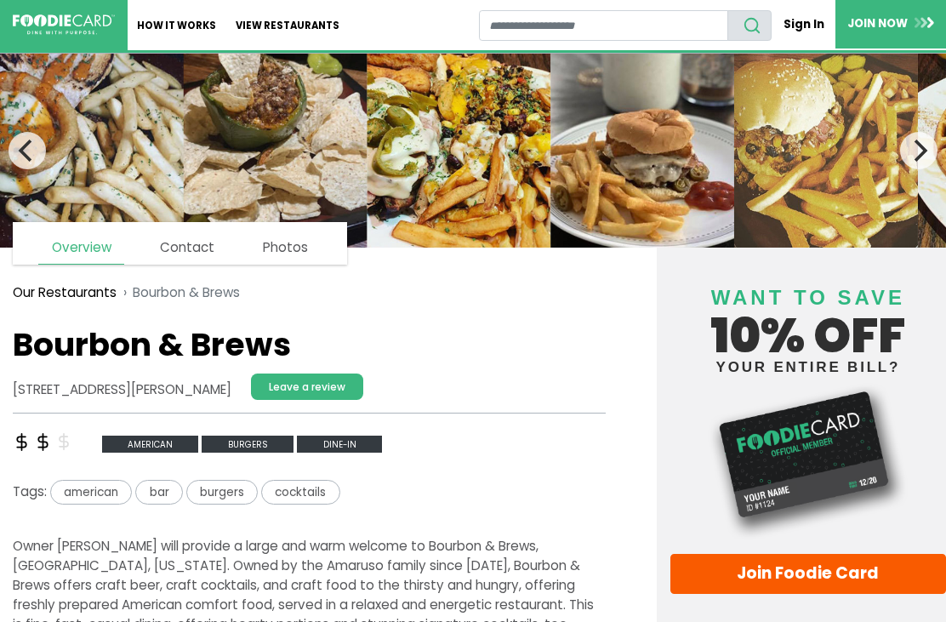
scroll to position [0, 0]
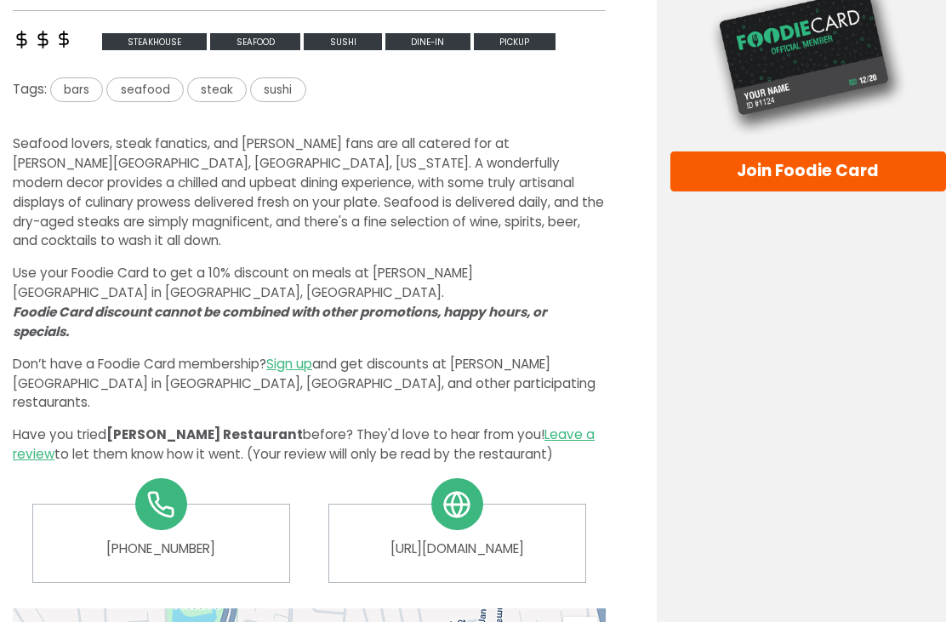
scroll to position [403, 0]
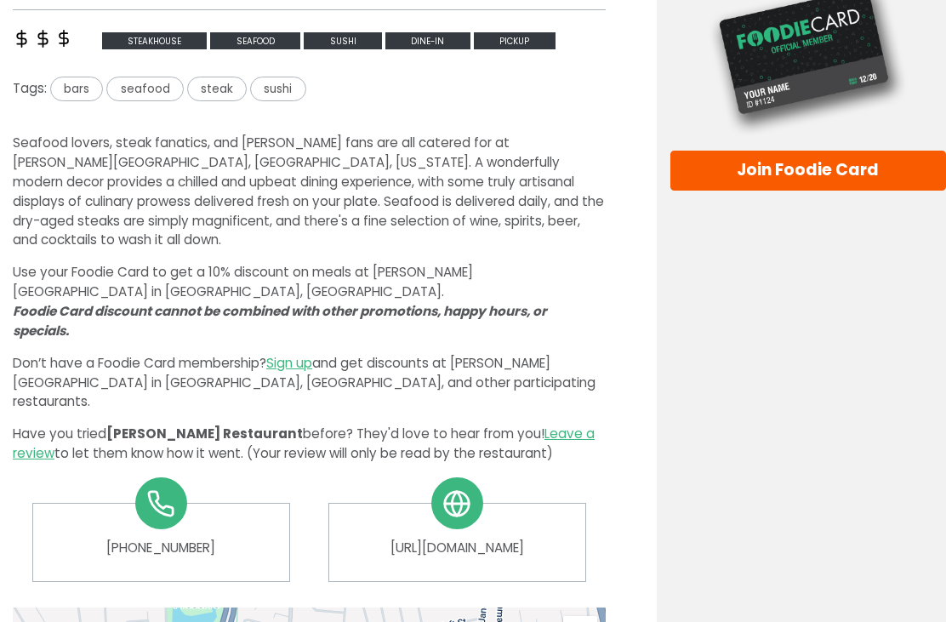
click at [528, 540] on link "[URL][DOMAIN_NAME]" at bounding box center [457, 550] width 230 height 20
